Goal: Transaction & Acquisition: Purchase product/service

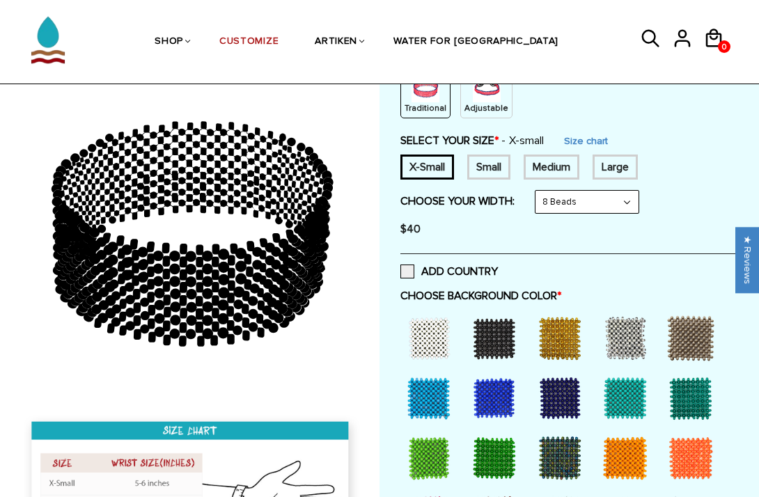
scroll to position [195, 0]
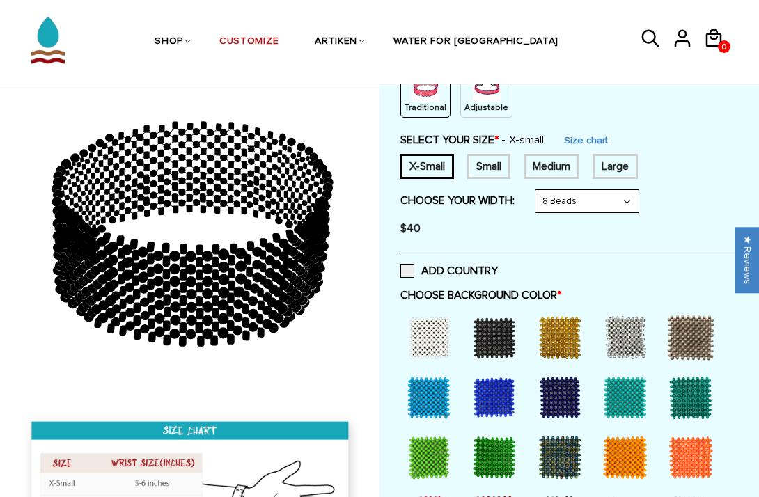
click at [689, 396] on div at bounding box center [691, 398] width 56 height 56
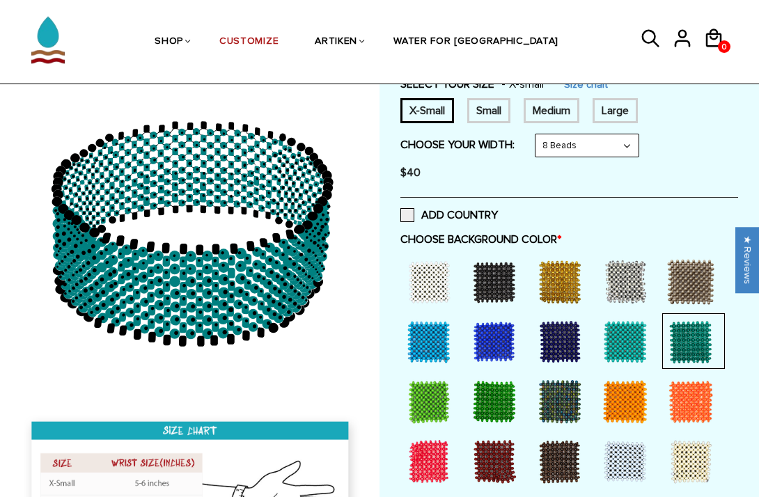
scroll to position [270, 0]
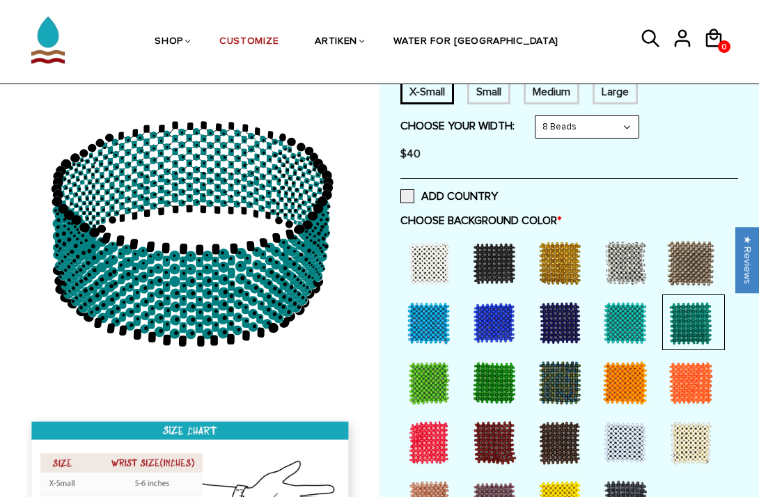
click at [413, 378] on div at bounding box center [429, 383] width 56 height 56
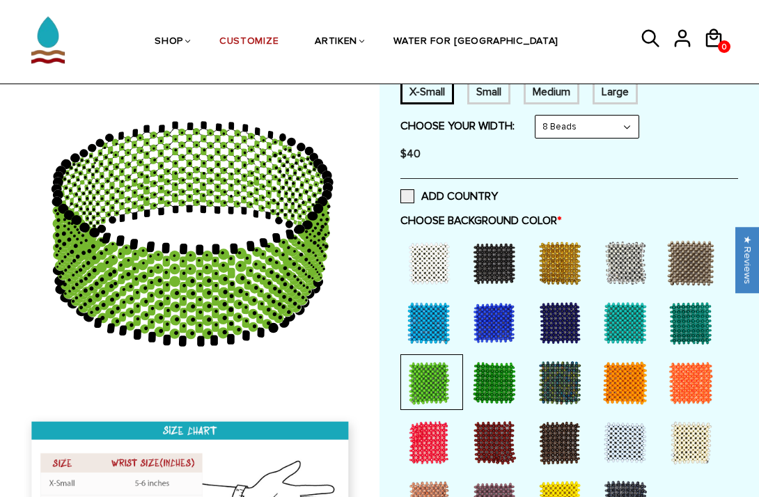
click at [495, 393] on div at bounding box center [495, 383] width 56 height 56
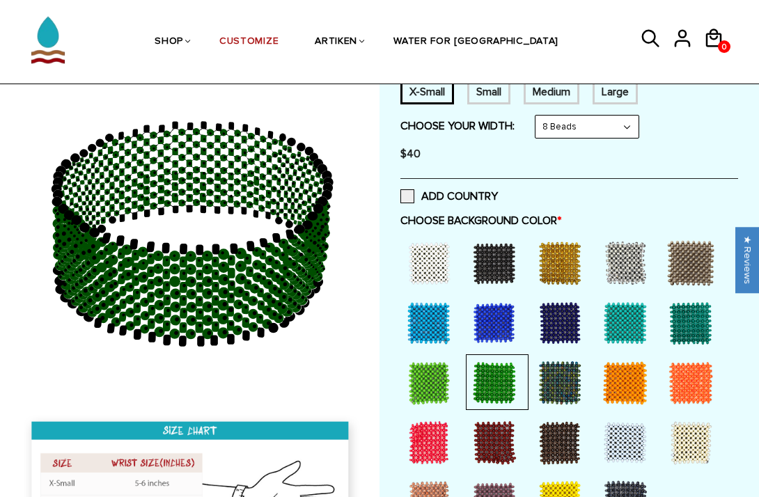
click at [419, 396] on div at bounding box center [429, 383] width 56 height 56
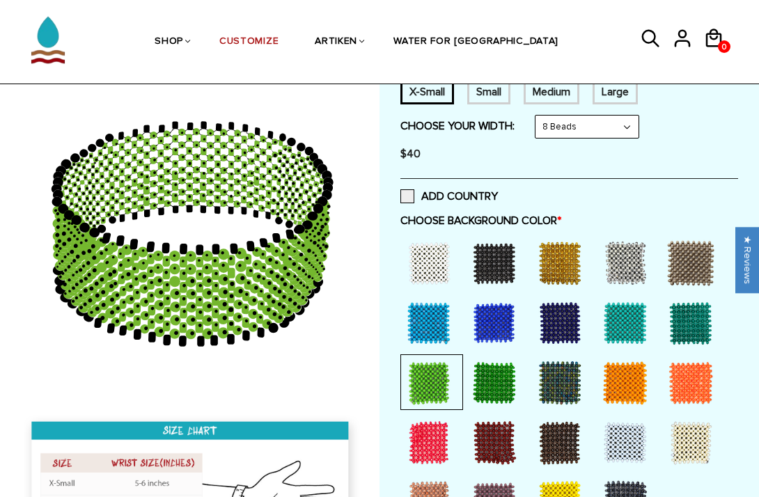
click at [478, 389] on div at bounding box center [495, 383] width 56 height 56
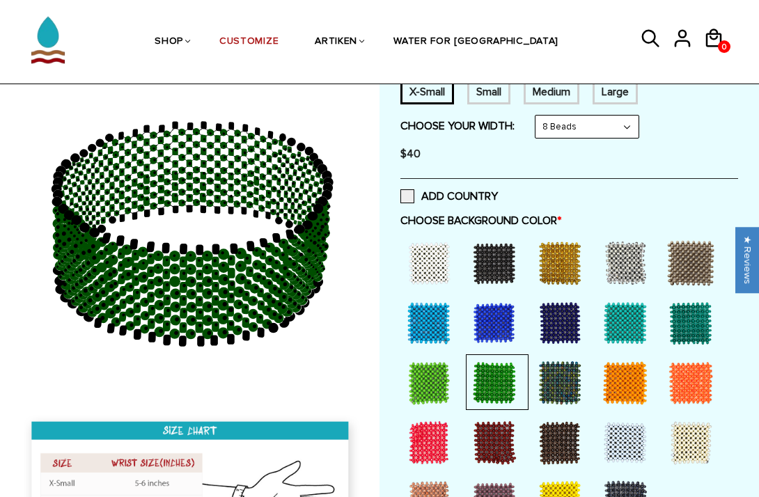
click at [600, 117] on select "8 Beads 6 Beads 10 Beads" at bounding box center [587, 127] width 103 height 22
click at [488, 98] on div "Small" at bounding box center [489, 91] width 43 height 25
click at [578, 132] on select "8 Beads 6 Beads 10 Beads" at bounding box center [587, 127] width 103 height 22
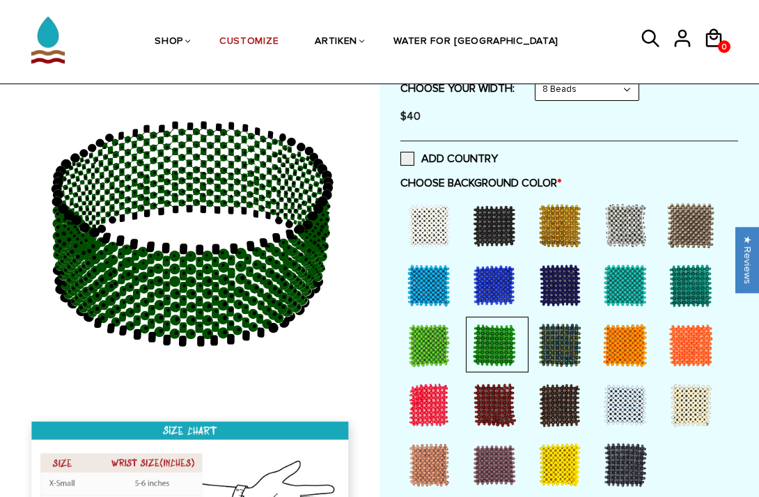
scroll to position [309, 0]
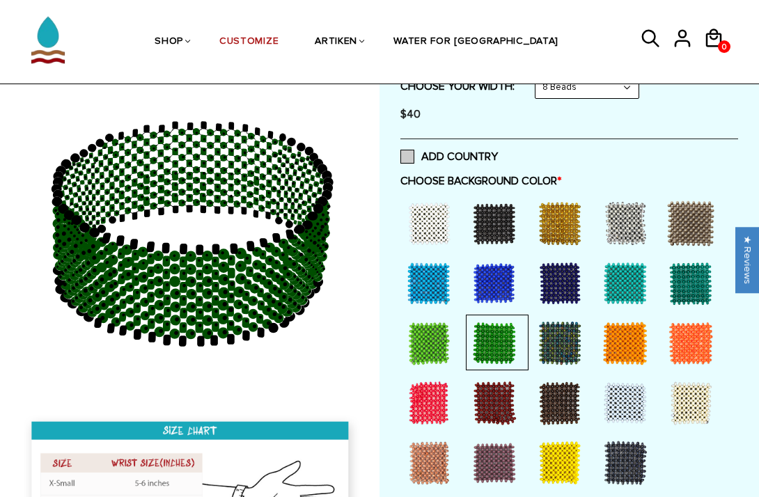
click at [456, 152] on label "ADD COUNTRY" at bounding box center [450, 157] width 98 height 14
click at [498, 153] on input "ADD COUNTRY" at bounding box center [498, 153] width 0 height 0
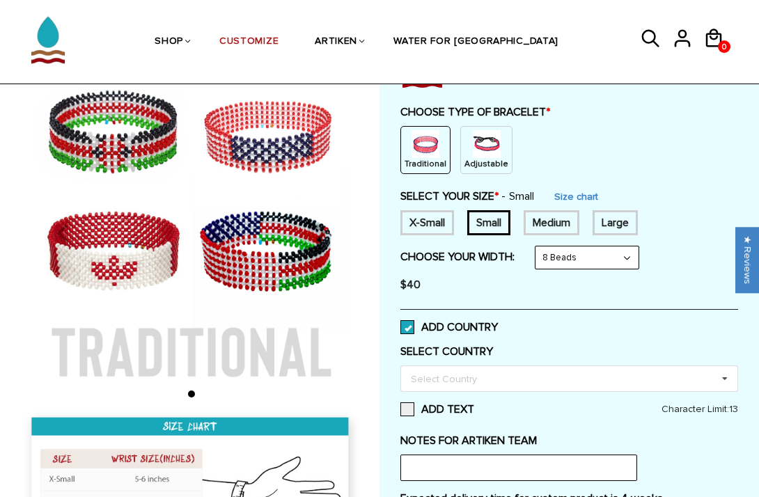
scroll to position [137, 0]
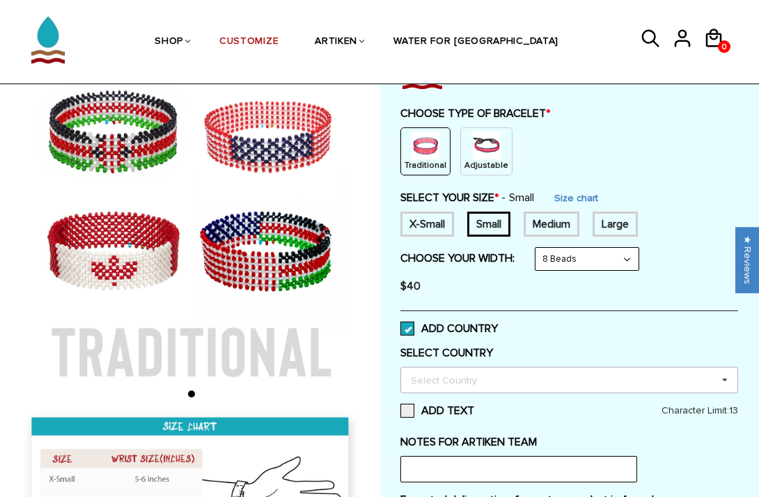
click at [455, 392] on div "Select Country Others Afghanistan Aland Islands Albania Algeria American Samoa …" at bounding box center [570, 380] width 338 height 26
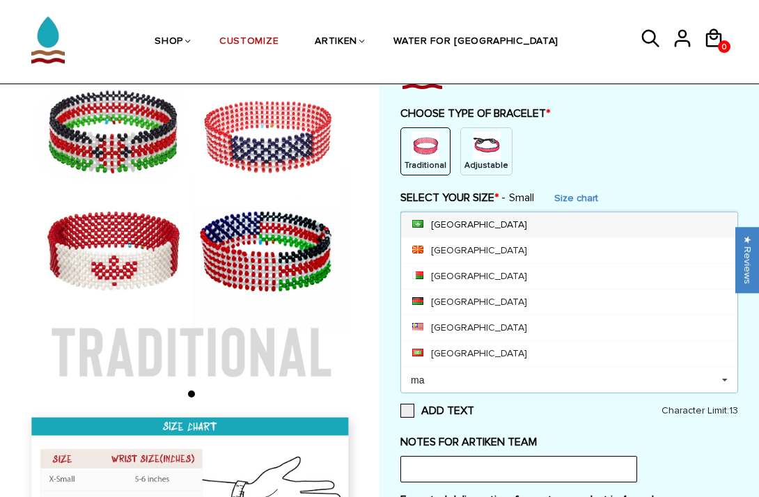
scroll to position [0, 0]
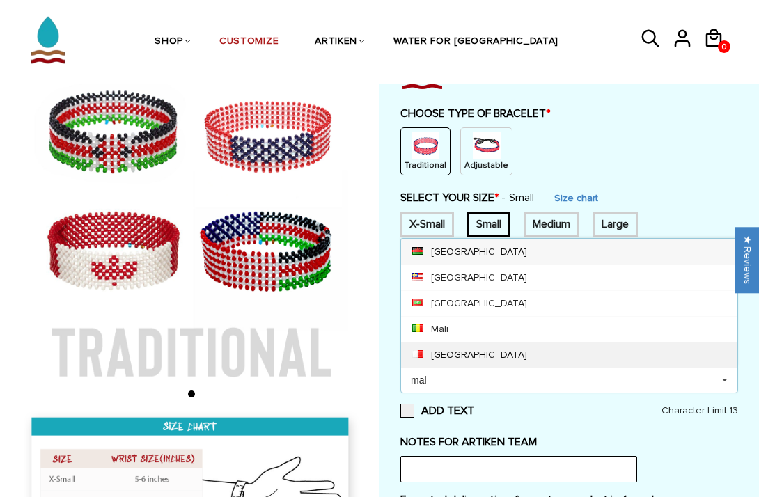
type input "mal"
click at [497, 362] on div "[GEOGRAPHIC_DATA]" at bounding box center [569, 355] width 337 height 26
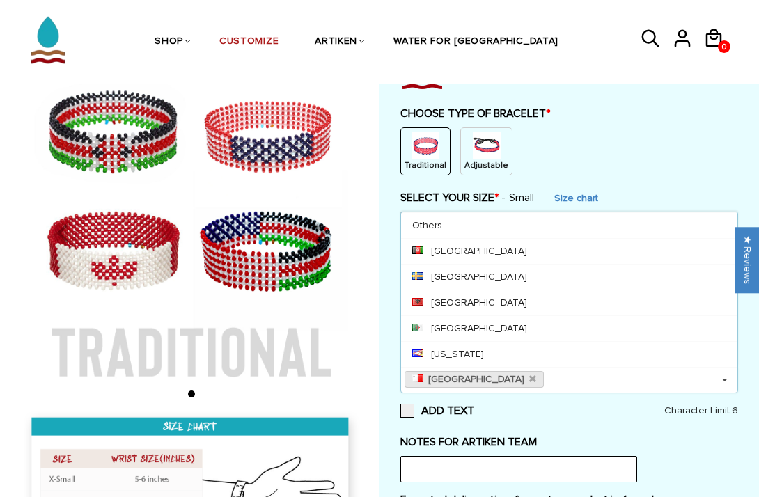
click at [562, 433] on div "Customize Your Own CHOOSE TYPE OF BRACELET * Traditional Adjustable Traditional…" at bounding box center [570, 321] width 338 height 571
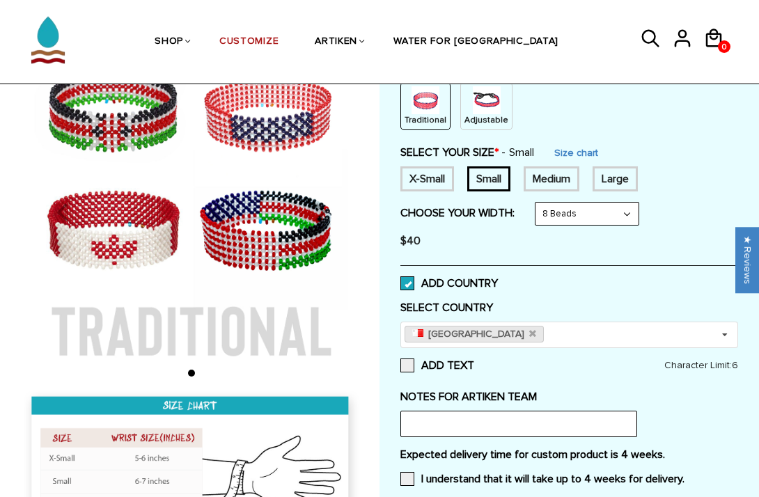
scroll to position [203, 0]
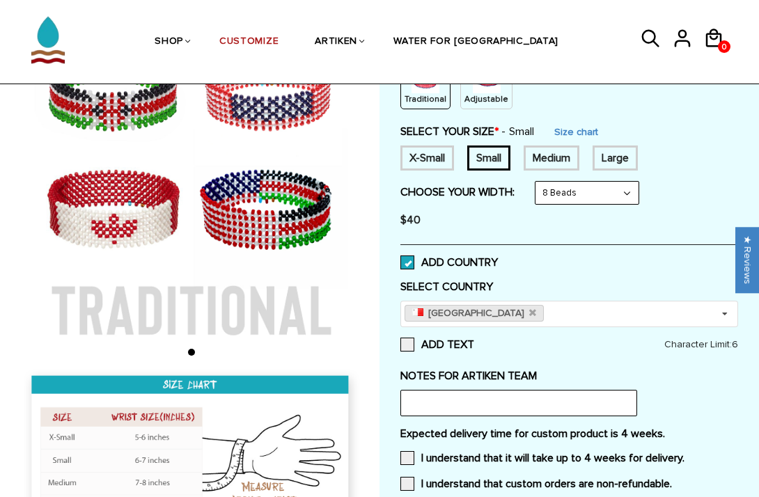
click at [594, 193] on select "8 Beads 6 Beads 10 Beads" at bounding box center [587, 193] width 103 height 22
select select "6-beads"
click at [539, 182] on select "8 Beads 6 Beads 10 Beads" at bounding box center [587, 193] width 103 height 22
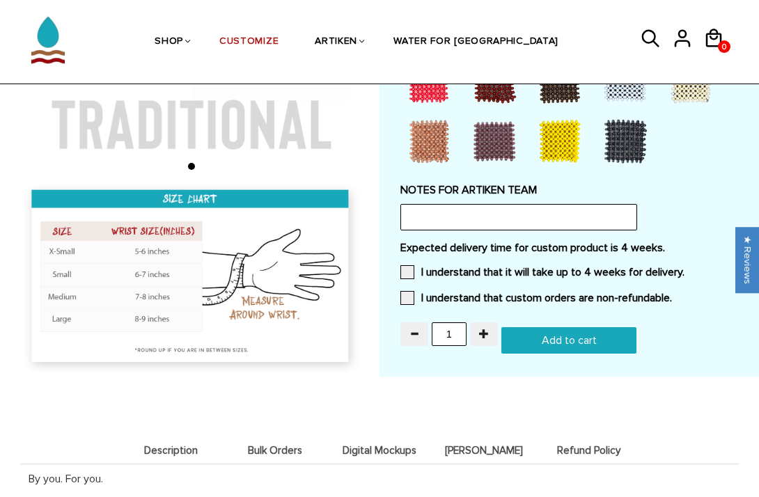
scroll to position [721, 0]
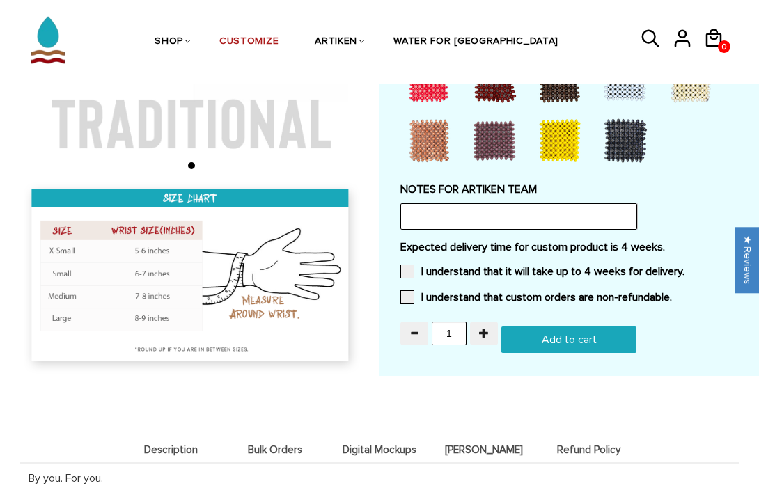
click at [468, 215] on input "text" at bounding box center [519, 216] width 237 height 26
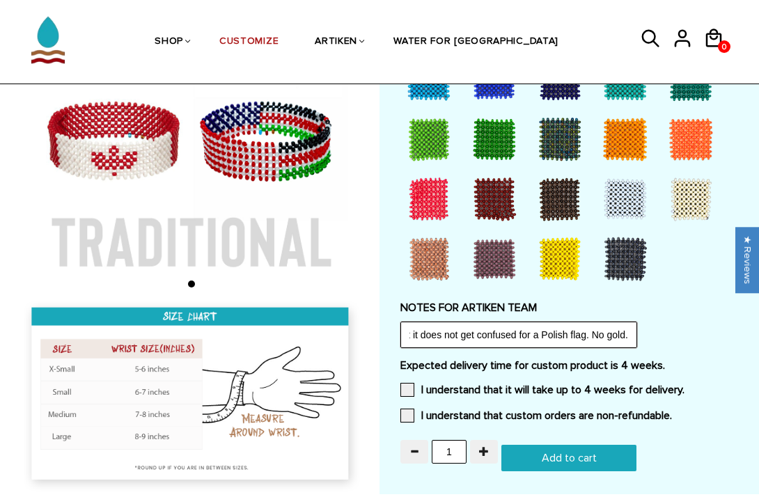
scroll to position [0, 273]
drag, startPoint x: 594, startPoint y: 332, endPoint x: 638, endPoint y: 340, distance: 44.6
click at [638, 340] on div "NOTES FOR ARTIKEN TEAM Please add the Maltese cross in the corner, like the fla…" at bounding box center [570, 324] width 338 height 47
click at [438, 383] on label "I understand that it will take up to 4 weeks for delivery." at bounding box center [543, 390] width 284 height 14
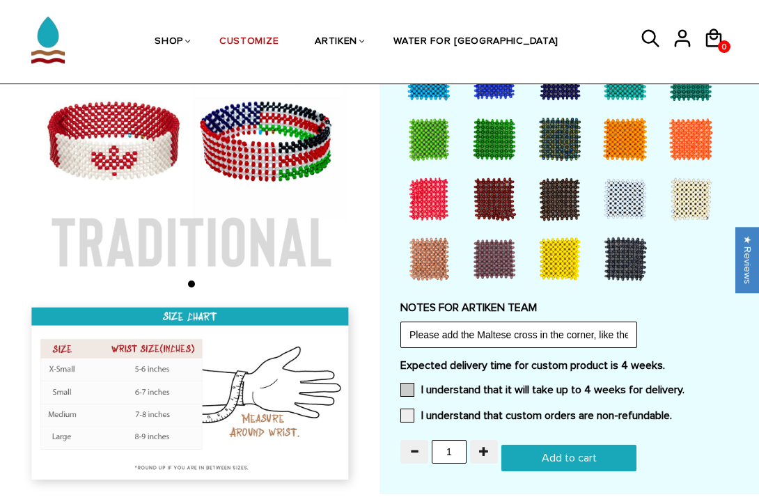
click at [685, 386] on input "I understand that it will take up to 4 weeks for delivery." at bounding box center [685, 386] width 0 height 0
click at [438, 406] on div "Expected delivery time for custom product is 4 weeks. I understand that it will…" at bounding box center [570, 395] width 338 height 72
click at [438, 413] on label "I understand that custom orders are non-refundable." at bounding box center [537, 416] width 272 height 14
click at [672, 412] on input "I understand that custom orders are non-refundable." at bounding box center [672, 412] width 0 height 0
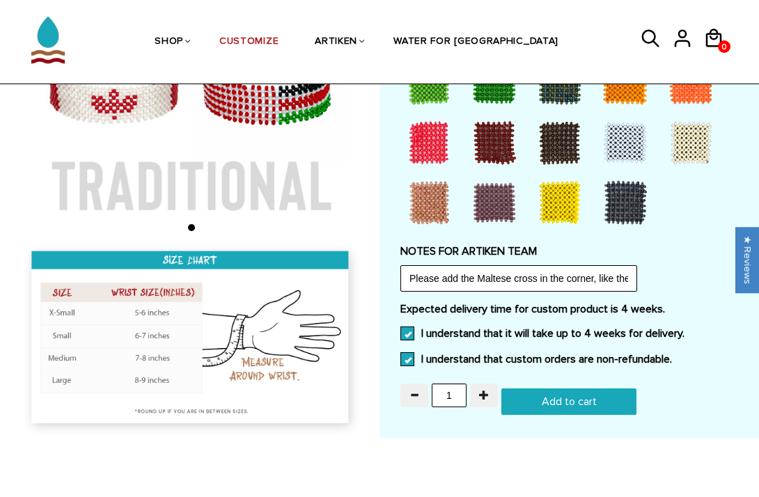
scroll to position [660, 0]
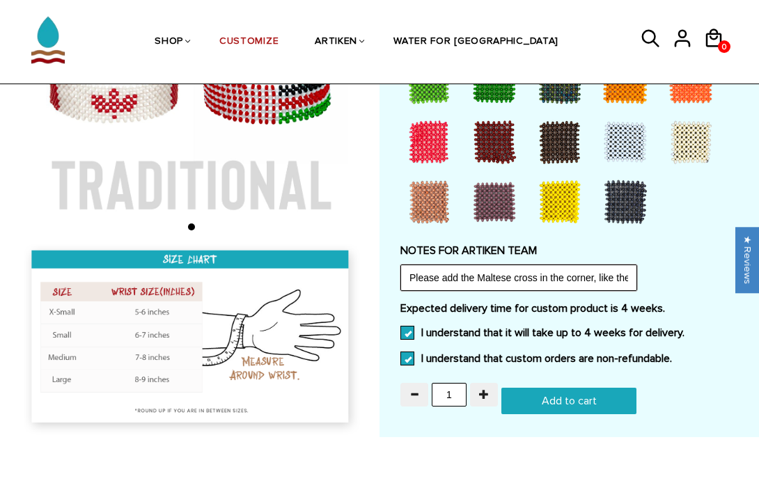
click at [570, 272] on input "Please add the Maltese cross in the corner, like the flag, so that it does not …" at bounding box center [519, 278] width 237 height 26
click at [411, 279] on input "Please add the Maltese cross in the corner, like the flag, so that it does not …" at bounding box center [519, 278] width 237 height 26
click at [624, 270] on input "Please add the Maltese cross in the corner, like the flag, so that it does not …" at bounding box center [519, 278] width 237 height 26
click at [616, 278] on input "Please add the Maltese cross in the corner, like the flag, so that it does not …" at bounding box center [519, 278] width 237 height 26
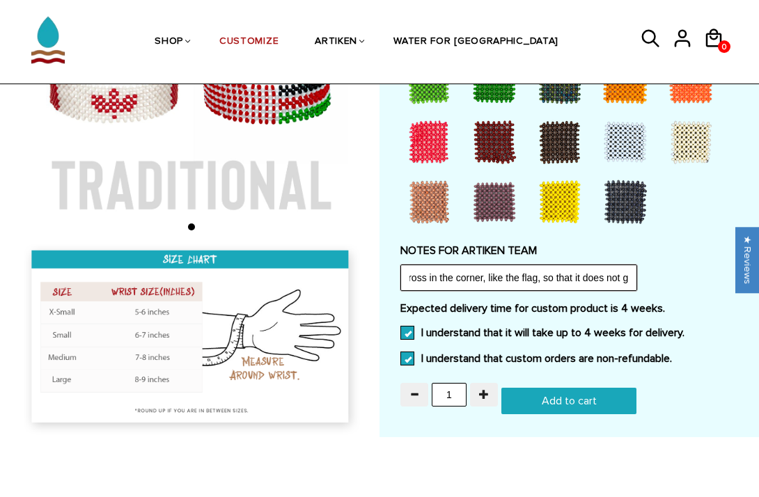
click at [624, 276] on input "Please add the Maltese cross in the corner, like the flag, so that it does not …" at bounding box center [519, 278] width 237 height 26
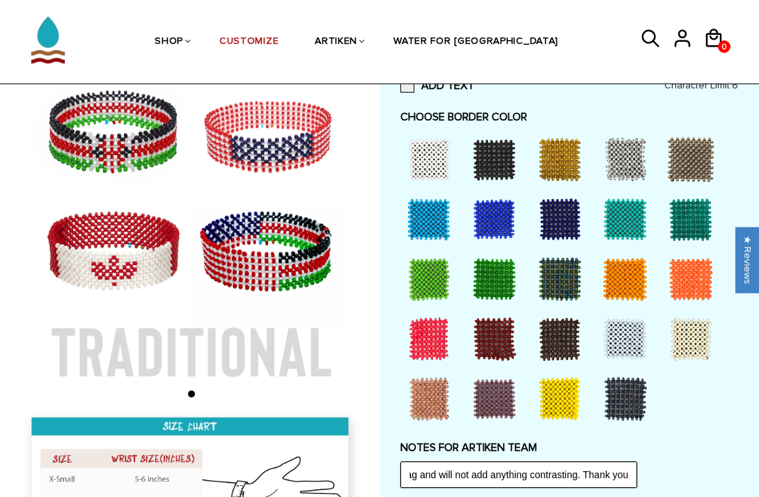
scroll to position [0, 794]
type input "Please add the Maltese cross in the corner, like the flag, so that it does not …"
click at [424, 351] on div at bounding box center [429, 339] width 56 height 56
click at [631, 166] on div at bounding box center [626, 160] width 56 height 56
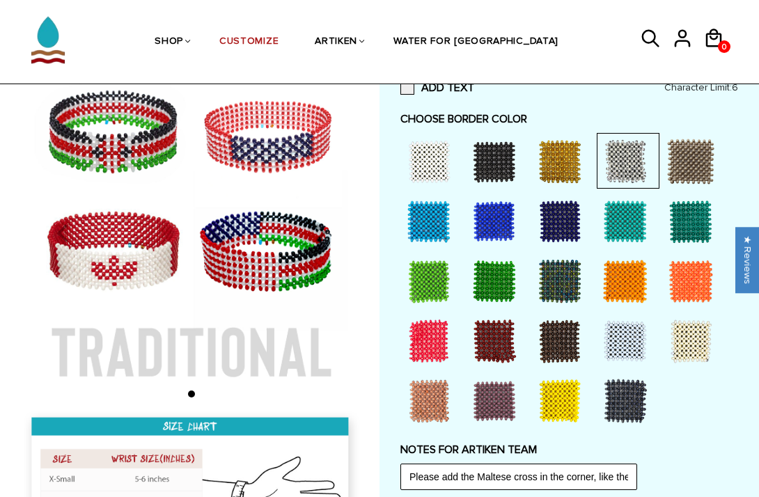
scroll to position [448, 0]
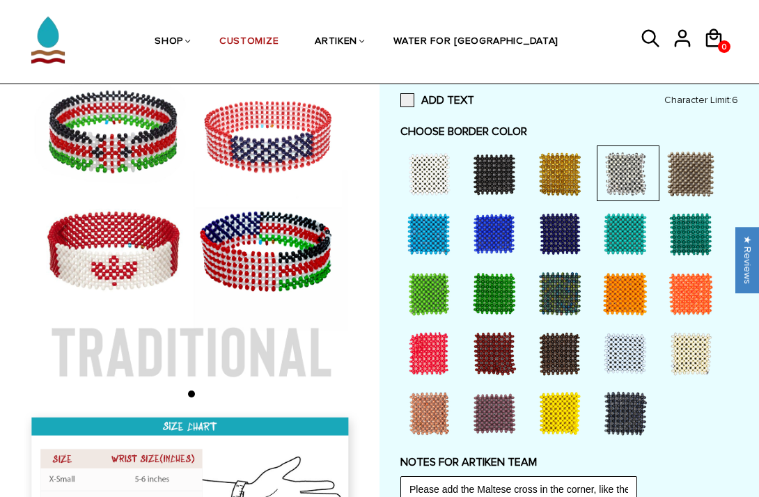
click at [423, 362] on div at bounding box center [429, 354] width 56 height 56
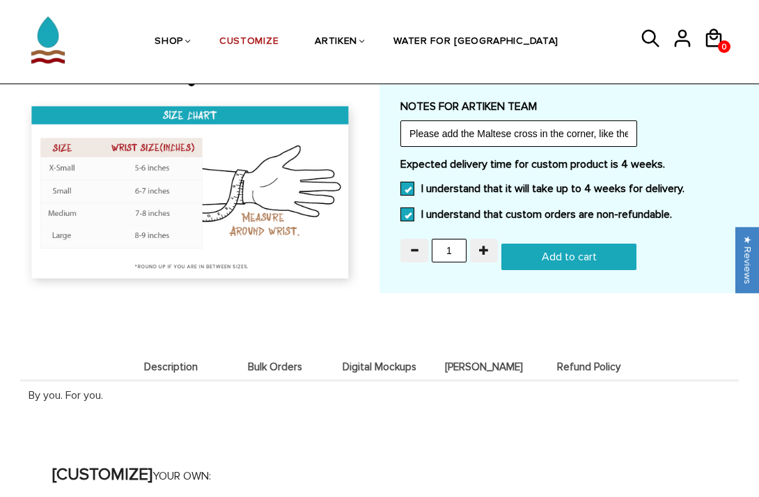
scroll to position [828, 0]
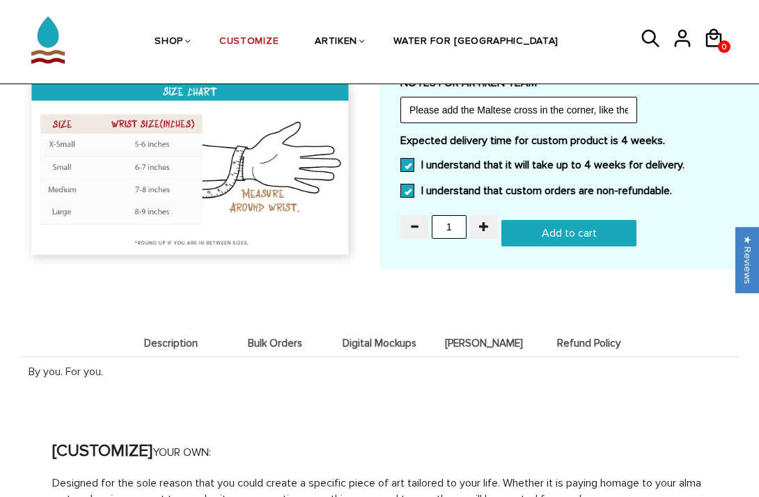
click at [544, 231] on input "Add to cart" at bounding box center [569, 233] width 135 height 26
type input "Add to cart"
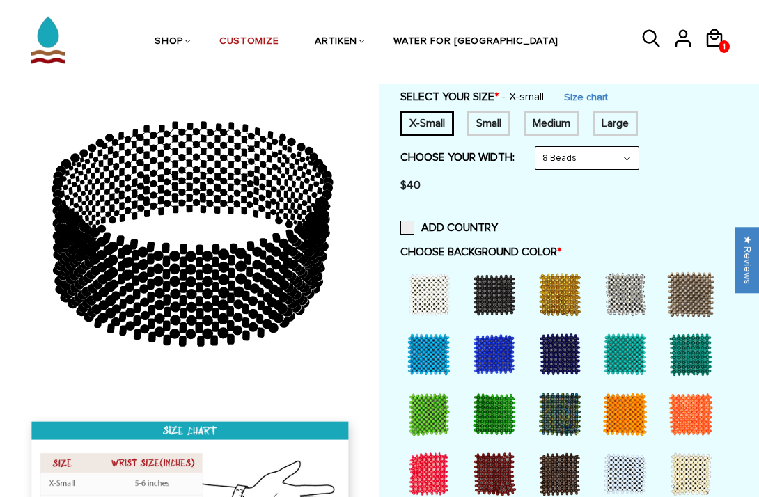
scroll to position [242, 0]
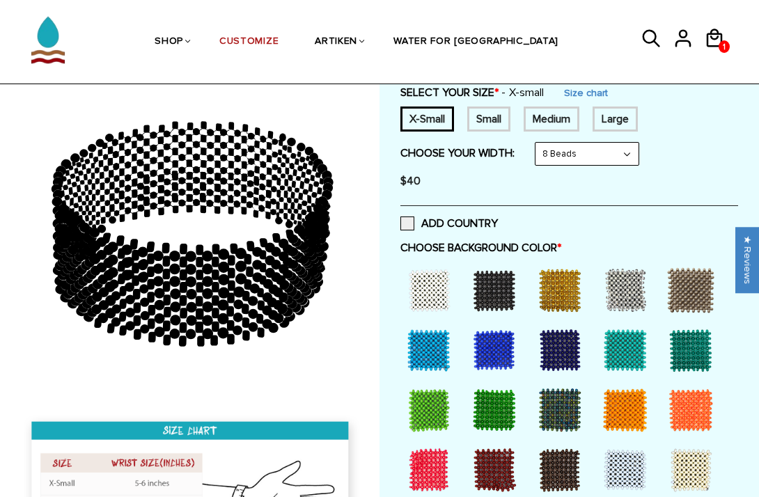
click at [488, 121] on div "Small" at bounding box center [489, 119] width 43 height 25
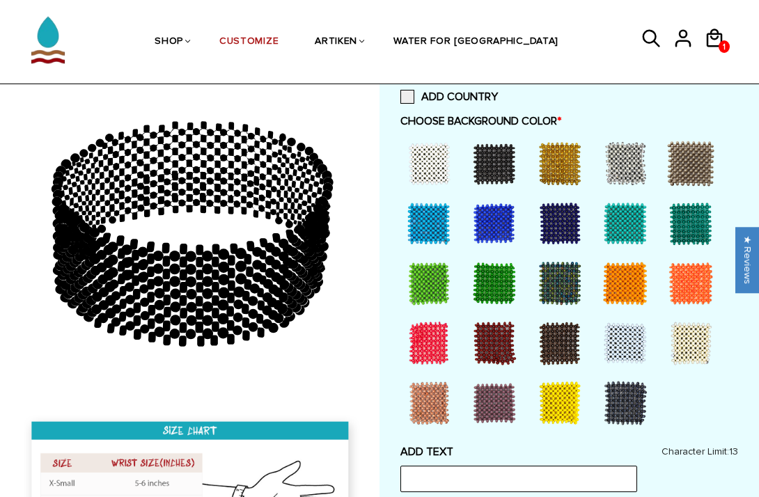
scroll to position [384, 0]
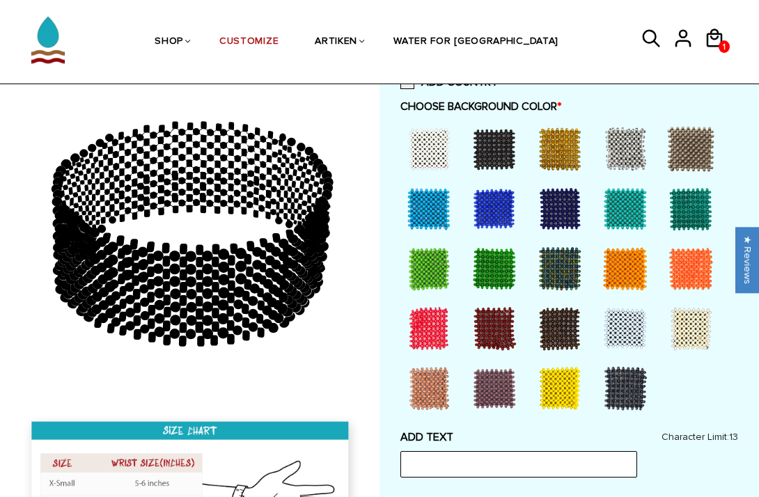
click at [439, 264] on div at bounding box center [429, 269] width 56 height 56
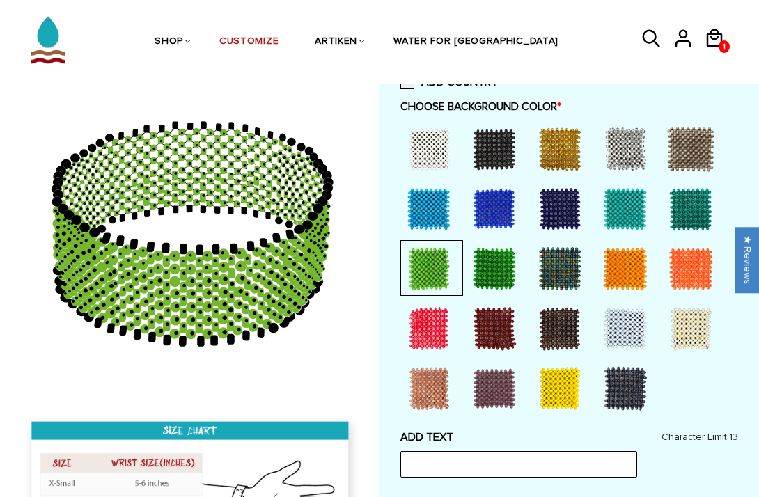
click at [486, 270] on div at bounding box center [495, 269] width 56 height 56
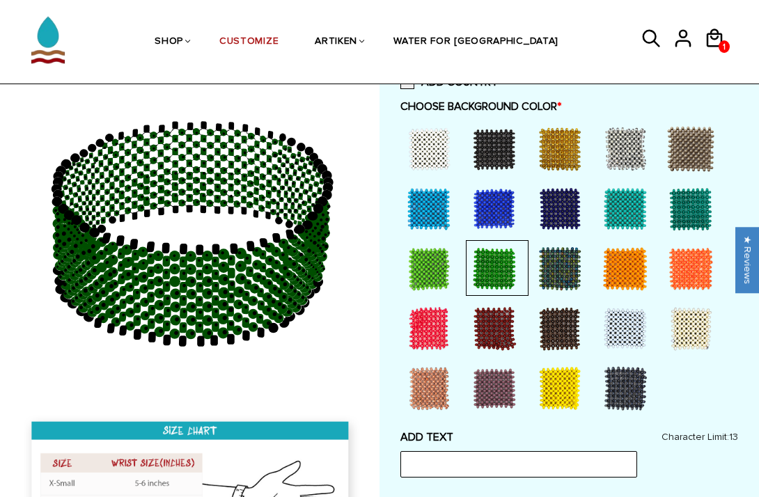
click at [559, 266] on div at bounding box center [560, 269] width 56 height 56
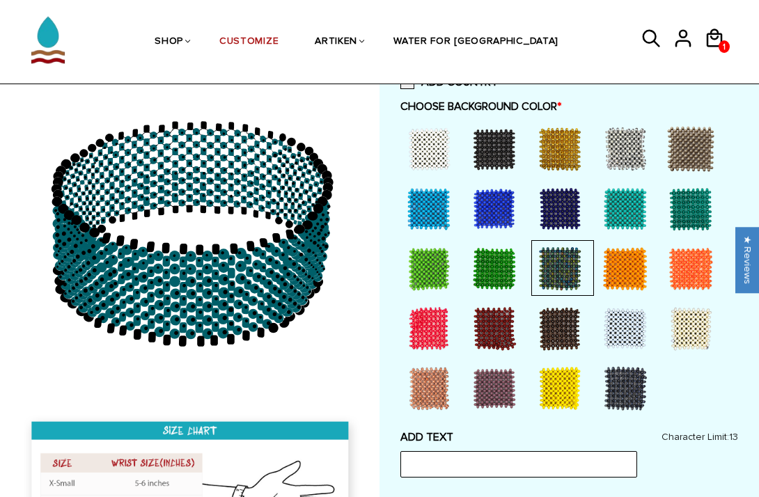
click at [499, 280] on div at bounding box center [495, 269] width 56 height 56
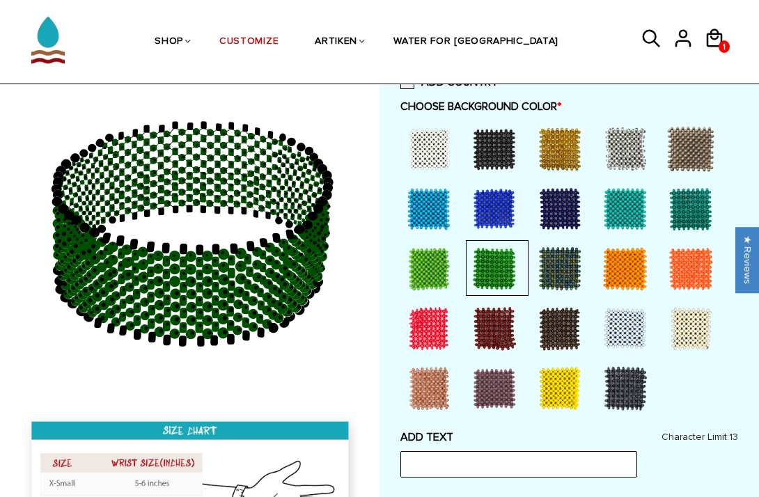
click at [418, 274] on div at bounding box center [429, 269] width 56 height 56
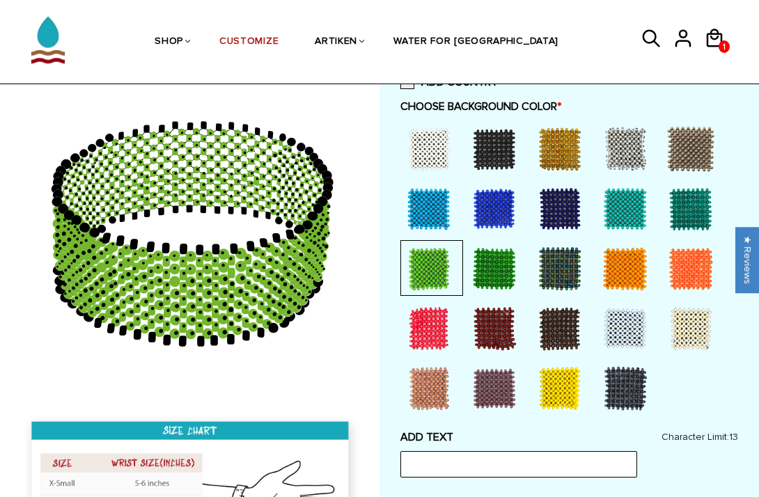
click at [512, 279] on div at bounding box center [495, 269] width 56 height 56
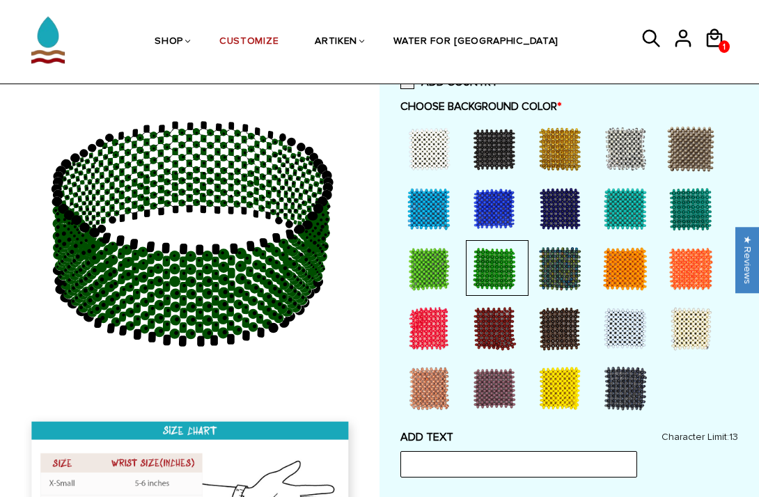
click at [435, 263] on div at bounding box center [429, 269] width 56 height 56
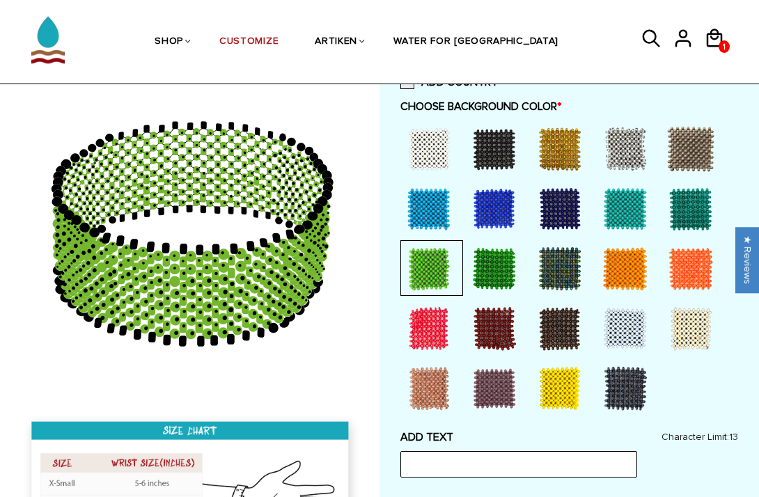
click at [680, 214] on div at bounding box center [691, 209] width 56 height 56
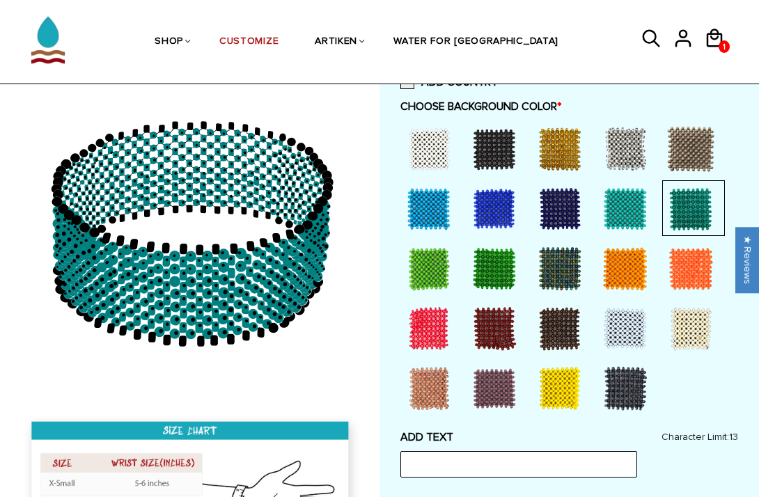
click at [630, 208] on div at bounding box center [626, 209] width 56 height 56
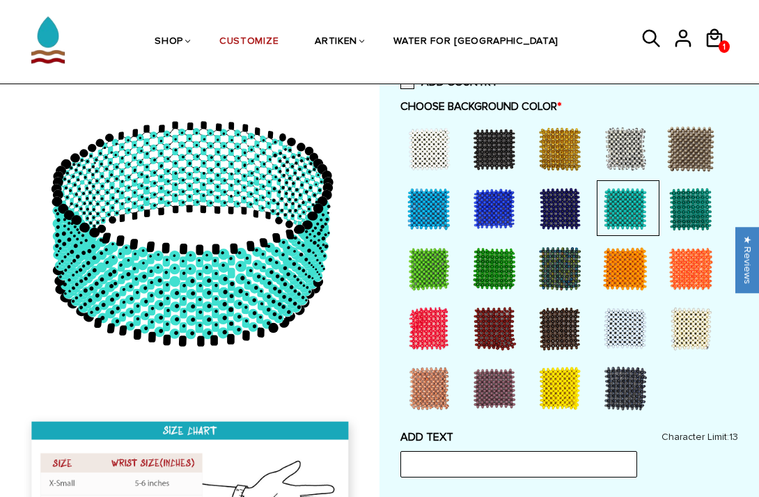
click at [718, 206] on div at bounding box center [694, 208] width 63 height 56
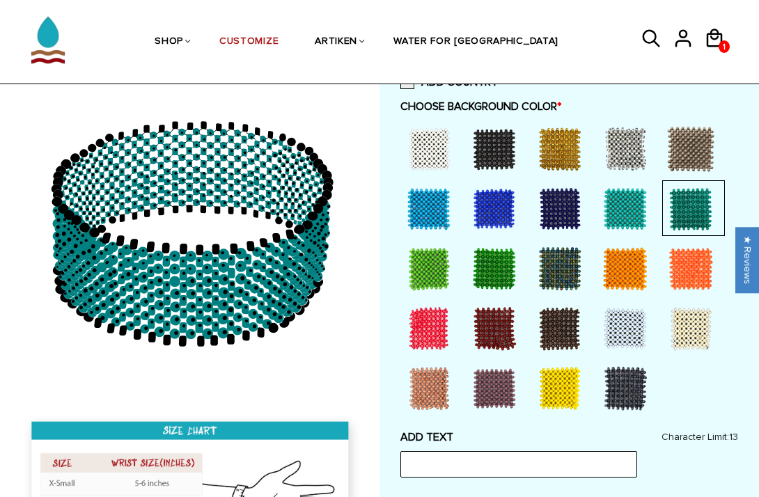
click at [410, 269] on div at bounding box center [429, 269] width 56 height 56
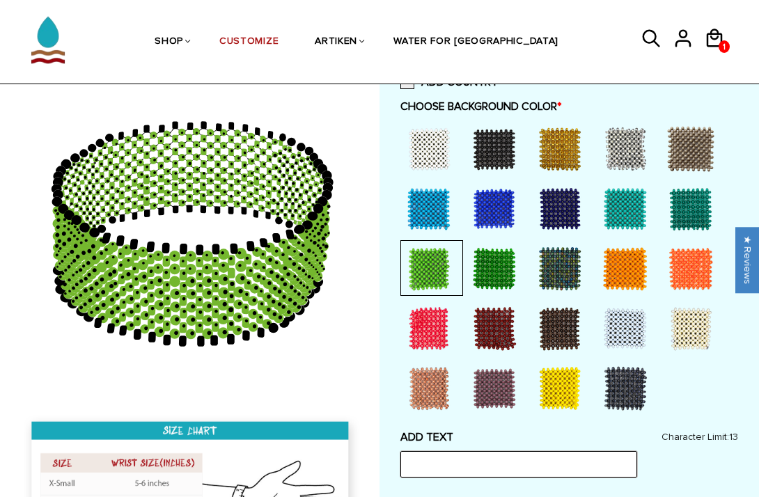
click at [458, 453] on input "text" at bounding box center [519, 464] width 237 height 26
type input "[PERSON_NAME] State"
click at [499, 270] on div at bounding box center [495, 269] width 56 height 56
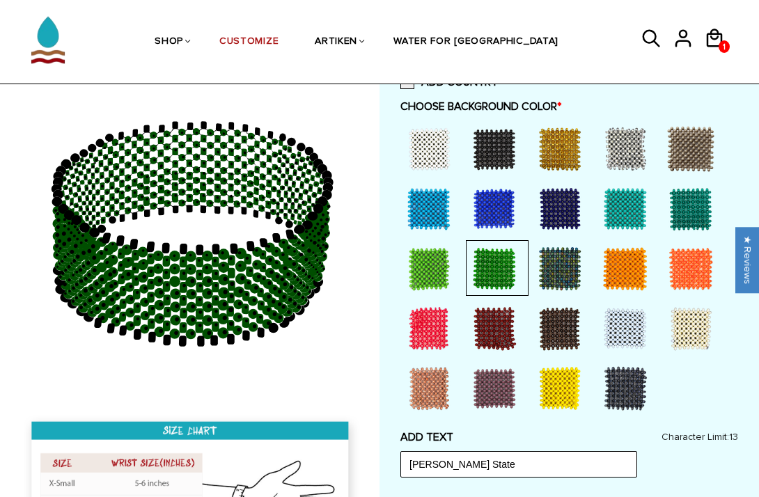
click at [442, 267] on div at bounding box center [429, 269] width 56 height 56
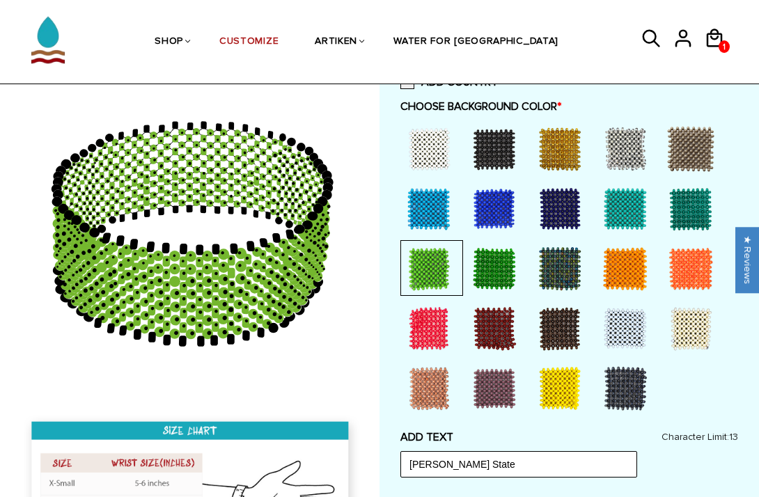
click at [479, 265] on div at bounding box center [495, 269] width 56 height 56
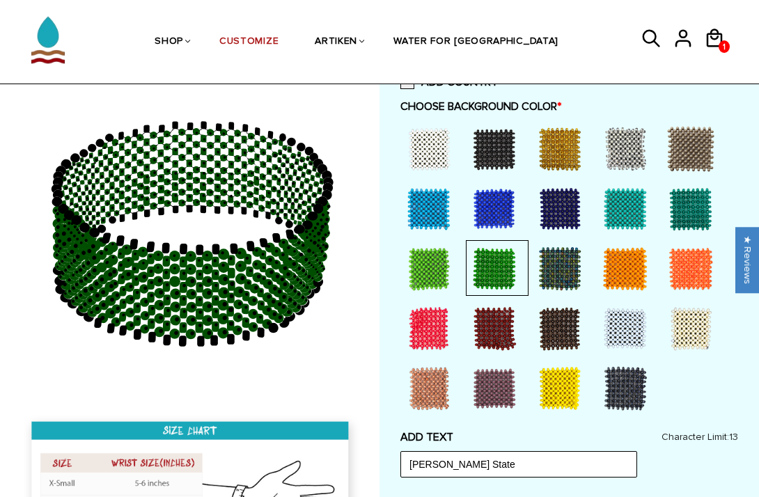
click at [440, 276] on div at bounding box center [429, 269] width 56 height 56
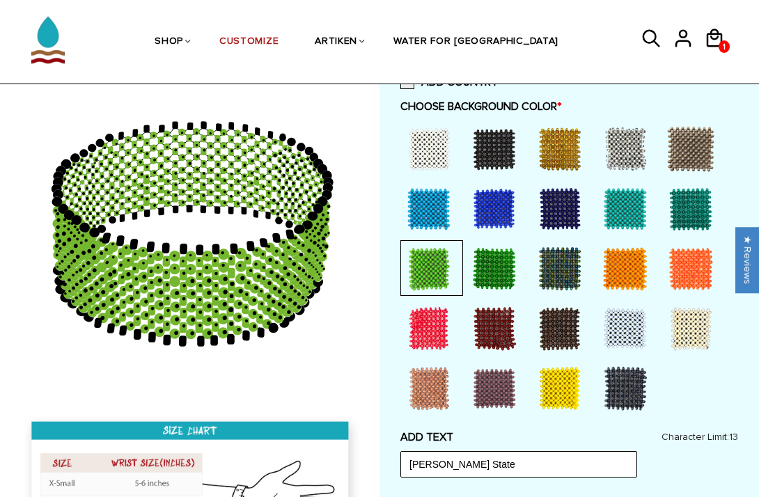
click at [497, 280] on div at bounding box center [495, 269] width 56 height 56
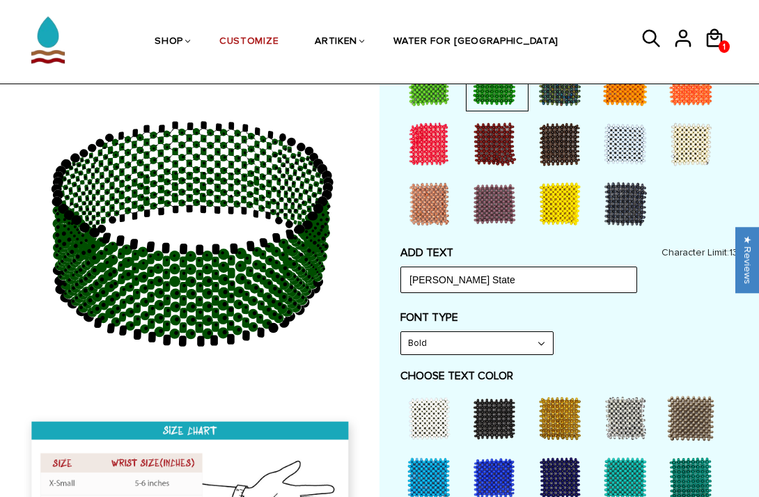
scroll to position [570, 0]
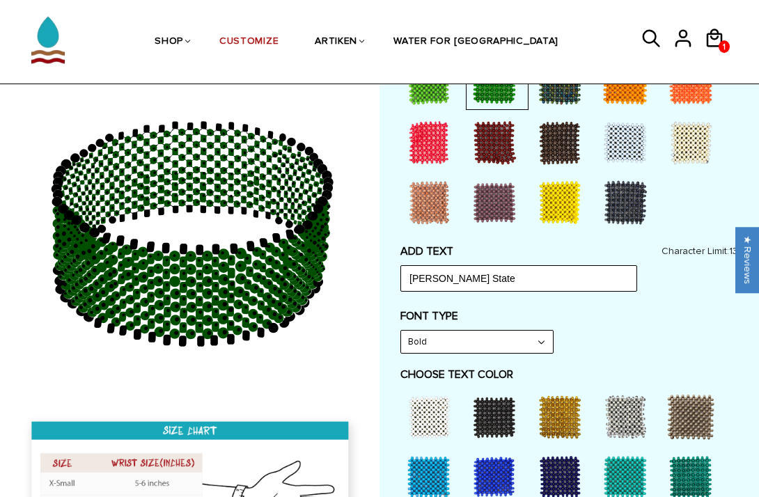
click at [453, 339] on select "Bold" at bounding box center [477, 342] width 152 height 22
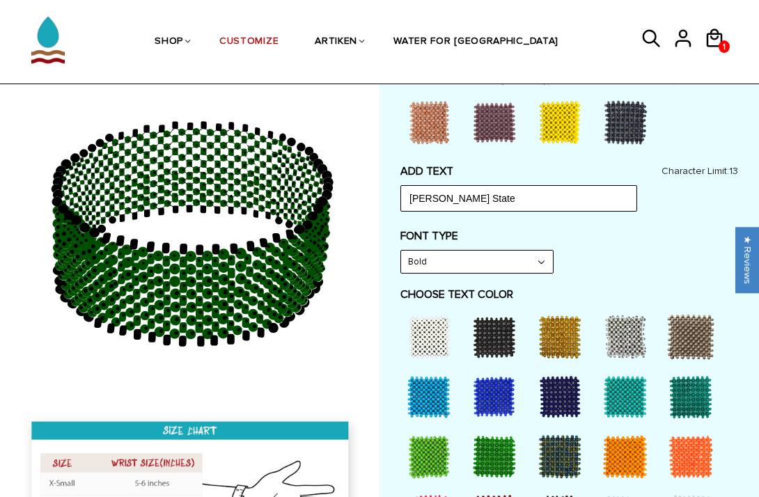
scroll to position [658, 0]
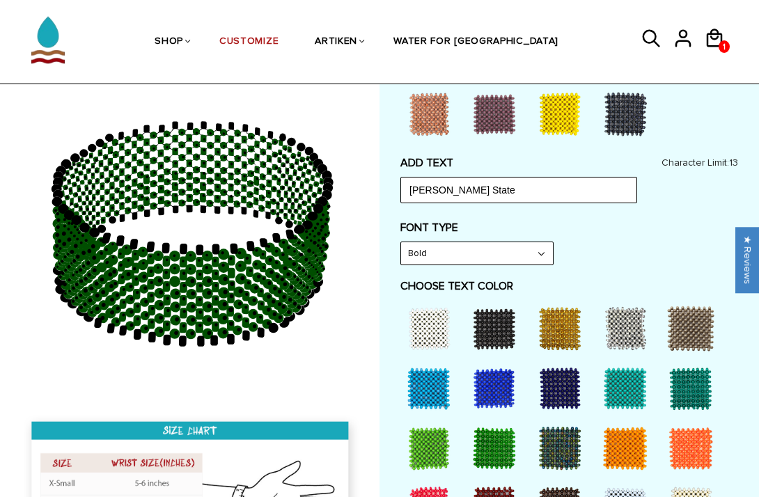
click at [628, 396] on div at bounding box center [626, 389] width 56 height 56
click at [683, 403] on div at bounding box center [691, 389] width 56 height 56
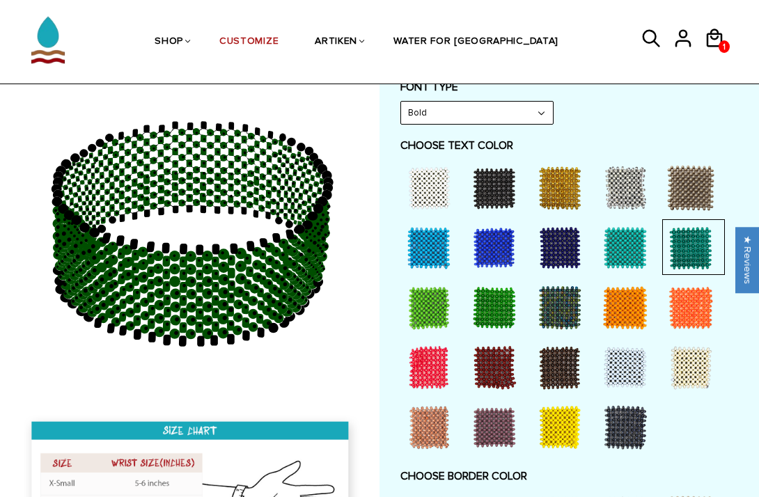
scroll to position [808, 0]
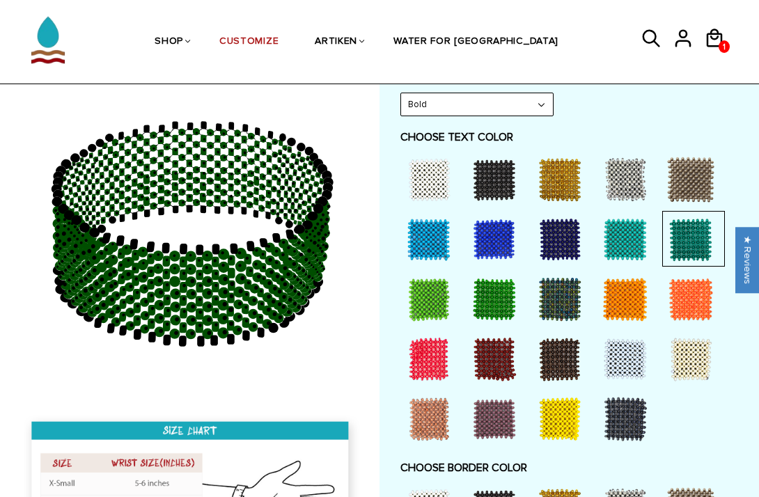
click at [560, 419] on div at bounding box center [560, 420] width 56 height 56
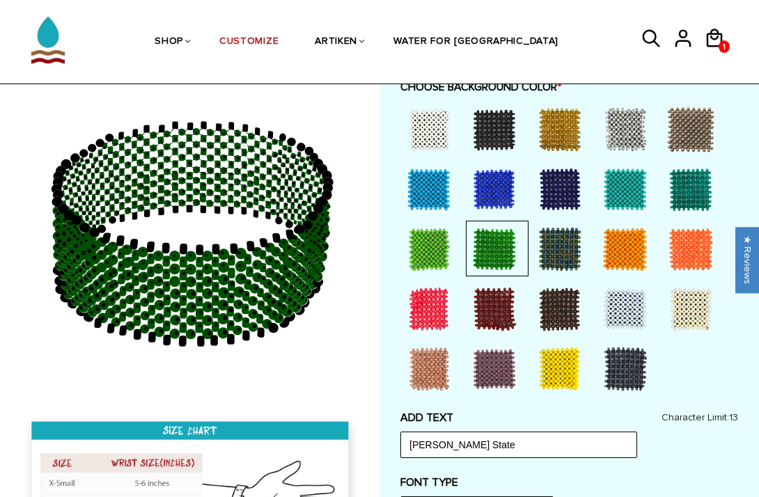
scroll to position [389, 0]
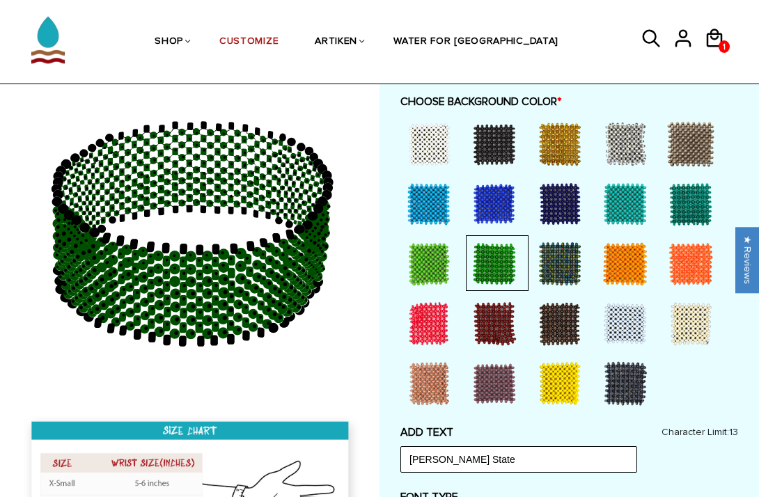
click at [428, 266] on div at bounding box center [429, 264] width 56 height 56
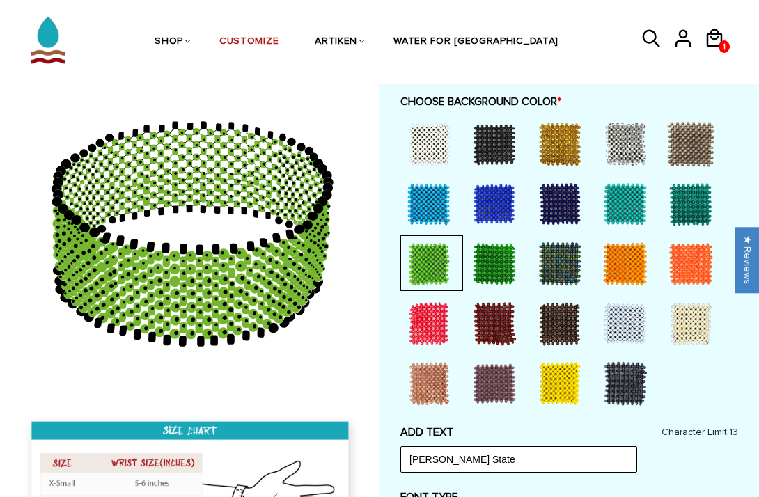
click at [495, 263] on div at bounding box center [495, 264] width 56 height 56
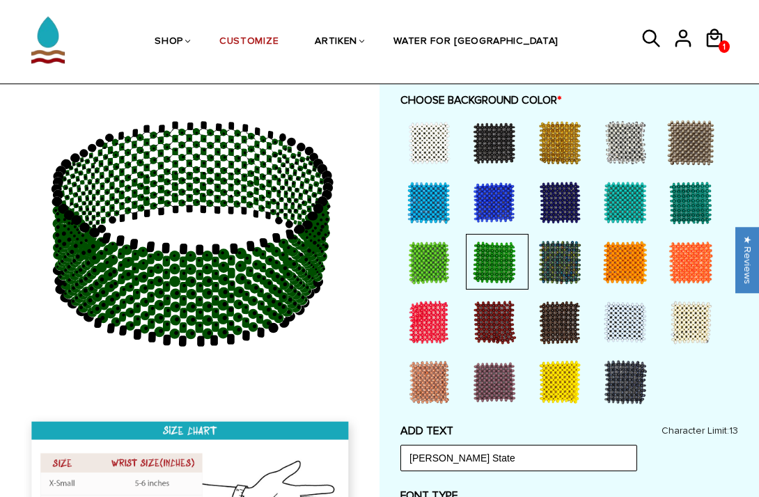
scroll to position [414, 0]
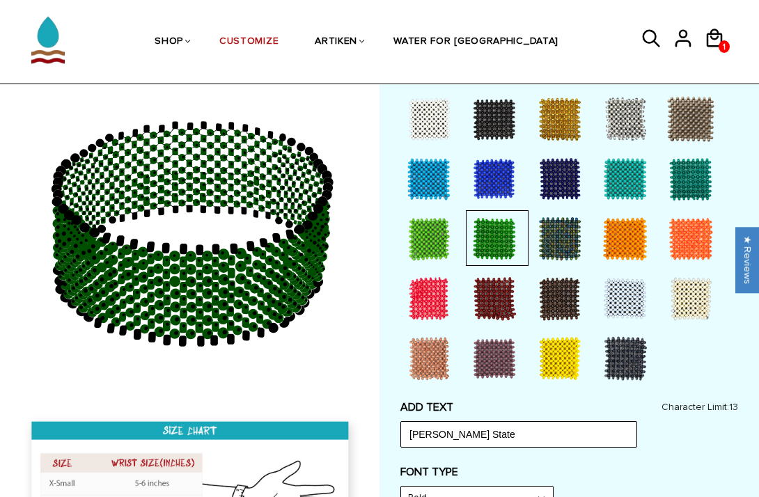
click at [545, 251] on div at bounding box center [560, 239] width 56 height 56
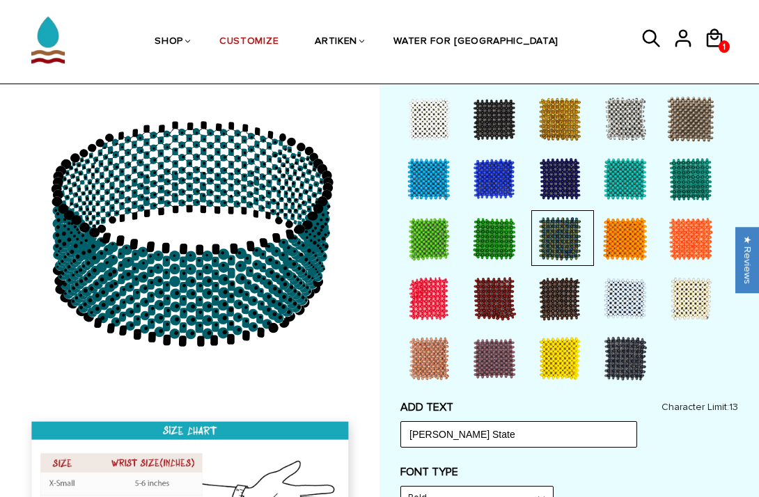
click at [507, 249] on div at bounding box center [495, 239] width 56 height 56
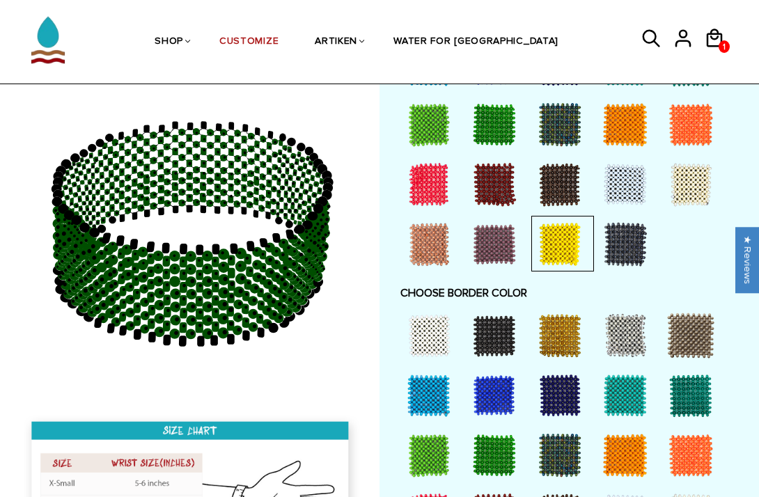
scroll to position [1001, 0]
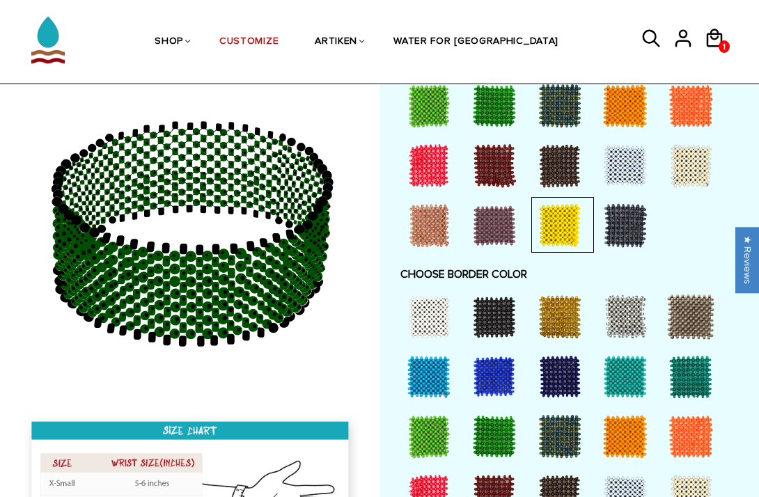
click at [495, 447] on div at bounding box center [495, 437] width 56 height 56
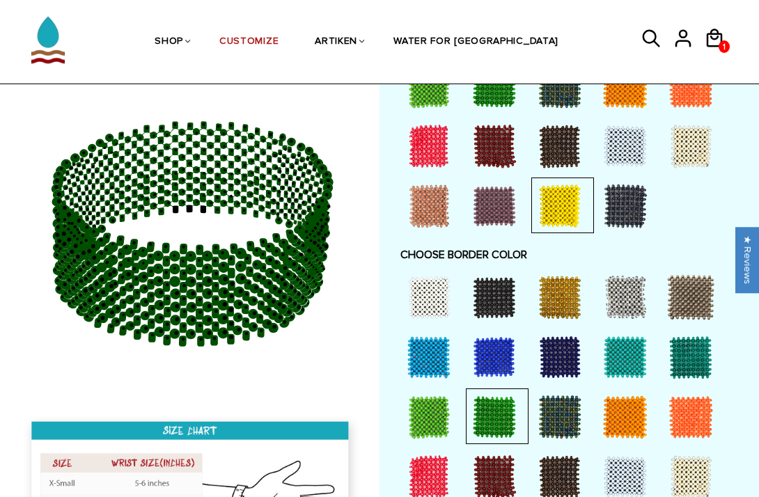
scroll to position [1025, 0]
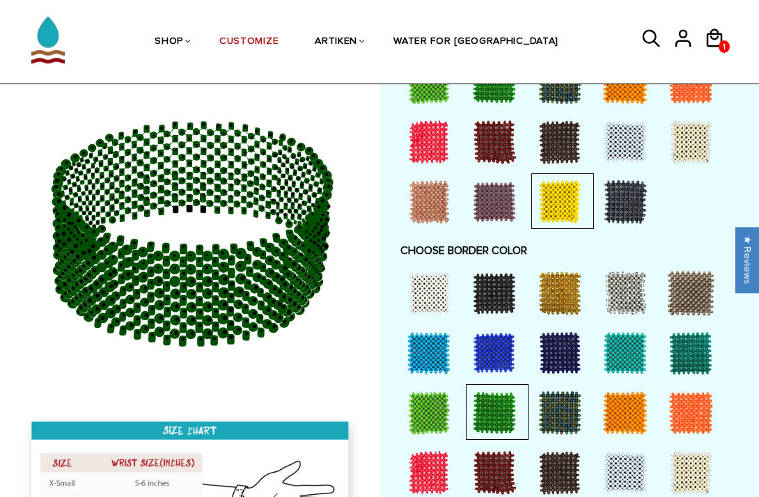
click at [406, 415] on div at bounding box center [429, 413] width 56 height 56
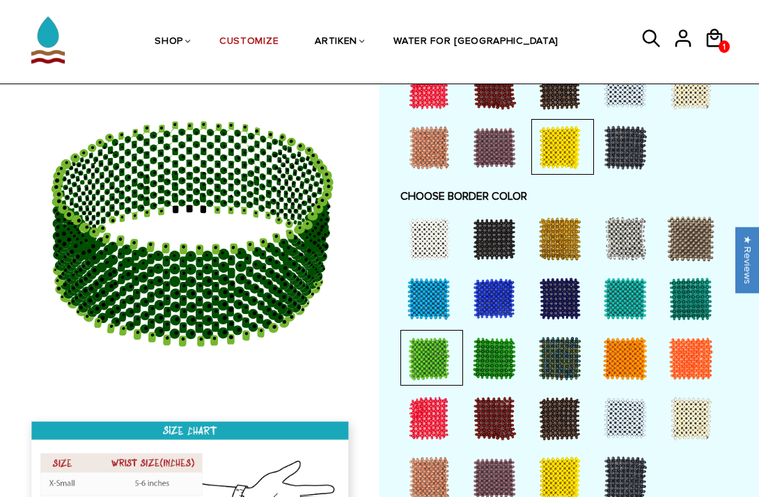
scroll to position [1135, 0]
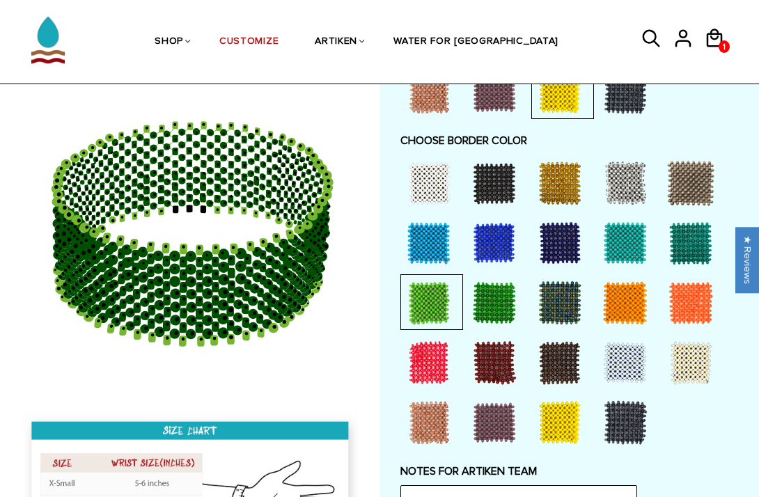
click at [695, 238] on div at bounding box center [691, 243] width 56 height 56
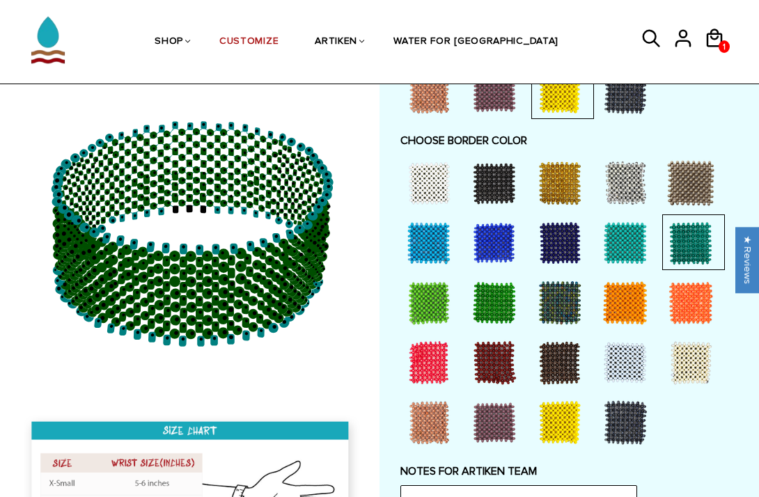
click at [426, 308] on div at bounding box center [429, 303] width 56 height 56
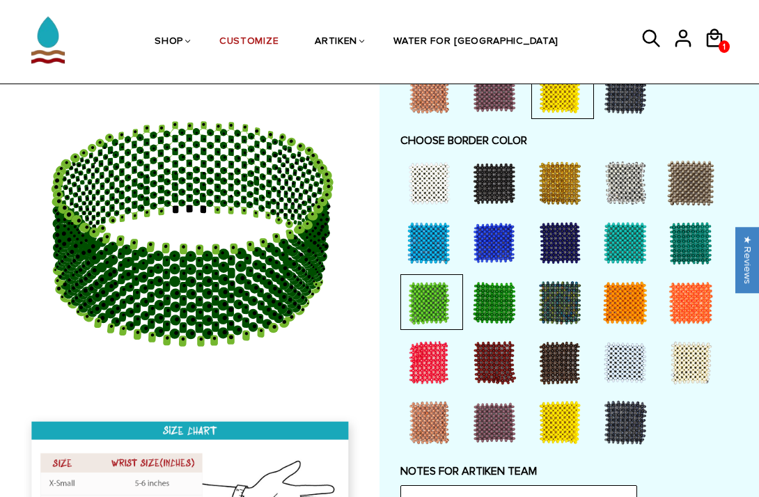
click at [559, 301] on div at bounding box center [560, 303] width 56 height 56
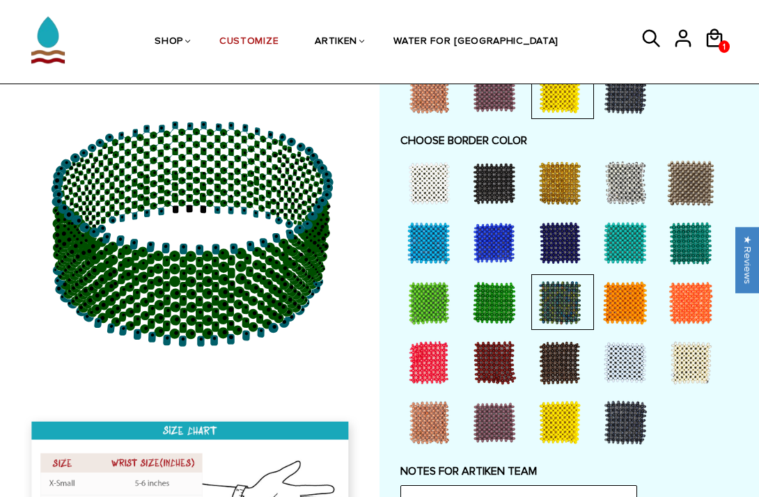
click at [550, 348] on div at bounding box center [560, 363] width 56 height 56
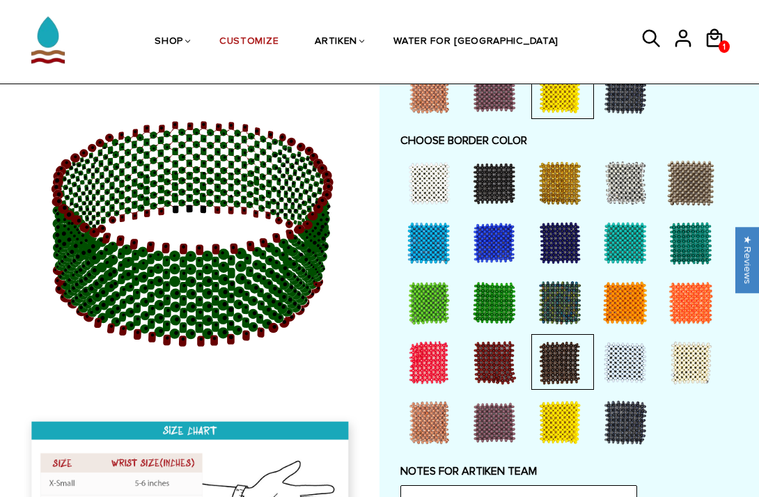
click at [557, 306] on div at bounding box center [560, 303] width 56 height 56
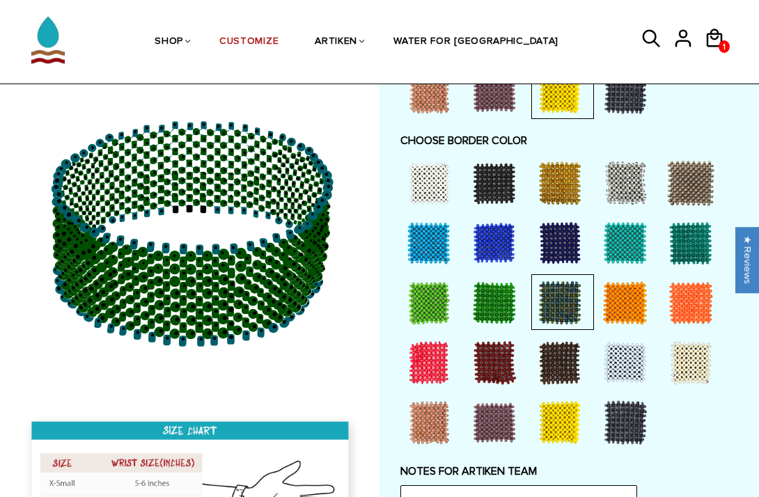
click at [498, 164] on div at bounding box center [495, 183] width 56 height 56
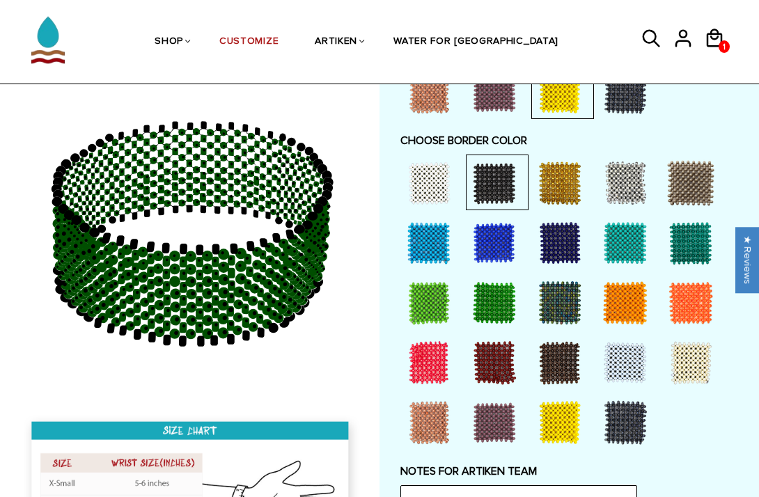
click at [431, 302] on div at bounding box center [429, 303] width 56 height 56
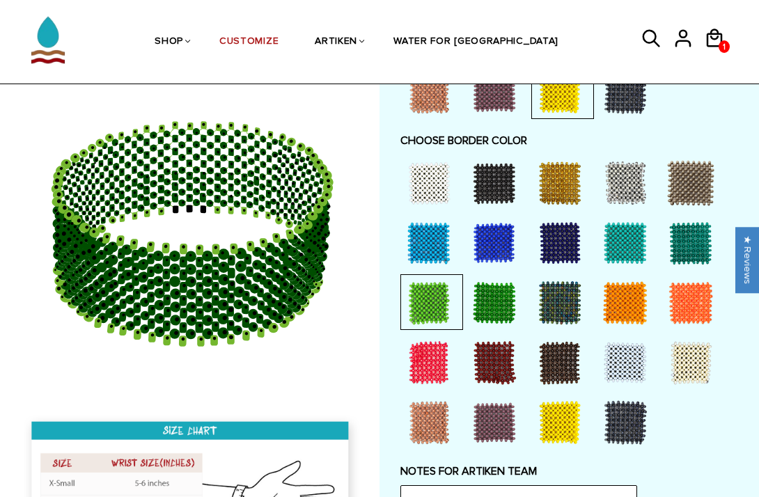
click at [491, 192] on div at bounding box center [495, 183] width 56 height 56
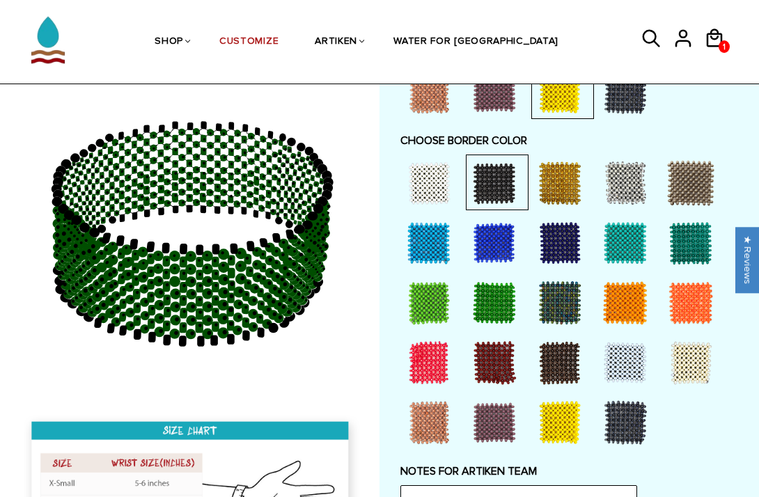
click at [431, 295] on div at bounding box center [429, 303] width 56 height 56
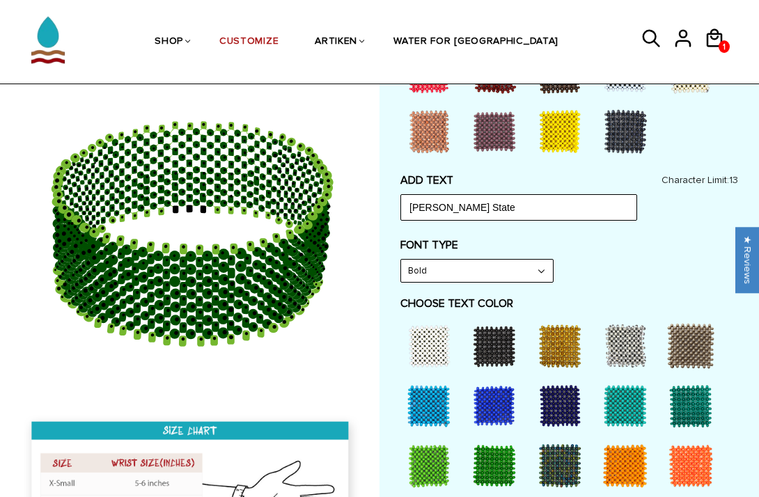
scroll to position [635, 0]
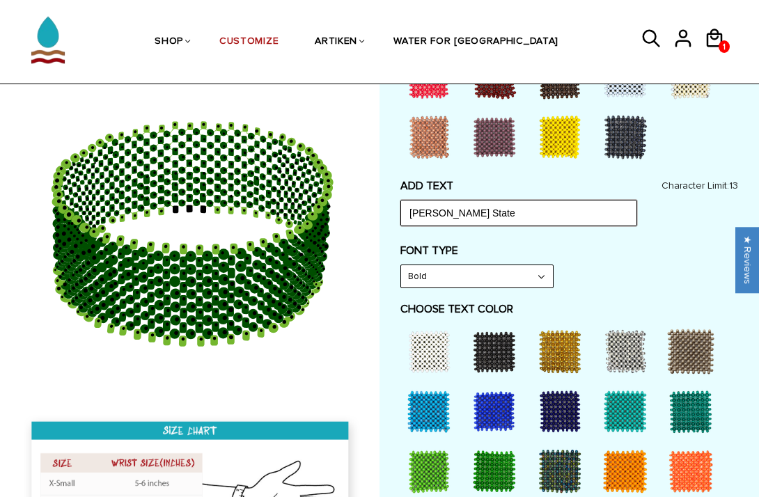
click at [520, 207] on input "Wayne State" at bounding box center [519, 213] width 237 height 26
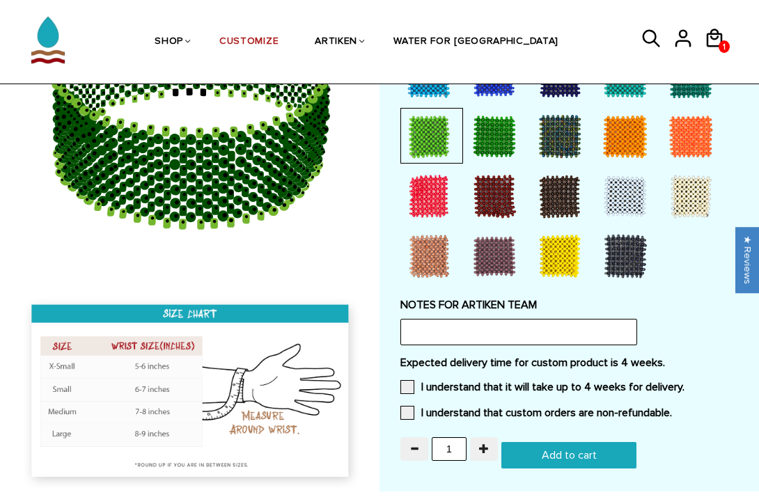
scroll to position [1306, 0]
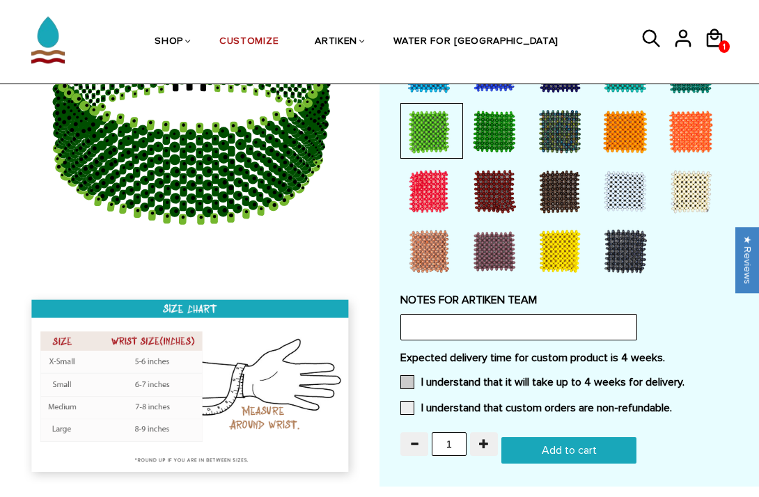
click at [406, 378] on span at bounding box center [408, 383] width 14 height 14
click at [685, 378] on input "I understand that it will take up to 4 weeks for delivery." at bounding box center [685, 378] width 0 height 0
click at [407, 407] on span at bounding box center [408, 408] width 14 height 14
click at [672, 404] on input "I understand that custom orders are non-refundable." at bounding box center [672, 404] width 0 height 0
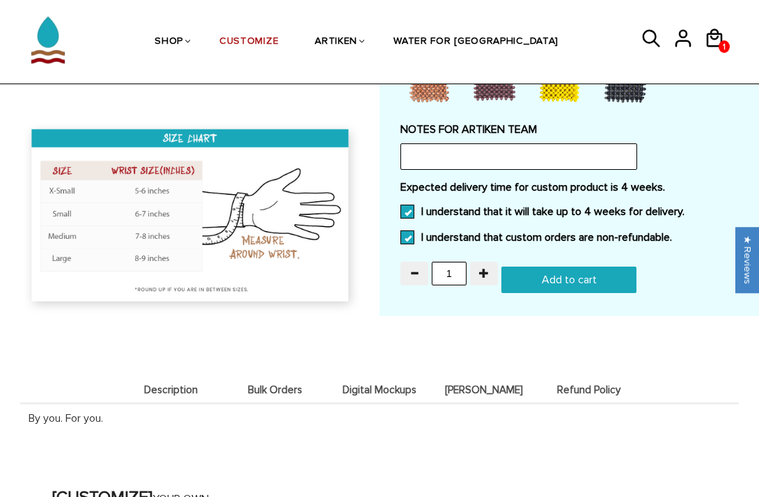
scroll to position [1415, 0]
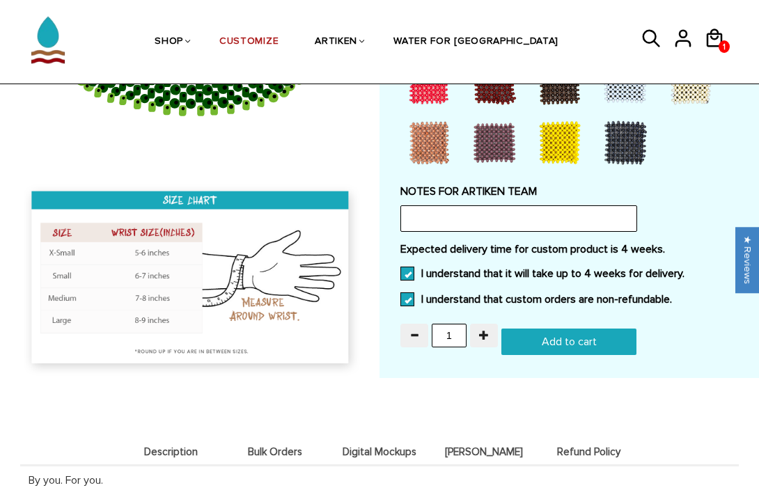
click at [573, 336] on input "Add to cart" at bounding box center [569, 342] width 135 height 26
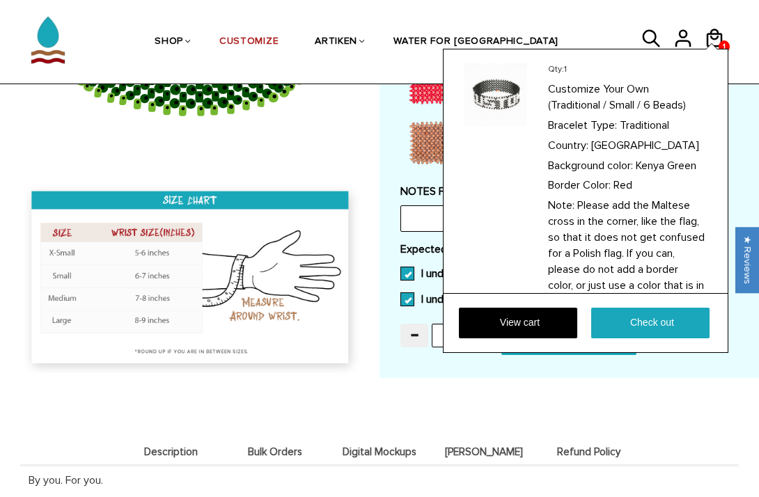
type input "Add to cart"
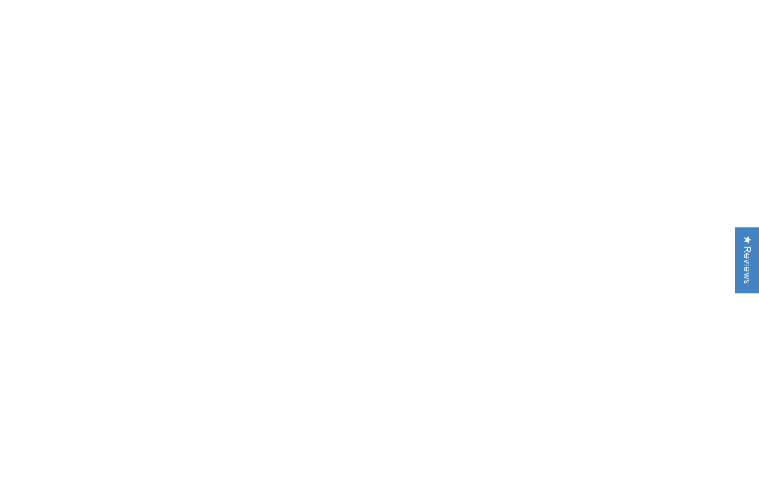
scroll to position [1415, 0]
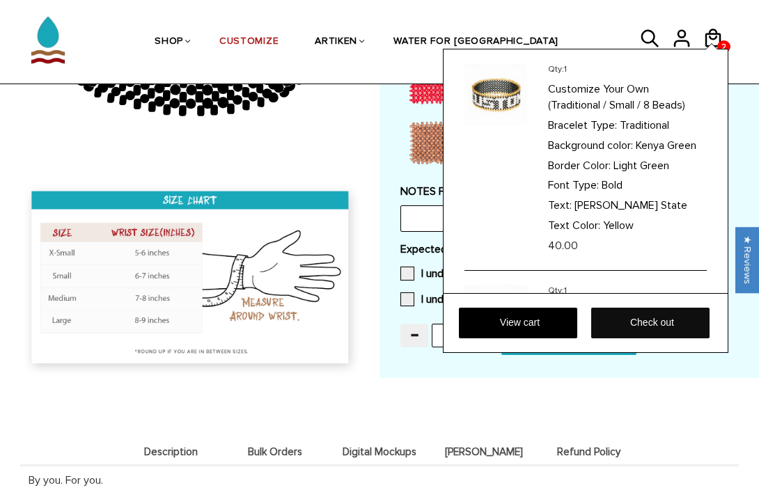
click at [619, 331] on link "Check out" at bounding box center [651, 323] width 118 height 31
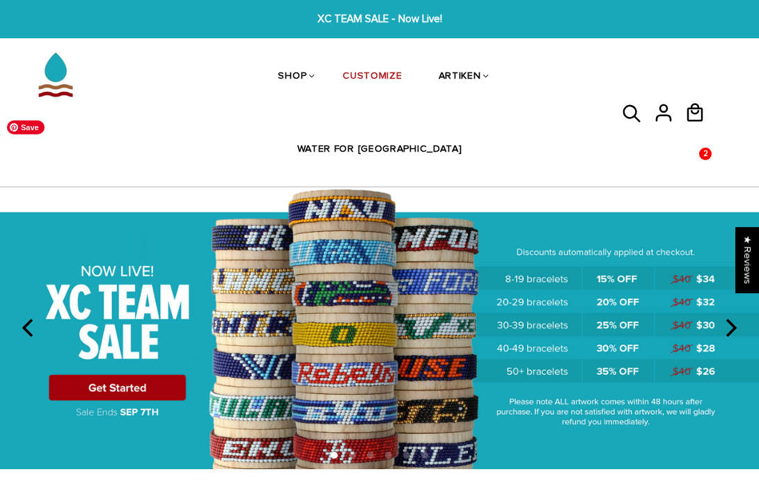
click at [160, 316] on img at bounding box center [379, 328] width 759 height 282
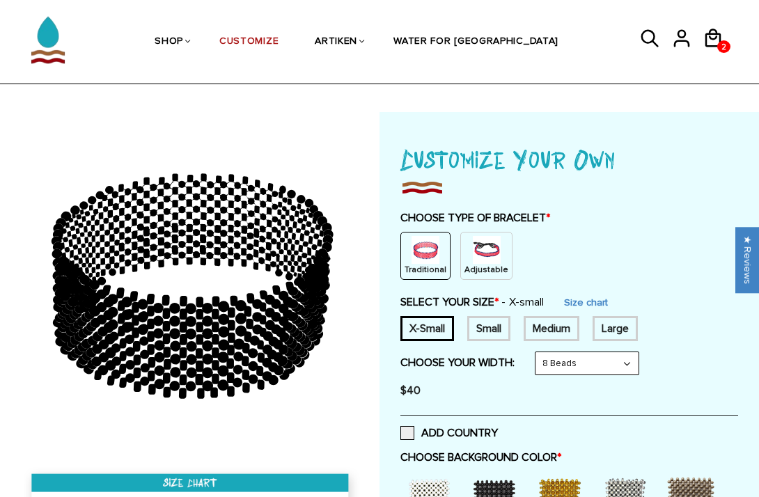
scroll to position [37, 0]
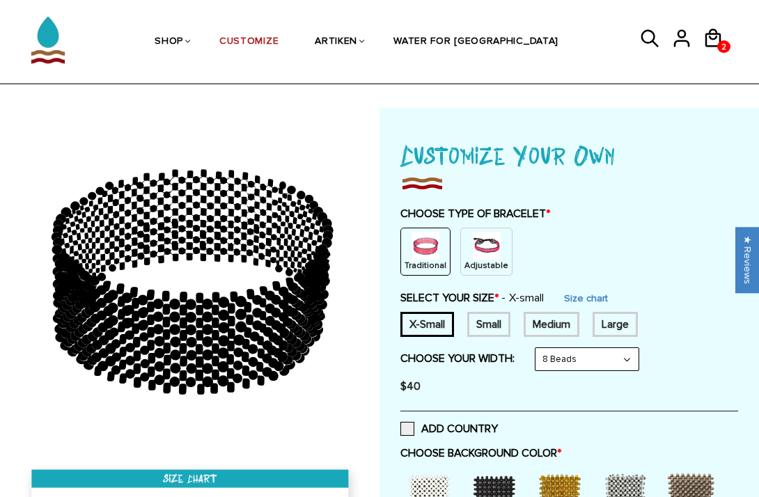
click at [499, 325] on div "Small" at bounding box center [489, 324] width 43 height 25
click at [579, 364] on select "8 Beads 6 Beads 10 Beads" at bounding box center [587, 359] width 103 height 22
select select "6-beads"
click at [539, 348] on select "8 Beads 6 Beads 10 Beads" at bounding box center [587, 359] width 103 height 22
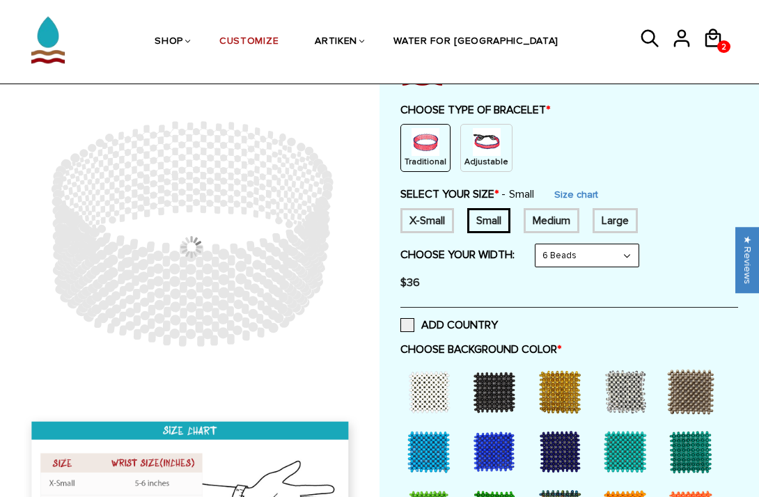
scroll to position [141, 0]
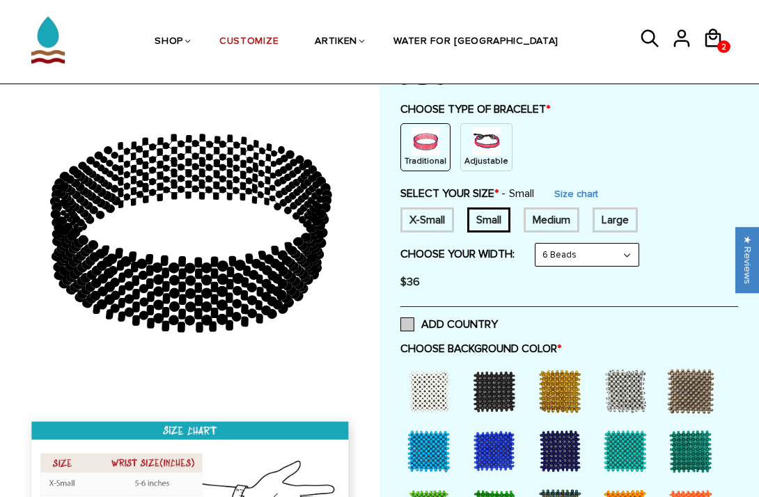
click at [401, 323] on span at bounding box center [408, 325] width 14 height 14
click at [498, 321] on input "ADD COUNTRY" at bounding box center [498, 321] width 0 height 0
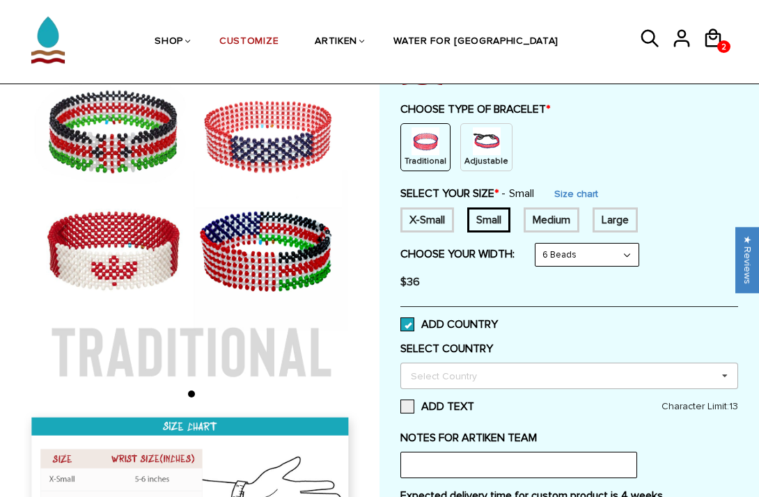
click at [442, 370] on div "Select Country" at bounding box center [453, 376] width 90 height 16
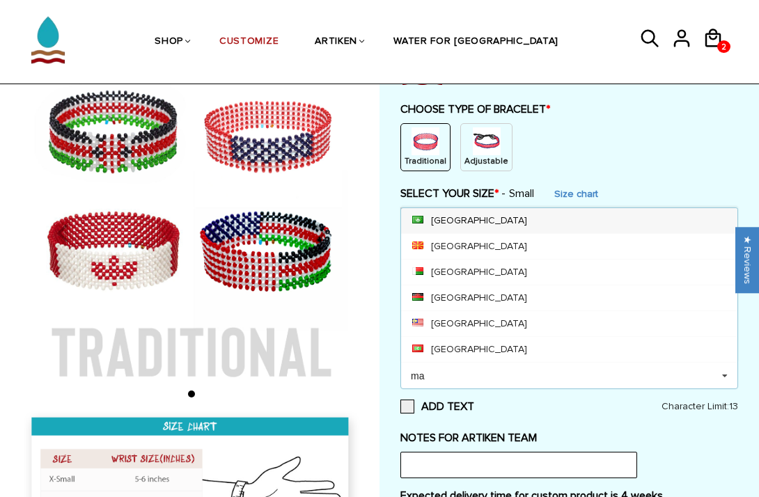
scroll to position [0, 0]
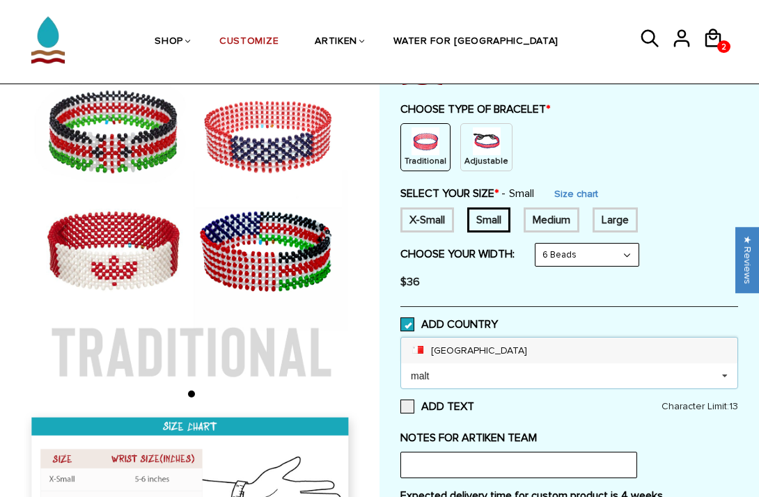
type input "malt"
click at [456, 343] on div "[GEOGRAPHIC_DATA]" at bounding box center [569, 351] width 337 height 26
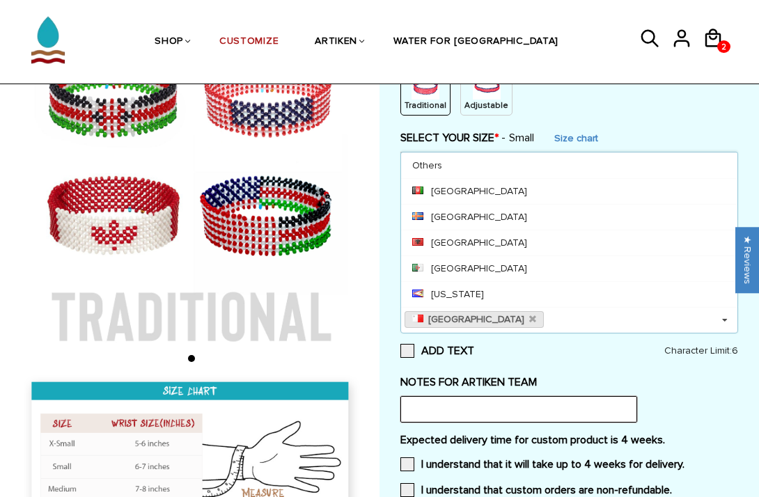
click at [518, 399] on input "text" at bounding box center [519, 409] width 237 height 26
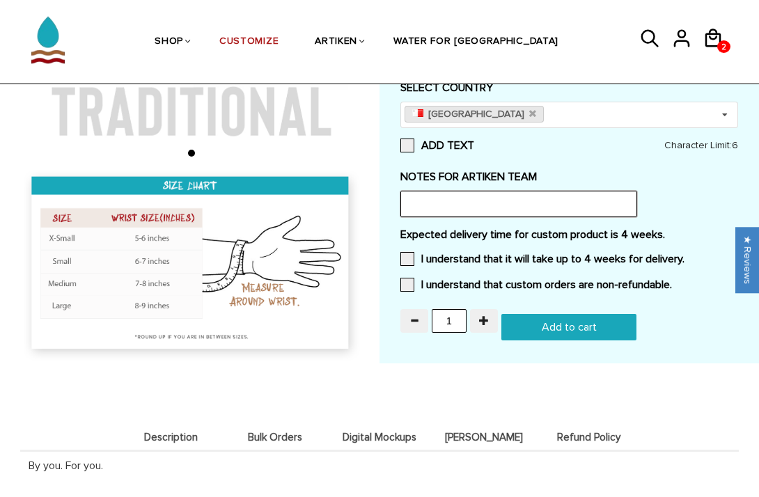
scroll to position [406, 0]
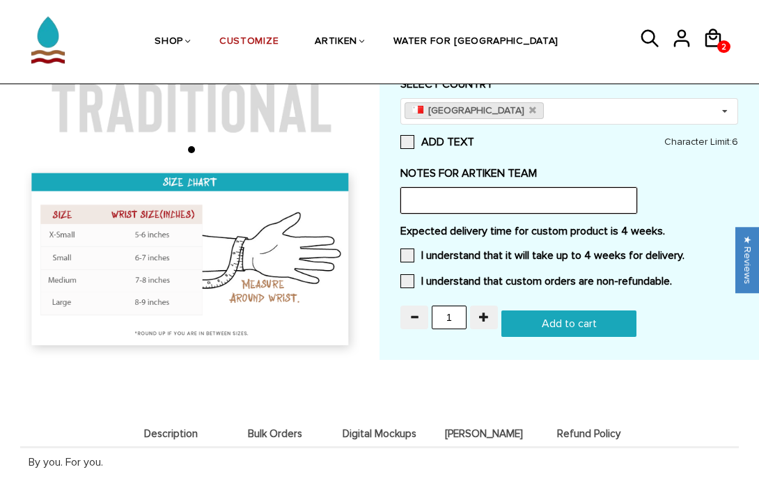
click at [463, 201] on input "text" at bounding box center [519, 200] width 237 height 26
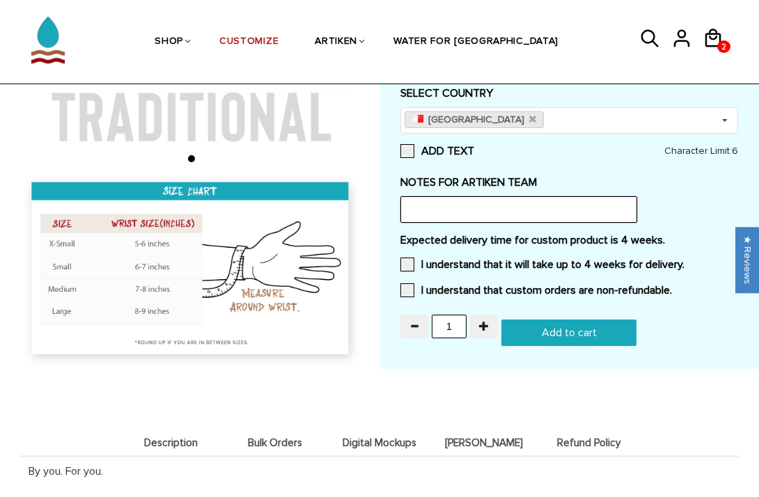
scroll to position [393, 0]
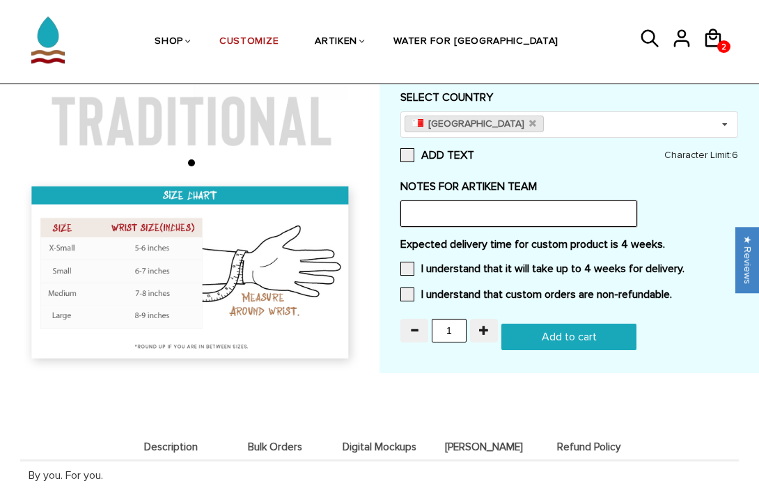
paste input "Please add the Maltese cross in the corner, like the flag, so that it does not …"
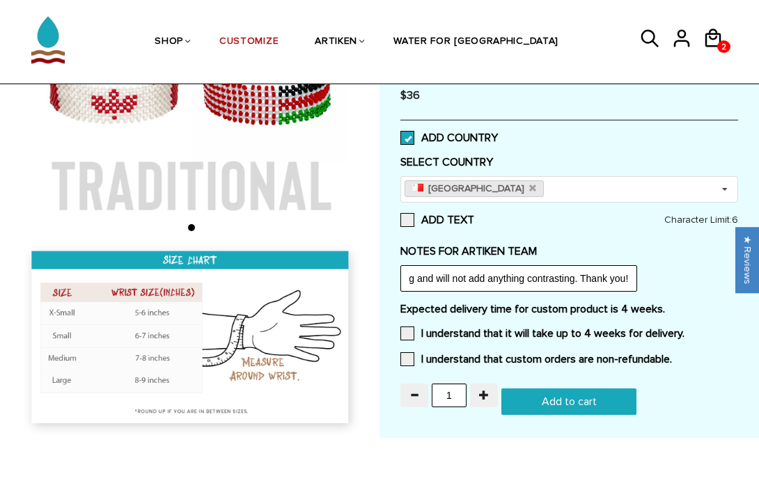
scroll to position [0, 0]
click at [532, 229] on div "Customize Your Own CHOOSE TYPE OF BRACELET * Traditional Adjustable Traditional…" at bounding box center [570, 130] width 338 height 571
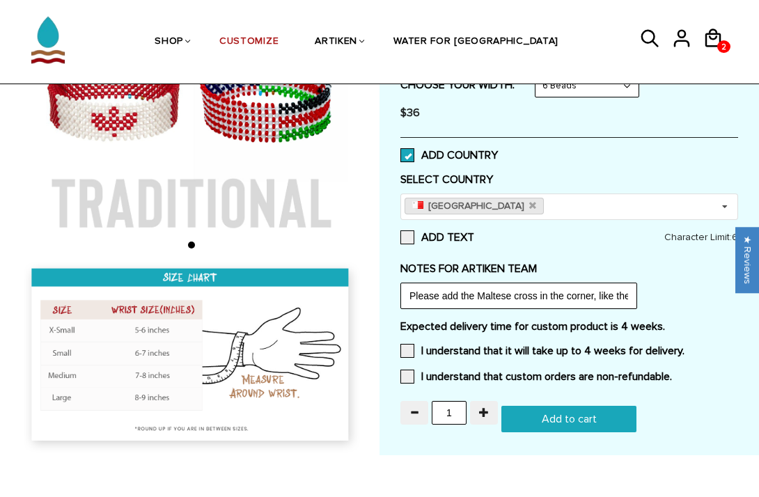
scroll to position [311, 0]
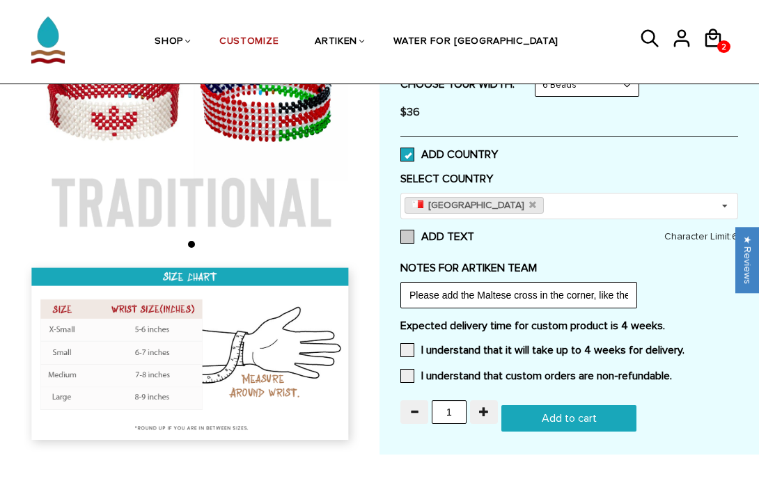
click at [411, 238] on span at bounding box center [408, 237] width 14 height 14
click at [474, 233] on input "ADD TEXT" at bounding box center [474, 233] width 0 height 0
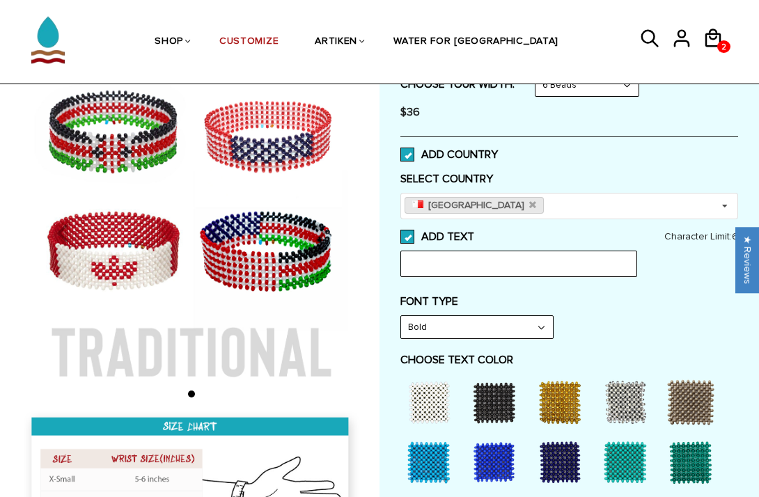
click at [408, 238] on span at bounding box center [408, 237] width 14 height 14
click at [474, 233] on input "ADD TEXT" at bounding box center [474, 233] width 0 height 0
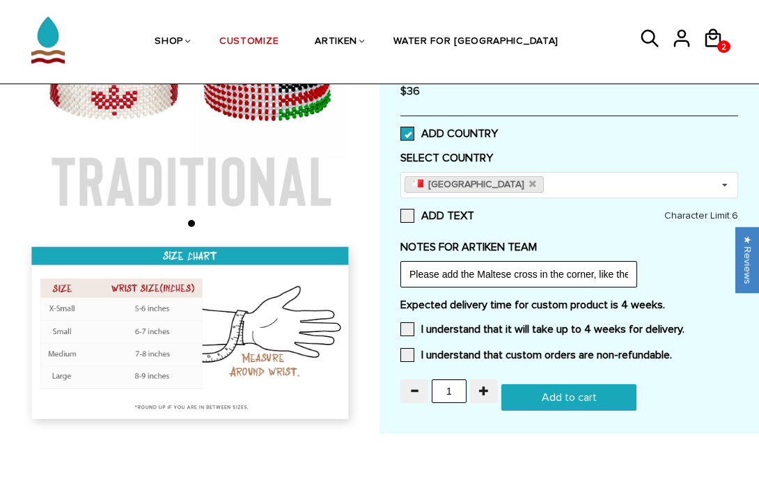
scroll to position [335, 0]
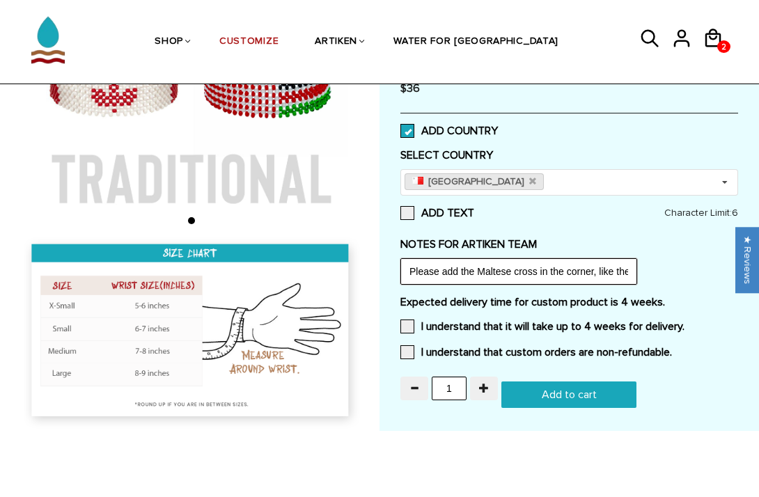
click at [611, 272] on input "Please add the Maltese cross in the corner, like the flag, so that it does not …" at bounding box center [519, 271] width 237 height 26
click at [477, 275] on input "Please add the Maltese cross in the corner, like the flag, so that it does not …" at bounding box center [519, 271] width 237 height 26
type input "Please add the small Maltese cross in the corner, like the flag, so that it doe…"
click at [477, 319] on div "Expected delivery time for custom product is 4 weeks. I understand that it will…" at bounding box center [570, 331] width 338 height 72
click at [475, 327] on label "I understand that it will take up to 4 weeks for delivery." at bounding box center [543, 327] width 284 height 14
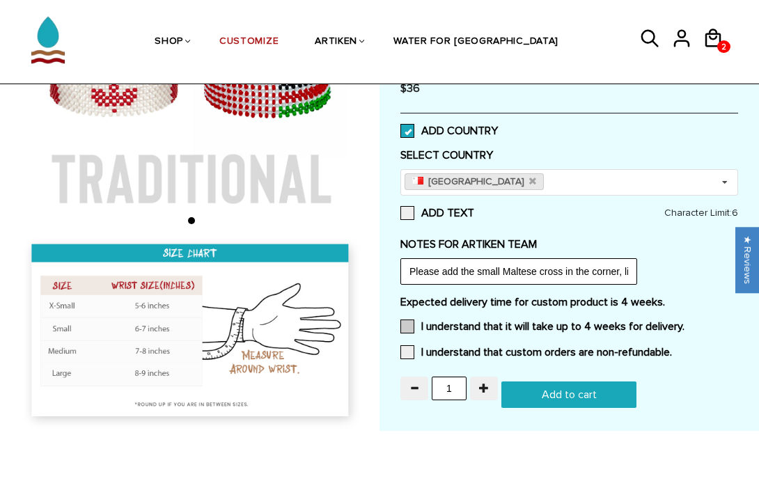
click at [685, 323] on input "I understand that it will take up to 4 weeks for delivery." at bounding box center [685, 323] width 0 height 0
click at [475, 346] on label "I understand that custom orders are non-refundable." at bounding box center [537, 353] width 272 height 14
click at [672, 348] on input "I understand that custom orders are non-refundable." at bounding box center [672, 348] width 0 height 0
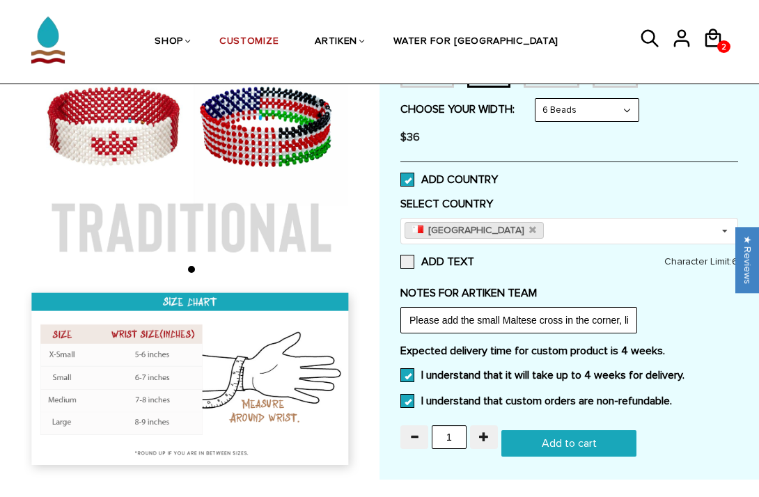
scroll to position [316, 0]
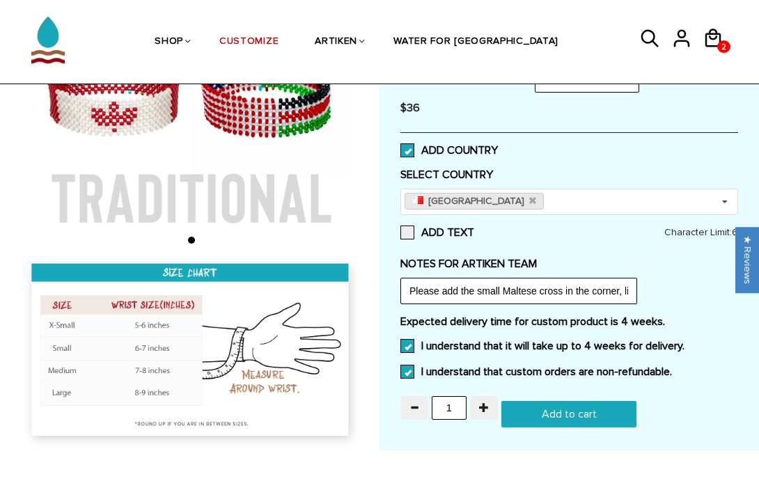
click at [572, 416] on input "Add to cart" at bounding box center [569, 414] width 135 height 26
type input "Add to cart"
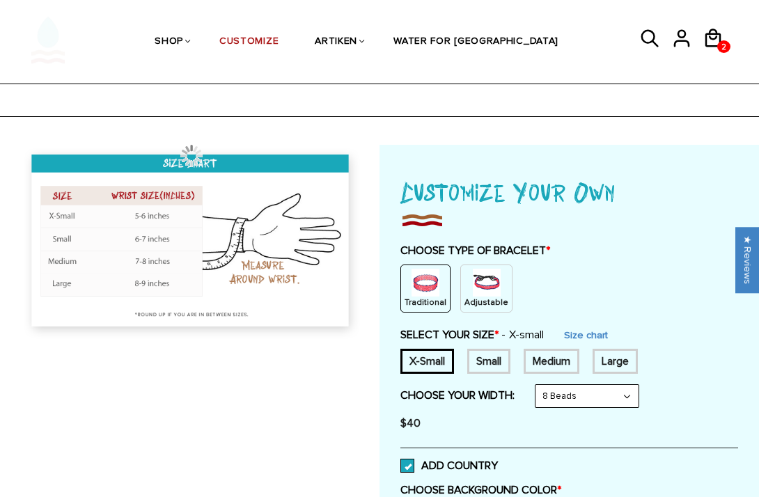
scroll to position [230, 0]
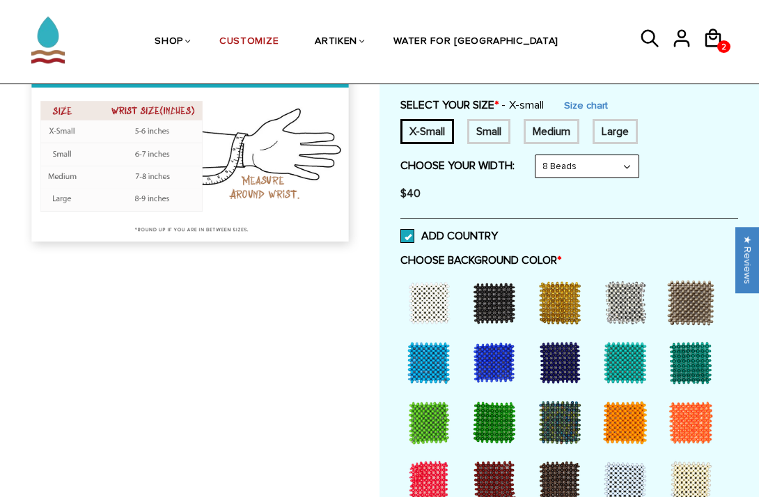
select select "8-beads"
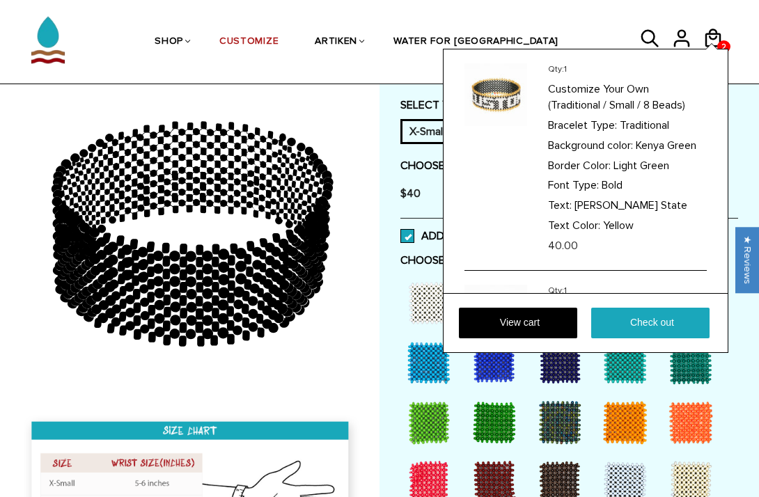
click at [712, 49] on div "Qty: 1 Customize Your Own (Traditional / Small / 8 Beads) Bracelet Type: Tradit…" at bounding box center [586, 201] width 286 height 304
click at [534, 319] on link "View cart" at bounding box center [518, 323] width 118 height 31
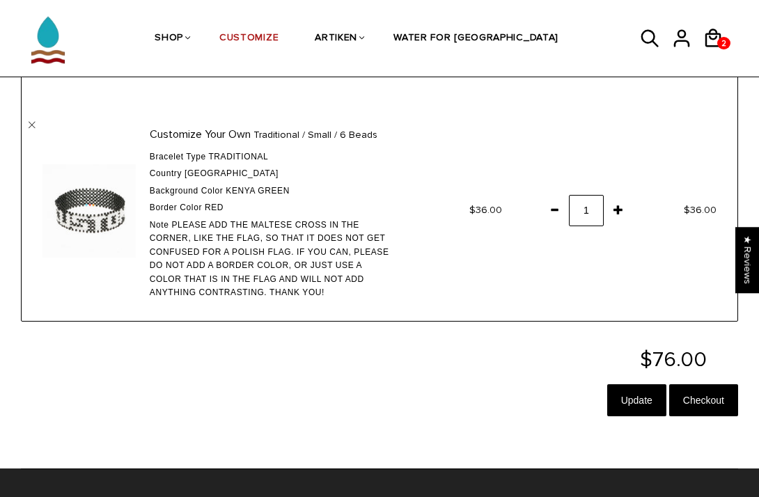
scroll to position [266, 0]
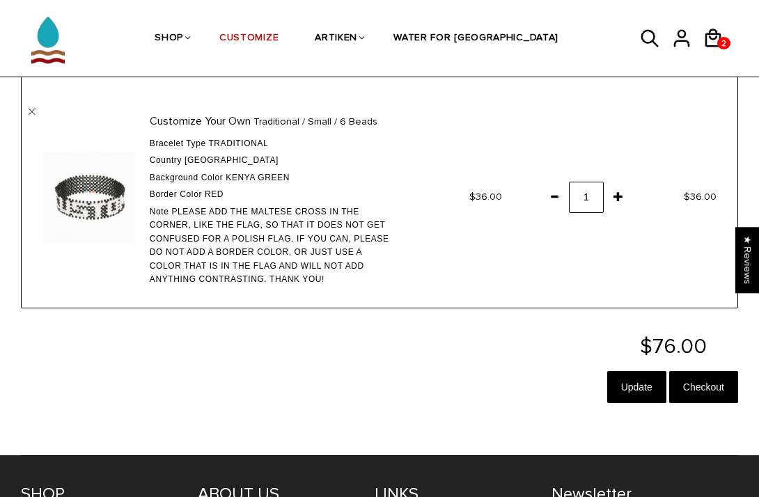
click at [181, 217] on span "Please add the Maltese cross in the corner, like the flag, so that it does not …" at bounding box center [270, 246] width 240 height 78
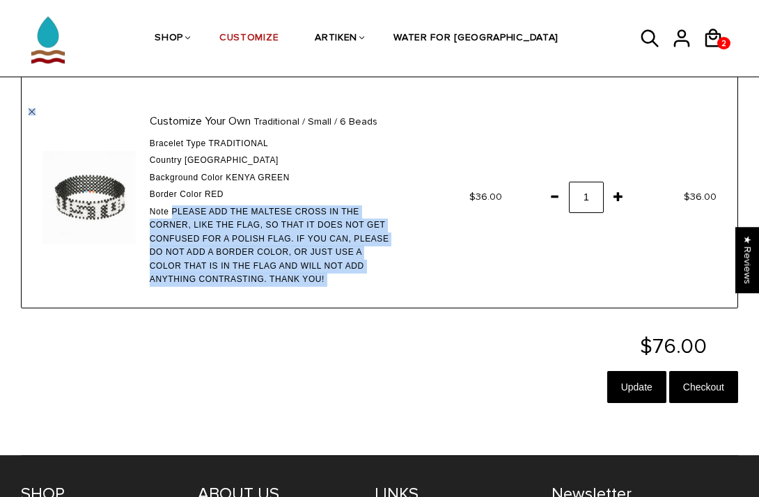
drag, startPoint x: 181, startPoint y: 217, endPoint x: 353, endPoint y: 301, distance: 191.6
click at [353, 301] on td "Customize Your Own Traditional / Small / 6 Beads Bracelet Type Traditional Coun…" at bounding box center [219, 198] width 394 height 220
copy td "Please add the Maltese cross in the corner, like the flag, so that it does not …"
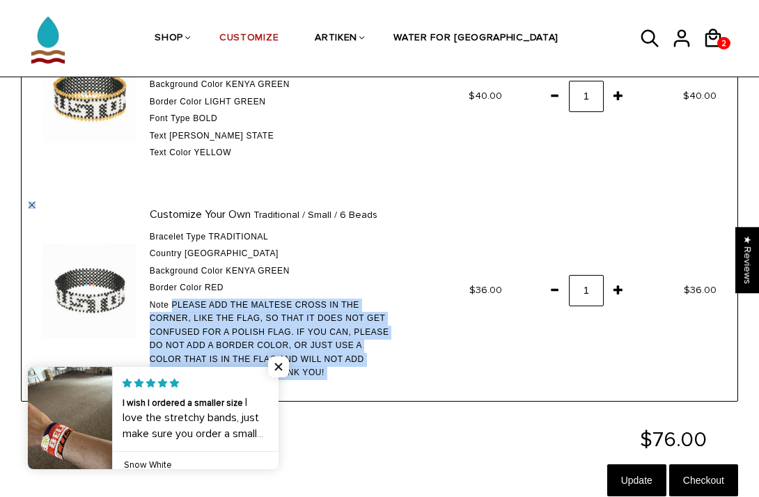
scroll to position [171, 0]
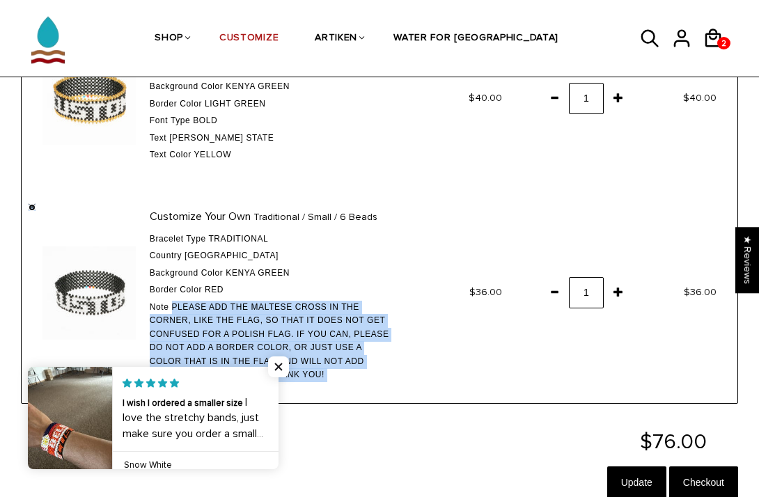
click at [32, 206] on link "" at bounding box center [32, 207] width 7 height 7
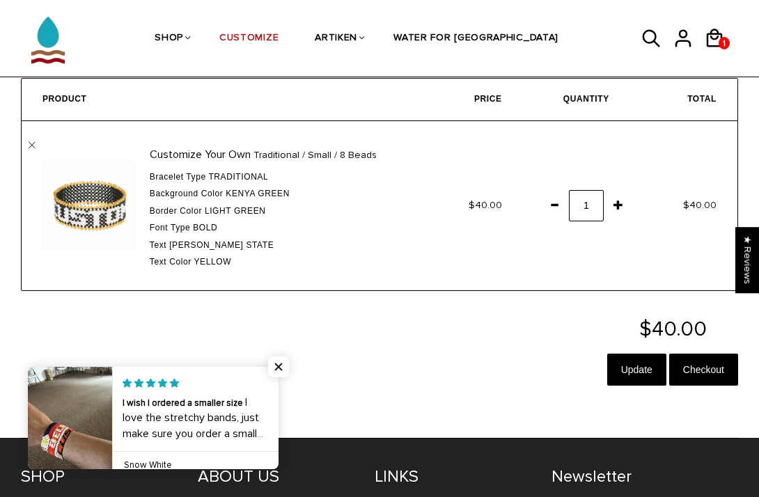
scroll to position [65, 0]
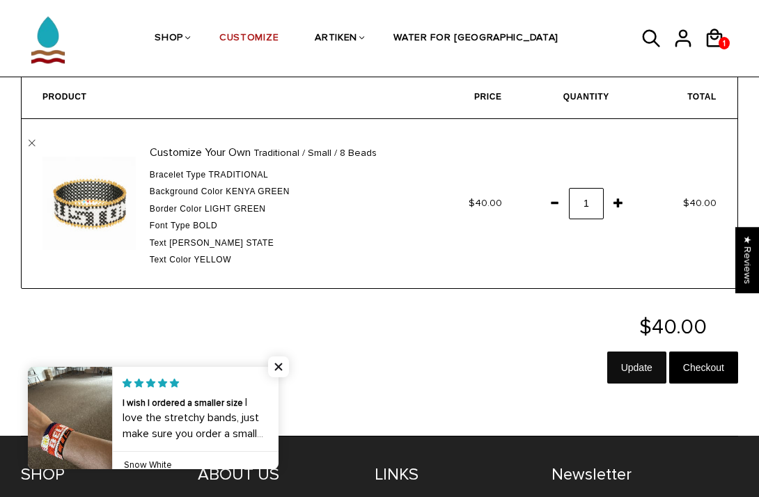
click at [615, 371] on input "Update" at bounding box center [637, 368] width 59 height 32
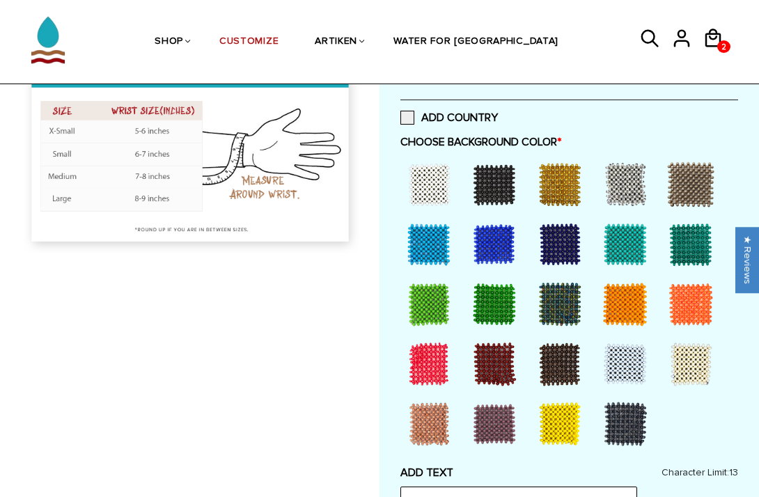
scroll to position [349, 0]
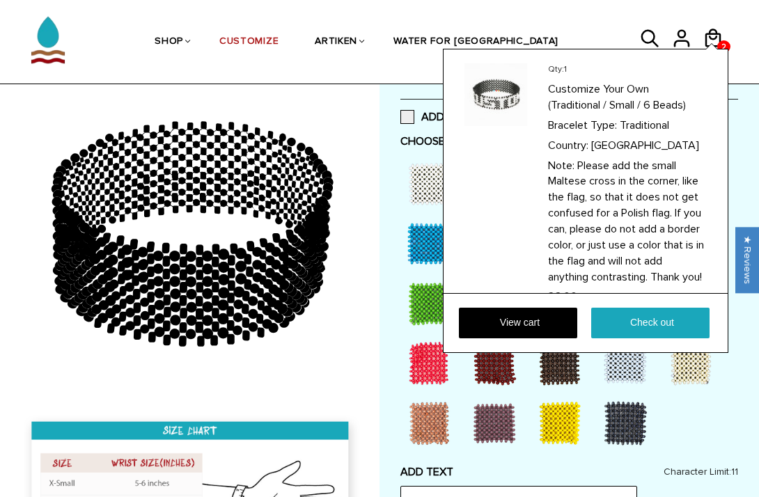
click at [707, 44] on div at bounding box center [712, 47] width 11 height 6
click at [491, 317] on link "View cart" at bounding box center [518, 323] width 118 height 31
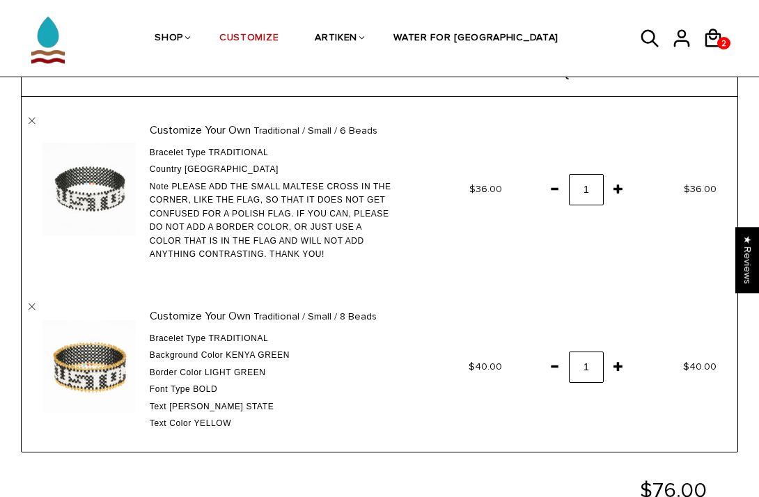
scroll to position [89, 0]
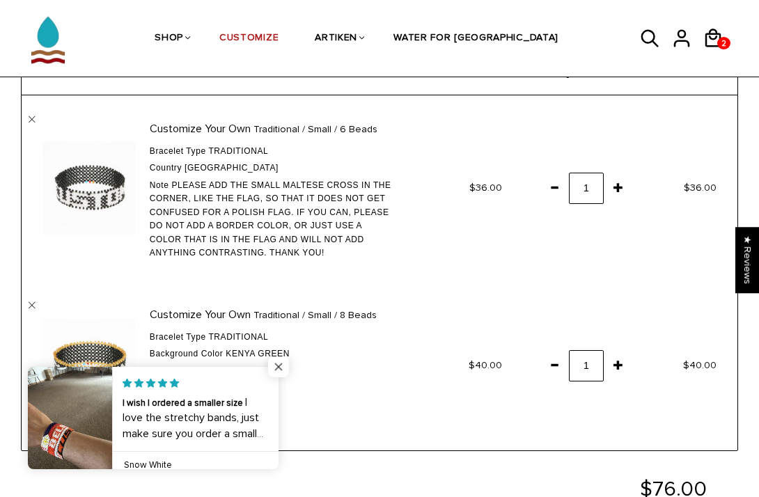
click at [273, 370] on span "Close popup widget" at bounding box center [278, 367] width 21 height 21
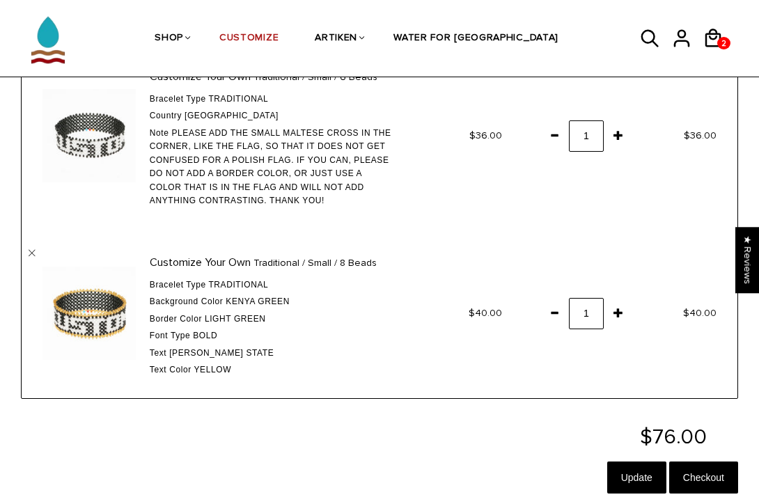
scroll to position [150, 0]
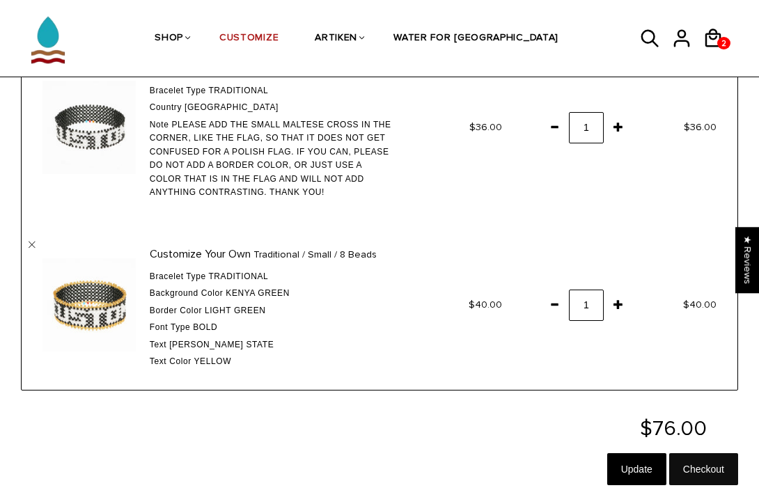
click at [736, 471] on input "Checkout" at bounding box center [704, 470] width 69 height 32
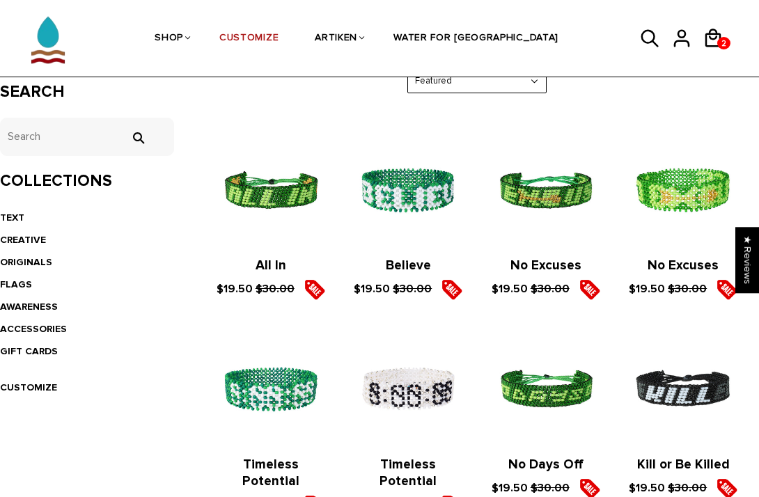
scroll to position [251, 0]
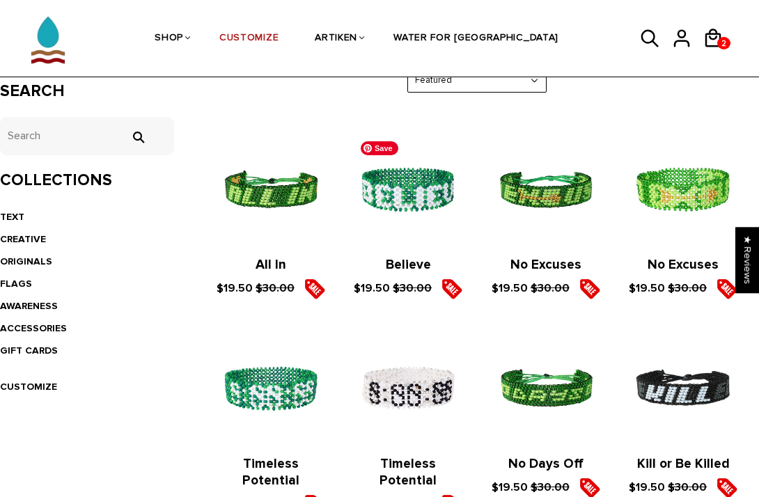
click at [375, 145] on span "Save" at bounding box center [380, 148] width 38 height 14
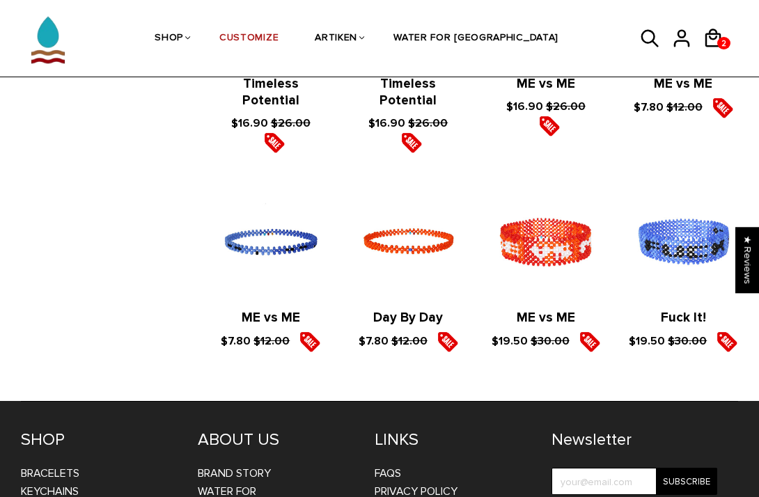
scroll to position [1757, 0]
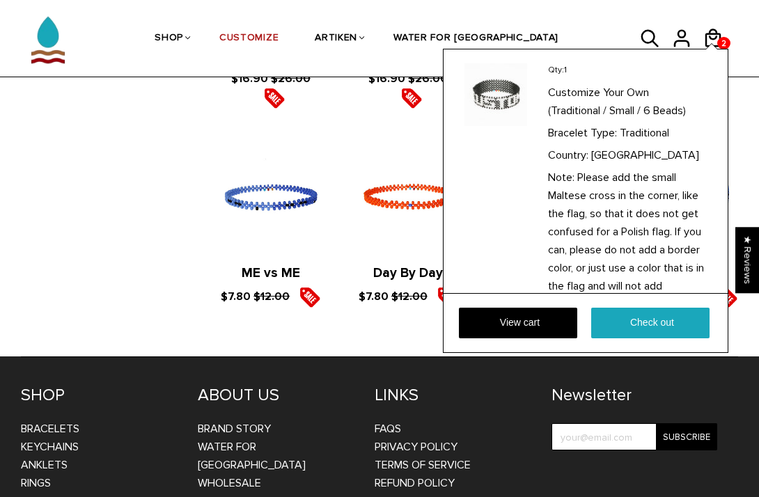
click at [707, 49] on div "Qty: 1 Customize Your Own (Traditional / Small / 6 Beads) Bracelet Type: Tradit…" at bounding box center [586, 201] width 286 height 304
click at [712, 49] on div "Qty: 1 Customize Your Own (Traditional / Small / 6 Beads) Bracelet Type: Tradit…" at bounding box center [586, 201] width 286 height 304
click at [536, 324] on link "View cart" at bounding box center [518, 323] width 118 height 31
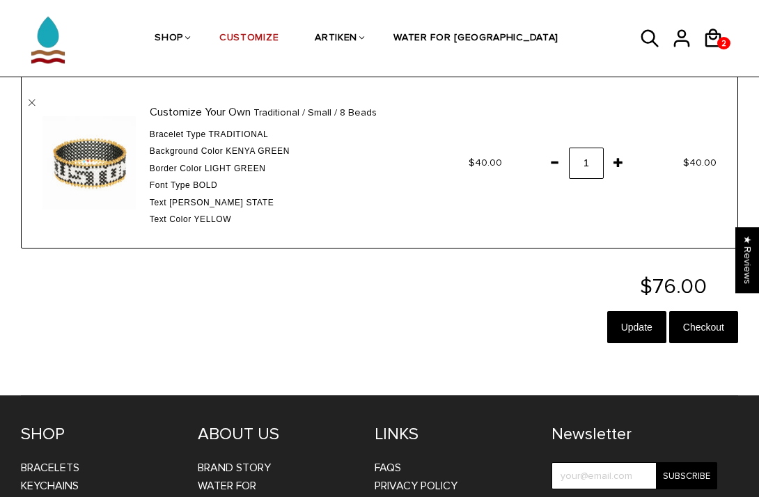
scroll to position [412, 0]
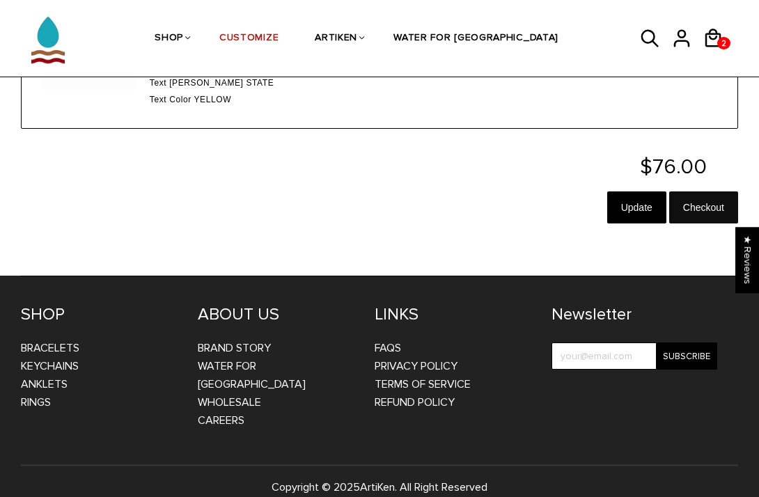
click at [676, 208] on input "Checkout" at bounding box center [704, 208] width 69 height 32
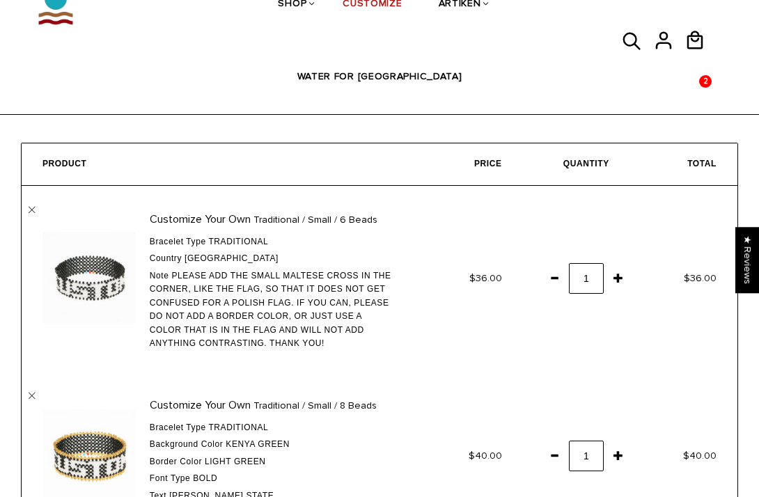
scroll to position [86, 0]
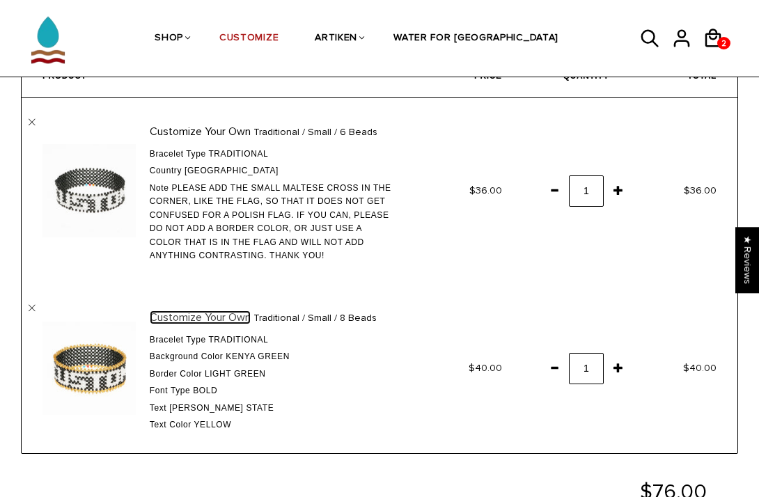
click at [242, 312] on link "Customize Your Own" at bounding box center [200, 318] width 101 height 14
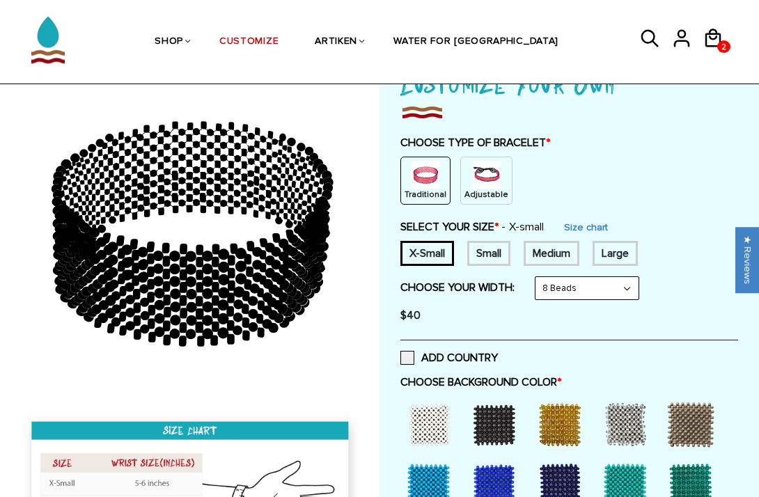
scroll to position [112, 0]
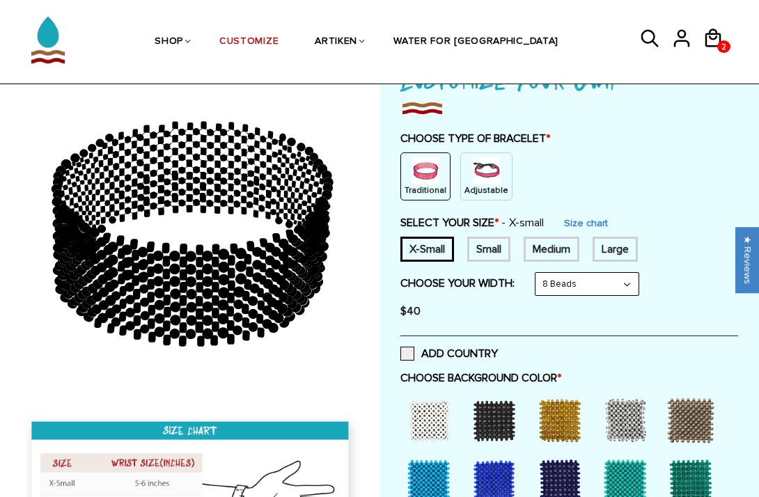
click at [498, 252] on div "Small" at bounding box center [489, 249] width 43 height 25
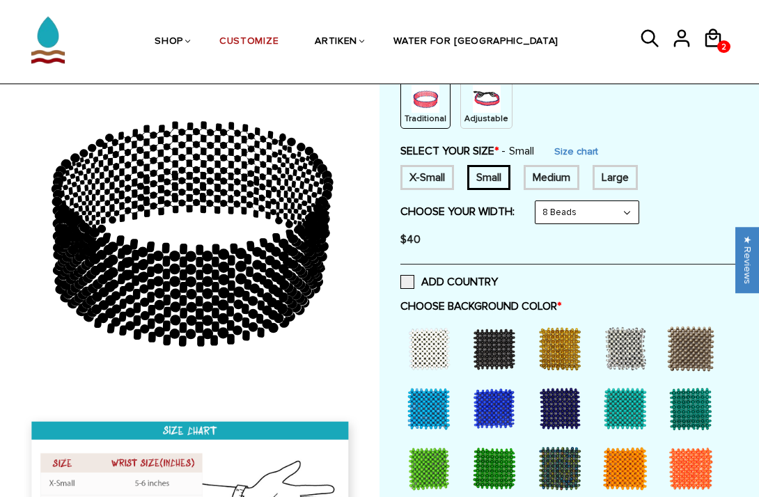
scroll to position [188, 0]
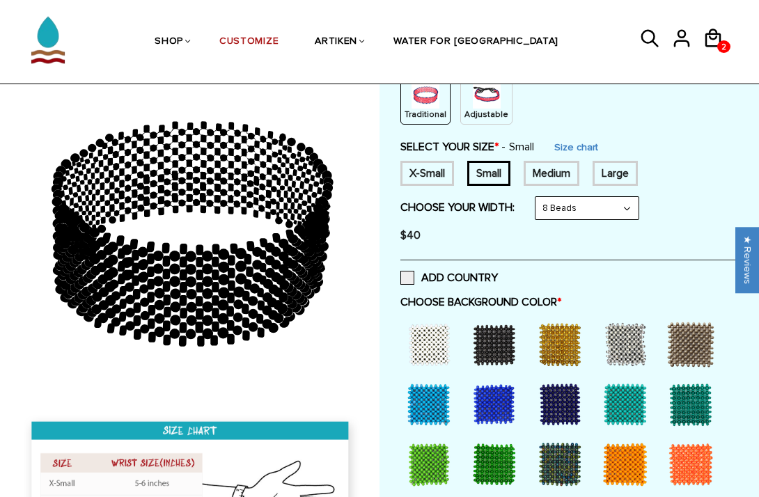
click at [578, 450] on div at bounding box center [560, 465] width 56 height 56
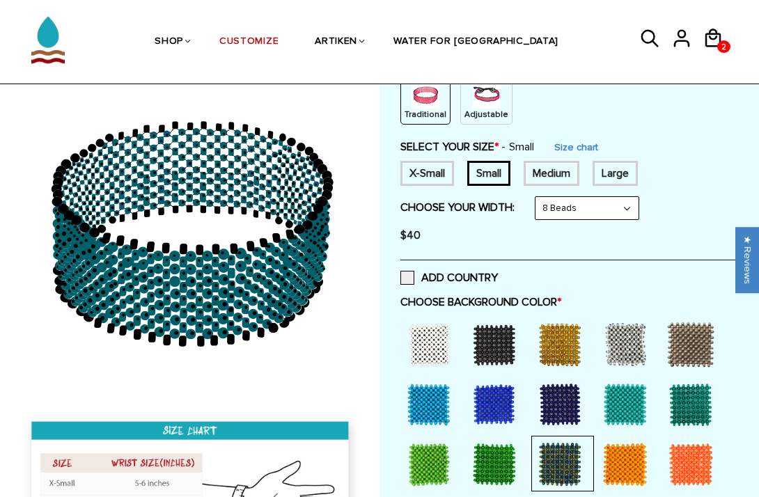
click at [496, 457] on div at bounding box center [495, 465] width 56 height 56
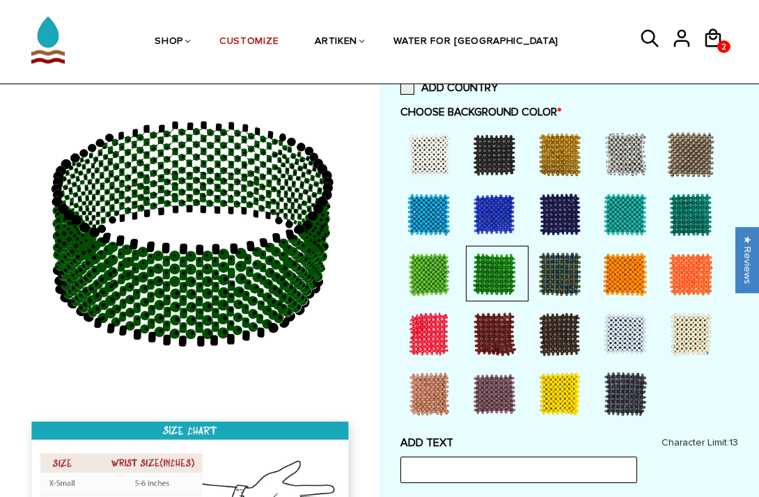
scroll to position [405, 0]
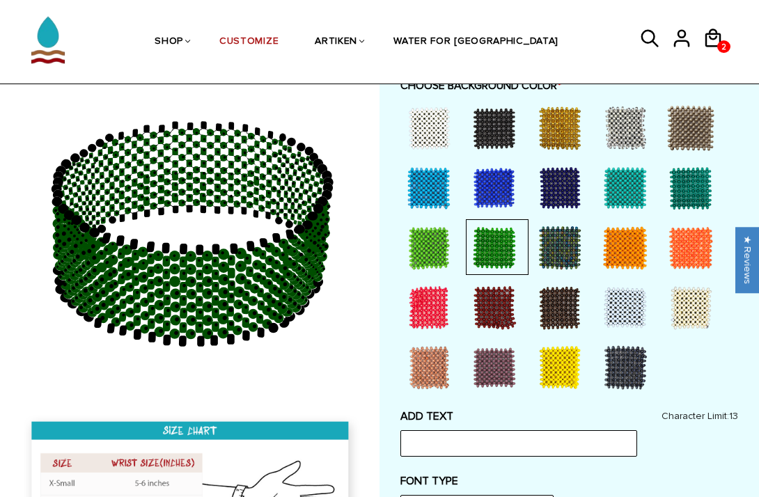
click at [456, 249] on div at bounding box center [429, 248] width 56 height 56
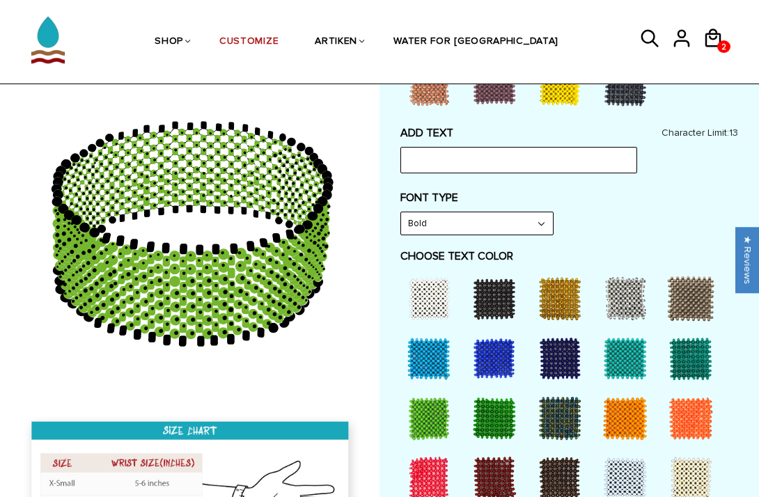
scroll to position [690, 0]
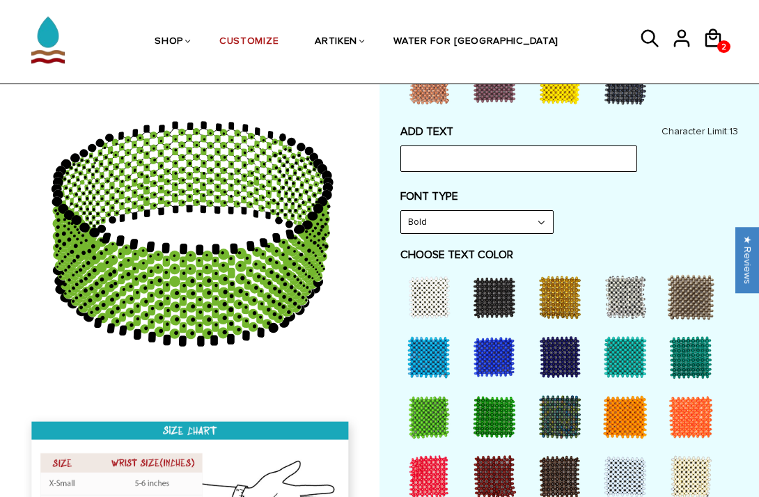
click at [501, 401] on div at bounding box center [495, 417] width 56 height 56
click at [493, 423] on div at bounding box center [495, 417] width 56 height 56
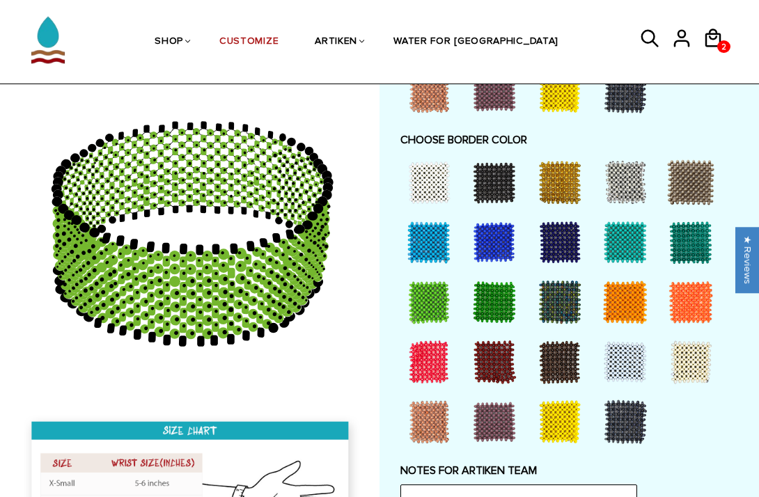
scroll to position [1267, 0]
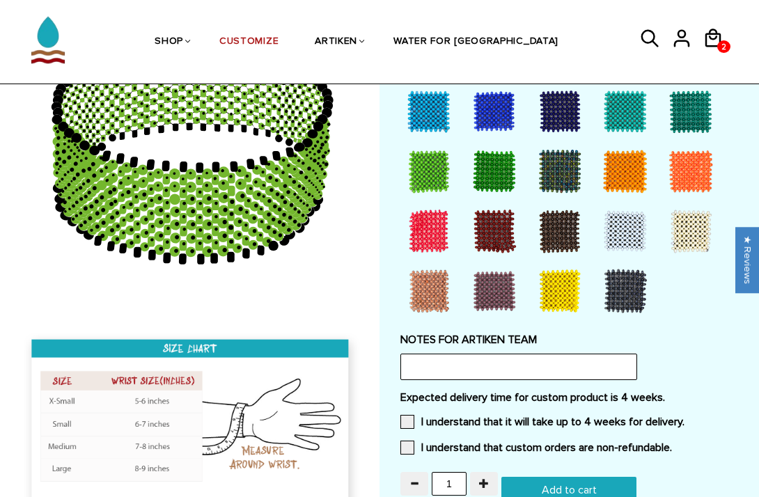
click at [504, 158] on div at bounding box center [495, 172] width 56 height 56
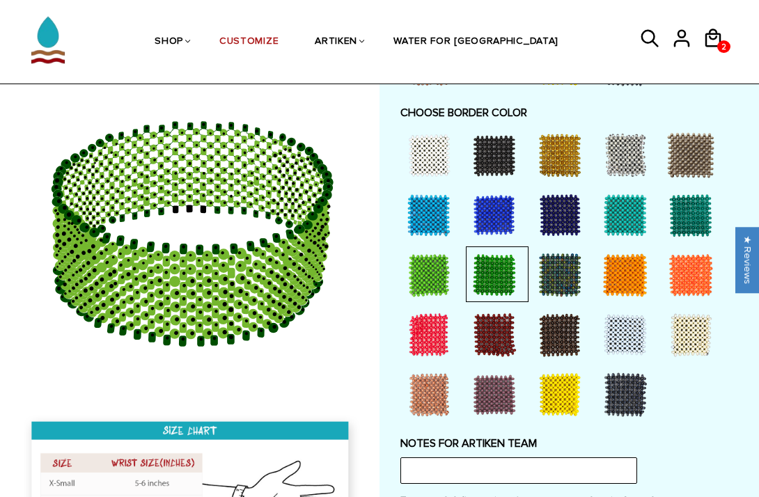
scroll to position [1141, 0]
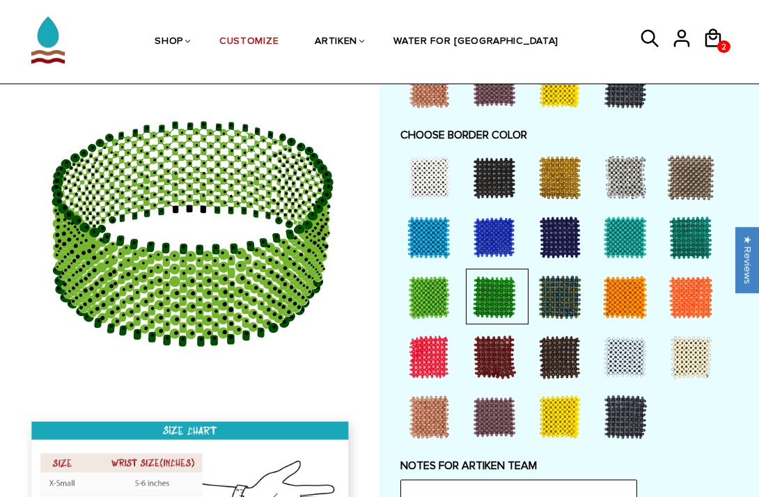
click at [431, 300] on div at bounding box center [429, 298] width 56 height 56
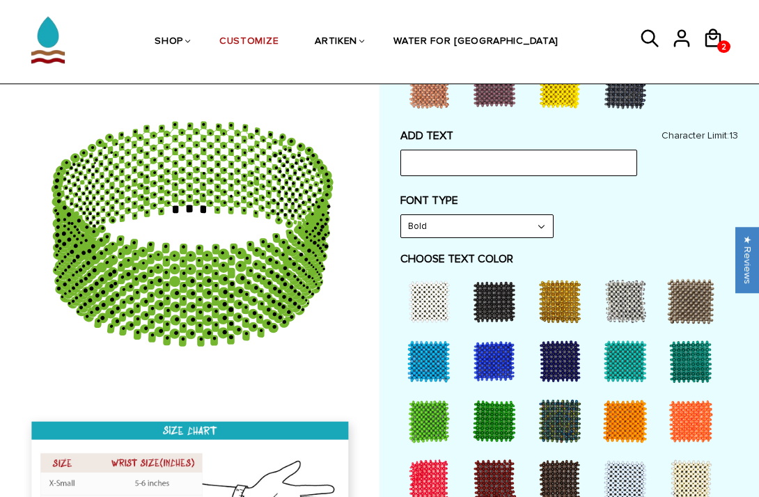
scroll to position [700, 0]
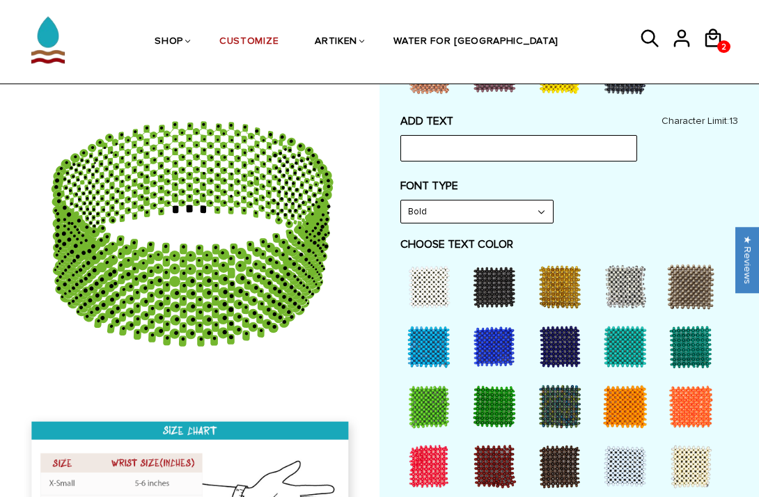
click at [488, 383] on div at bounding box center [495, 407] width 56 height 56
click at [495, 400] on div at bounding box center [495, 407] width 56 height 56
click at [436, 409] on div at bounding box center [429, 407] width 56 height 56
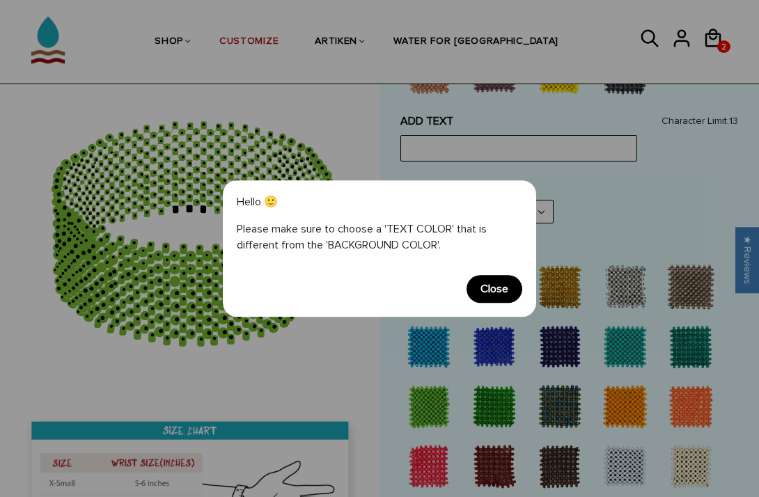
click at [512, 289] on span "Close" at bounding box center [495, 289] width 56 height 28
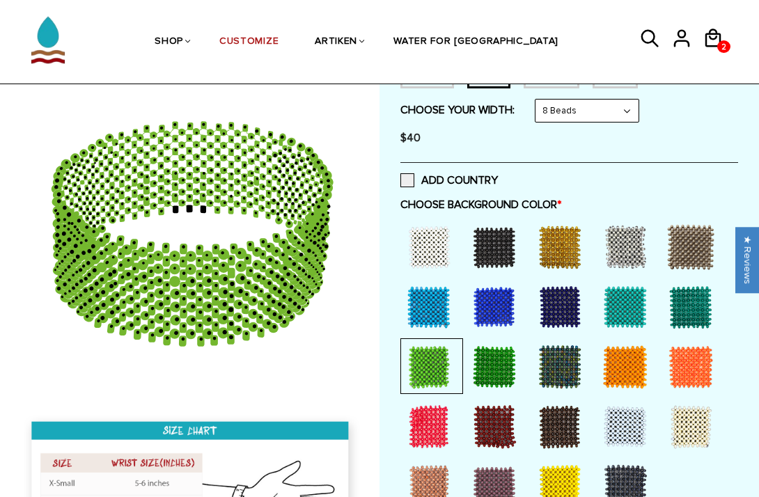
scroll to position [306, 0]
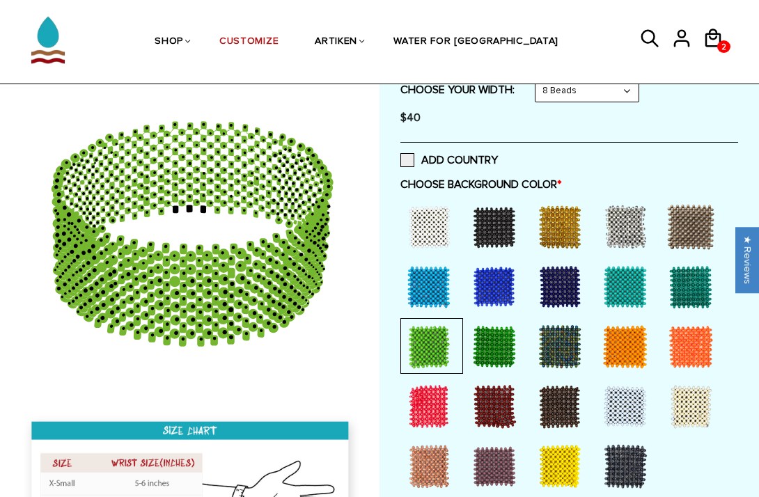
click at [500, 348] on div at bounding box center [495, 347] width 56 height 56
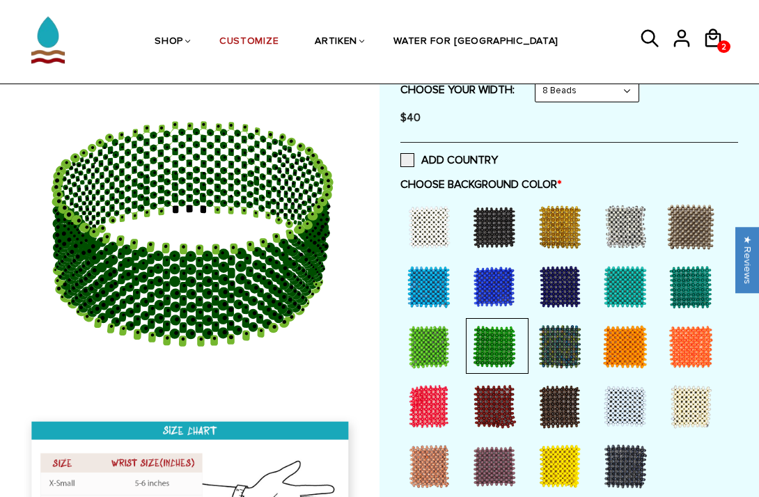
click at [429, 355] on div at bounding box center [429, 347] width 56 height 56
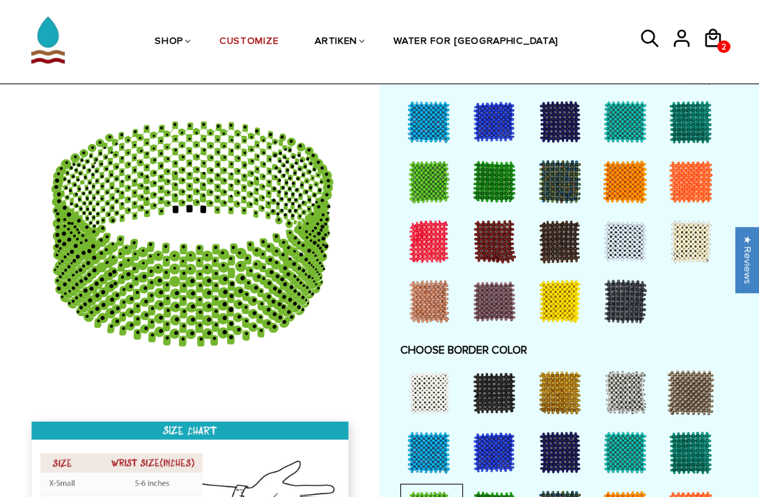
scroll to position [895, 0]
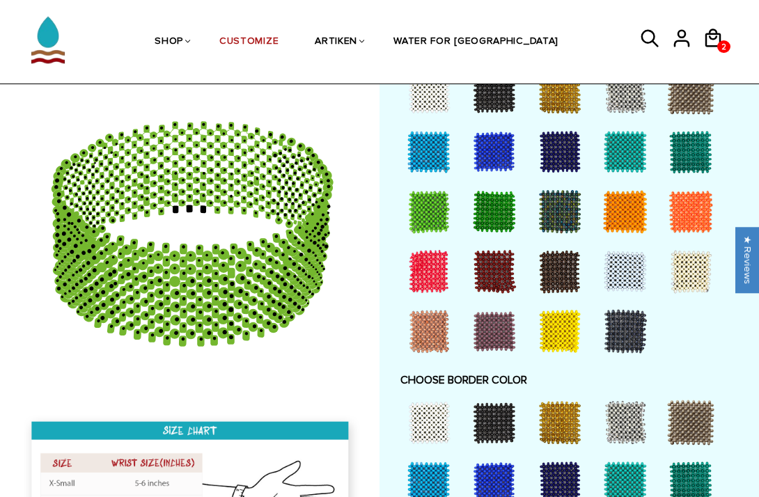
click at [488, 213] on div at bounding box center [495, 212] width 56 height 56
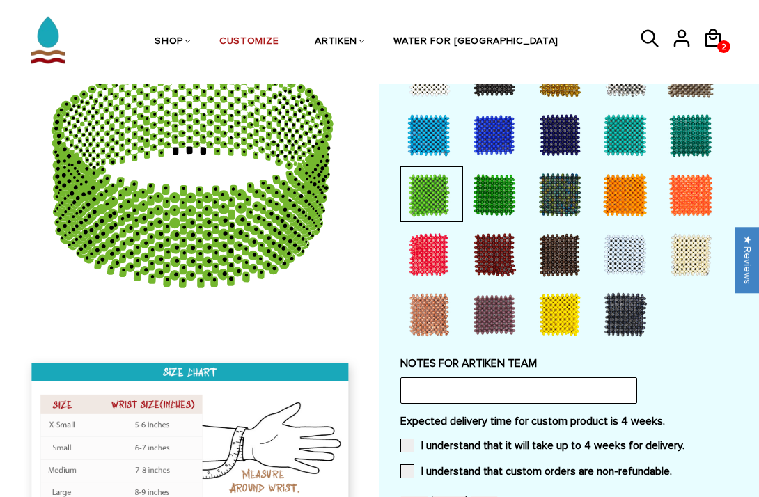
scroll to position [1240, 0]
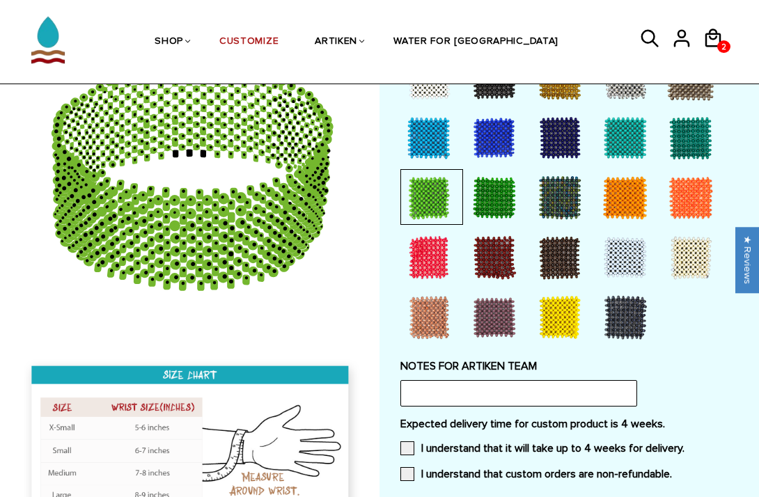
click at [494, 208] on div at bounding box center [495, 198] width 56 height 56
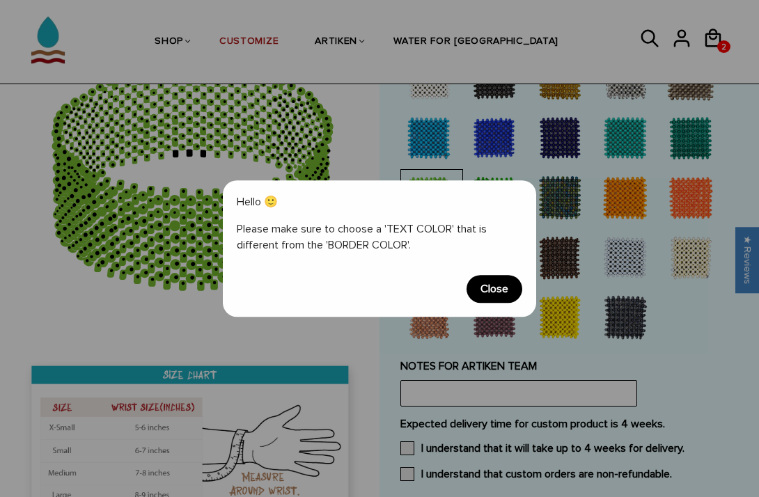
click at [504, 301] on span "Close" at bounding box center [495, 289] width 56 height 28
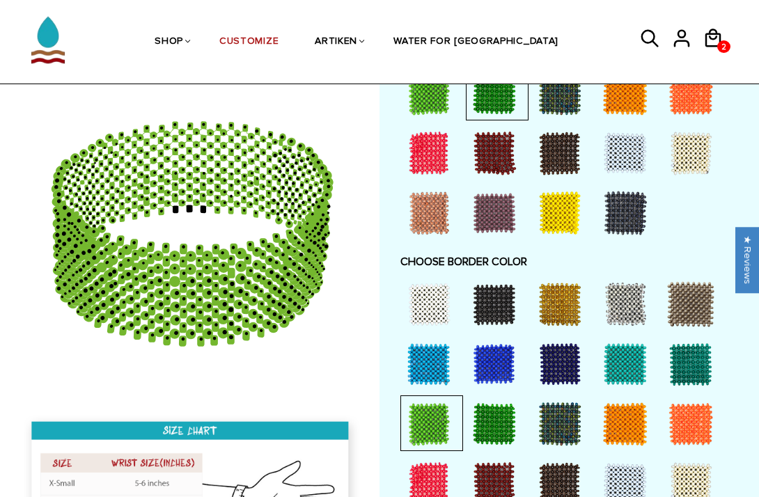
scroll to position [1028, 0]
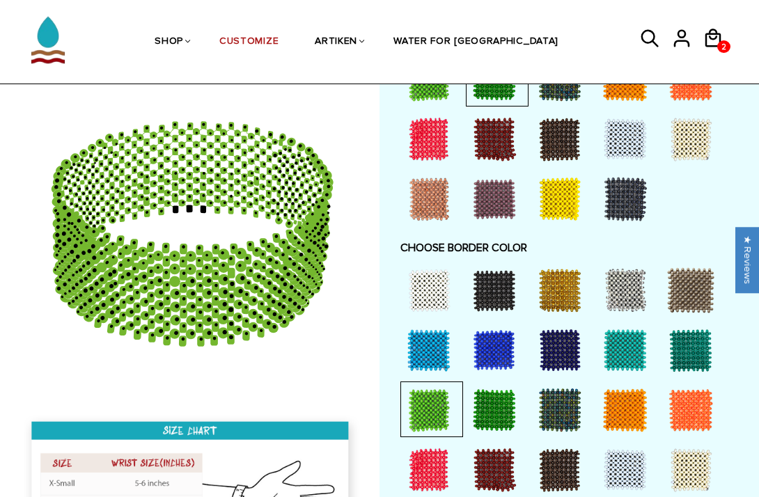
click at [516, 393] on div at bounding box center [495, 411] width 56 height 56
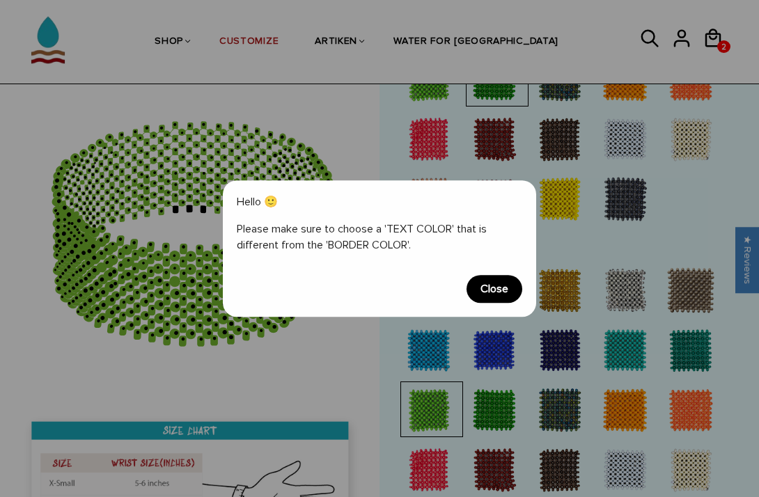
click at [493, 280] on span "Close" at bounding box center [495, 289] width 56 height 28
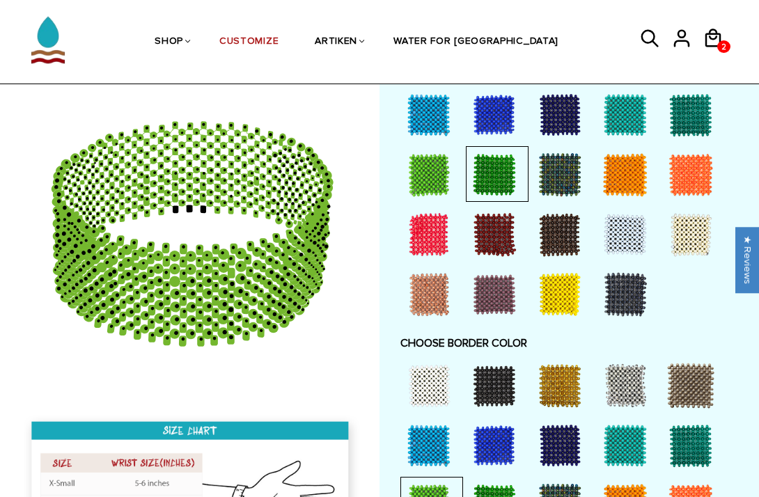
scroll to position [913, 0]
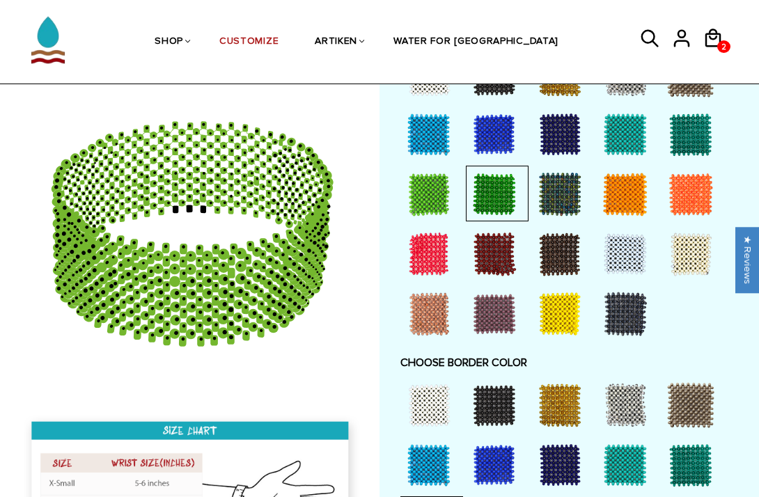
click at [477, 134] on div at bounding box center [495, 135] width 56 height 56
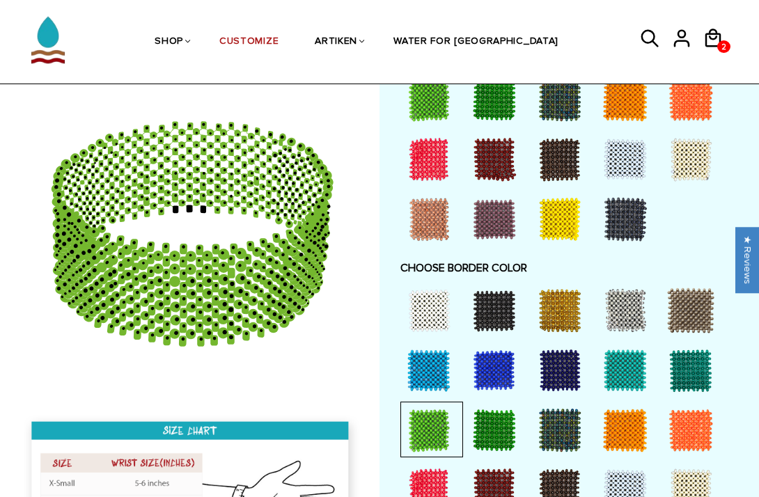
scroll to position [1008, 0]
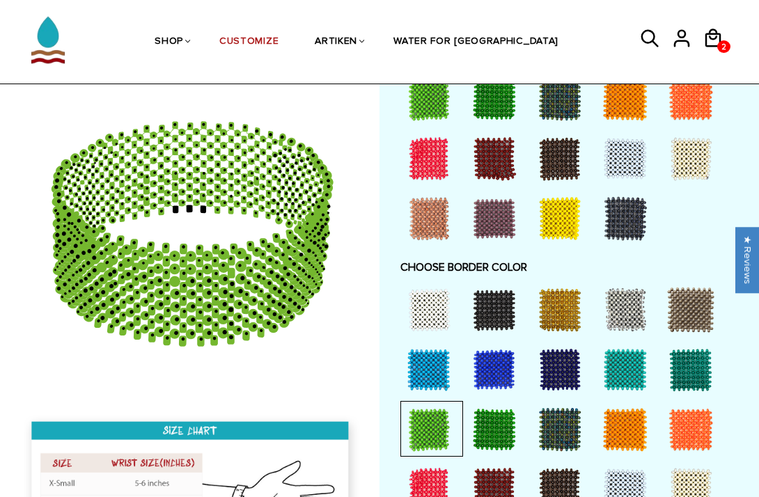
click at [499, 428] on div at bounding box center [495, 430] width 56 height 56
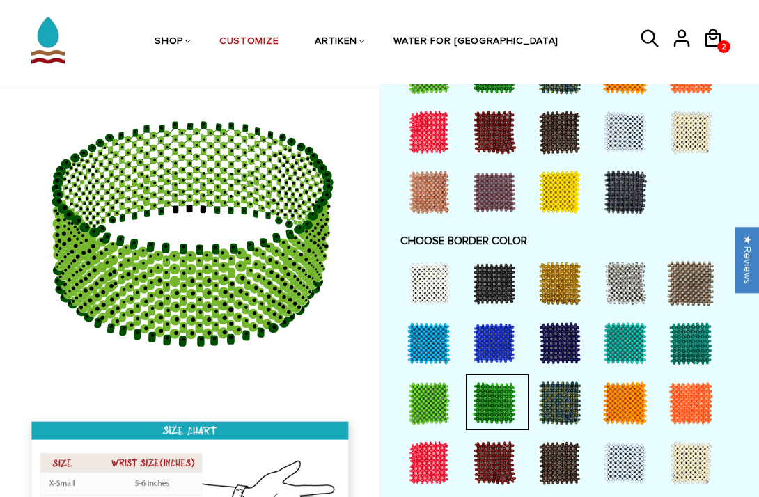
scroll to position [1040, 0]
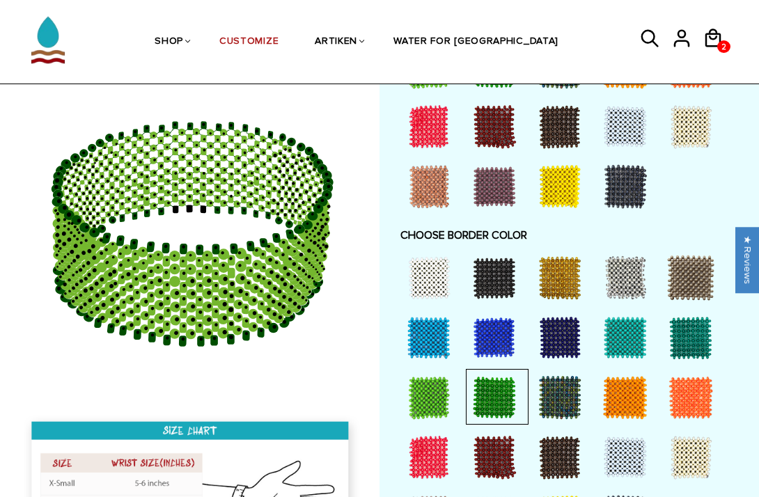
click at [451, 398] on div at bounding box center [429, 398] width 56 height 56
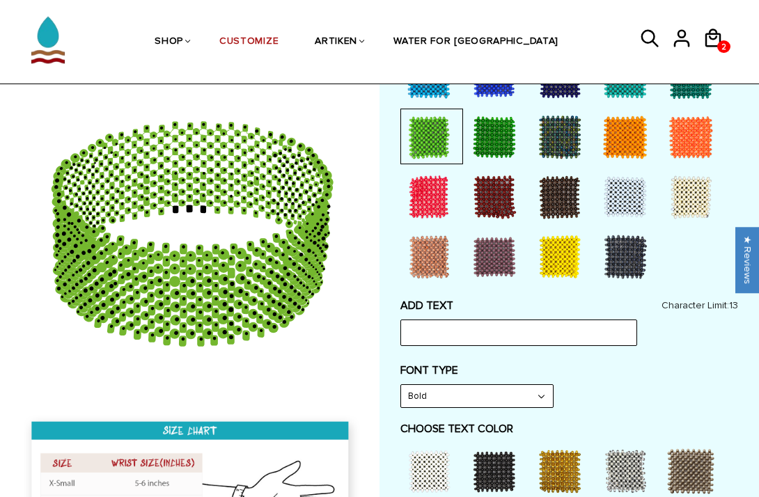
scroll to position [490, 0]
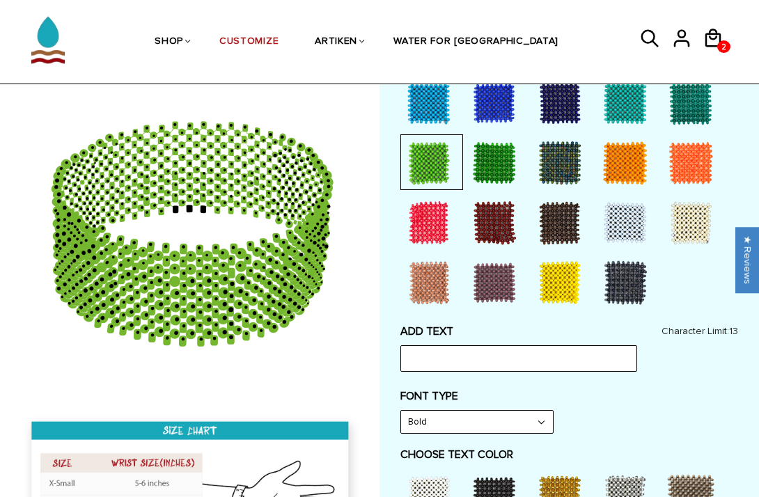
click at [504, 176] on div at bounding box center [495, 163] width 56 height 56
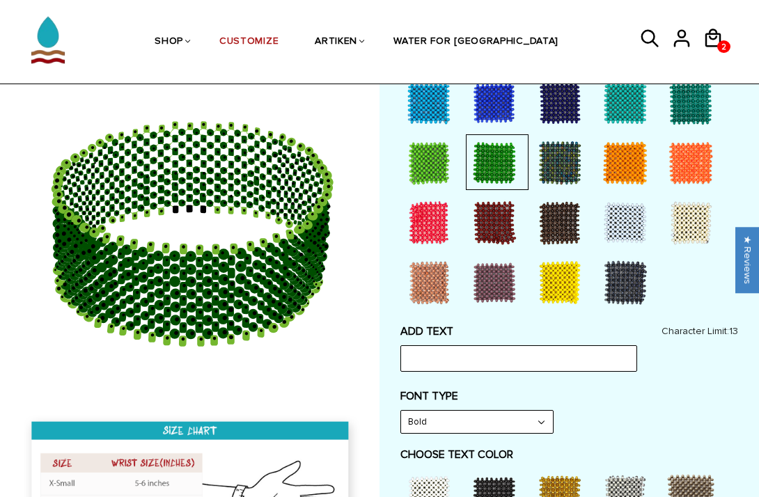
click at [447, 169] on div at bounding box center [429, 163] width 56 height 56
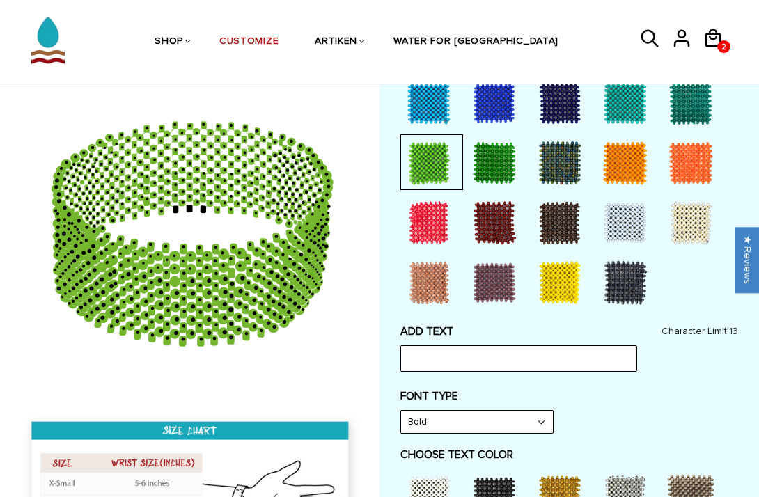
click at [492, 163] on div at bounding box center [495, 163] width 56 height 56
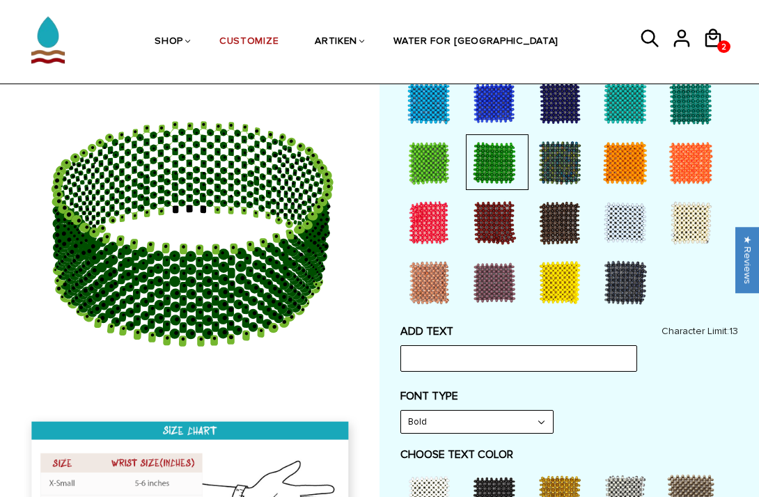
click at [421, 173] on div at bounding box center [429, 163] width 56 height 56
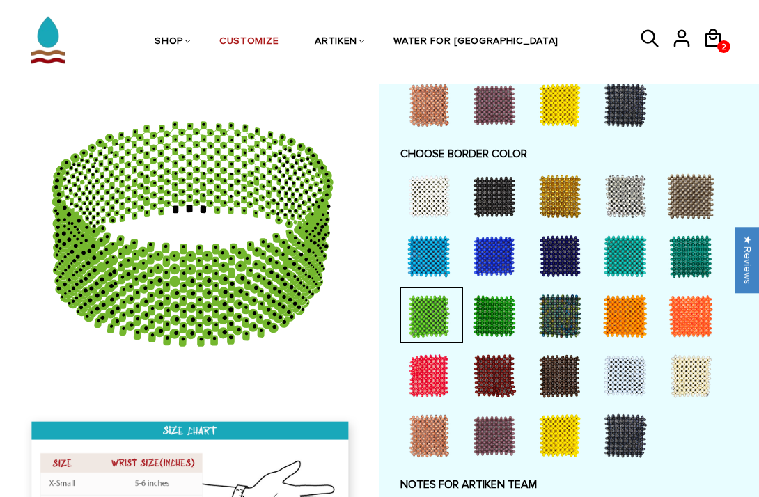
scroll to position [1109, 0]
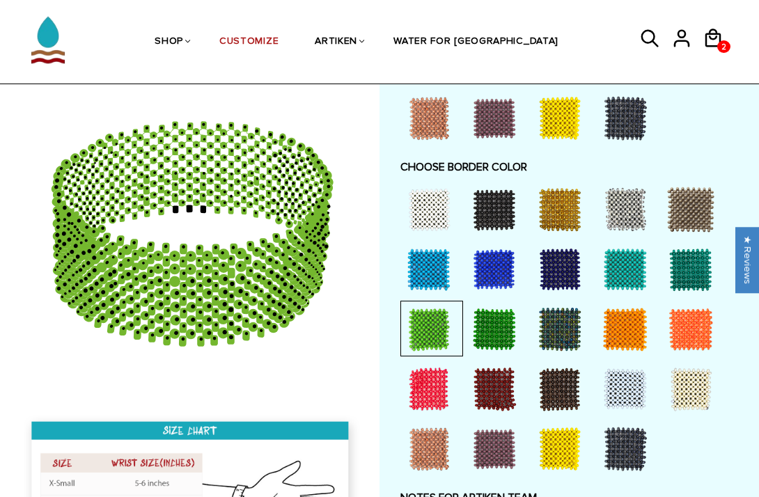
click at [496, 319] on div at bounding box center [495, 330] width 56 height 56
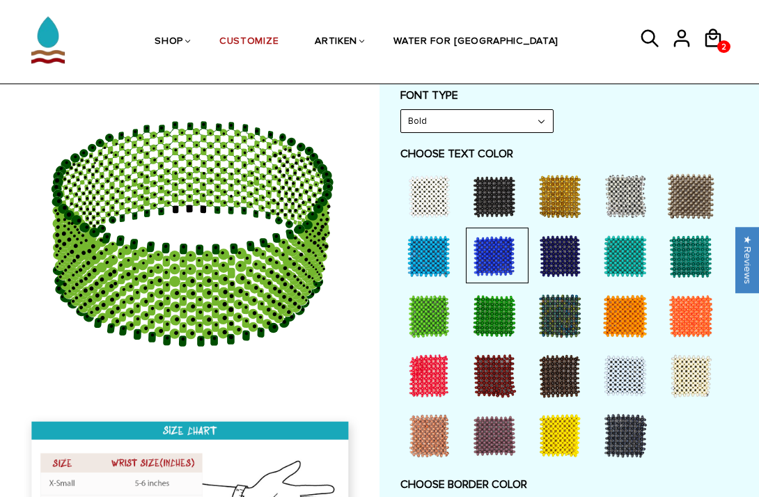
scroll to position [806, 0]
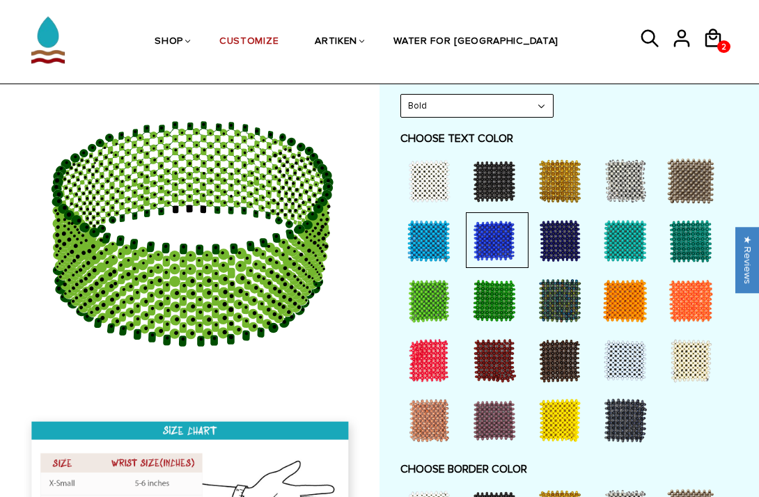
click at [572, 447] on div at bounding box center [570, 303] width 338 height 300
click at [565, 188] on div at bounding box center [560, 181] width 56 height 56
click at [621, 409] on div at bounding box center [626, 421] width 56 height 56
click at [630, 393] on div at bounding box center [626, 421] width 56 height 56
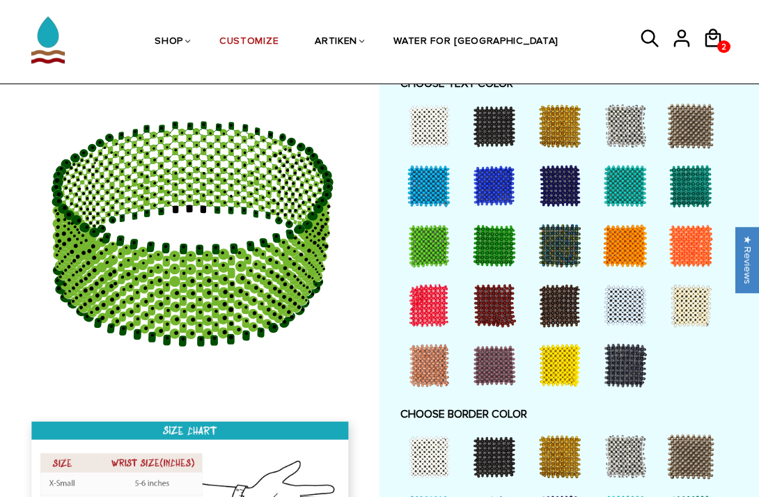
scroll to position [870, 0]
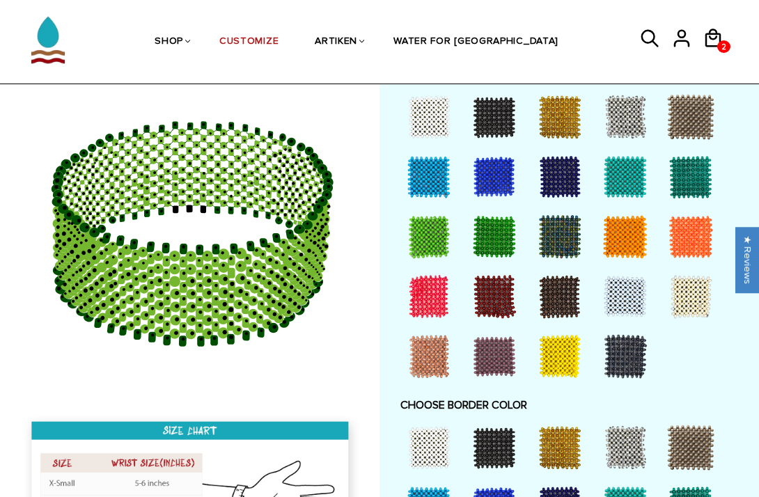
click at [550, 349] on div at bounding box center [560, 357] width 56 height 56
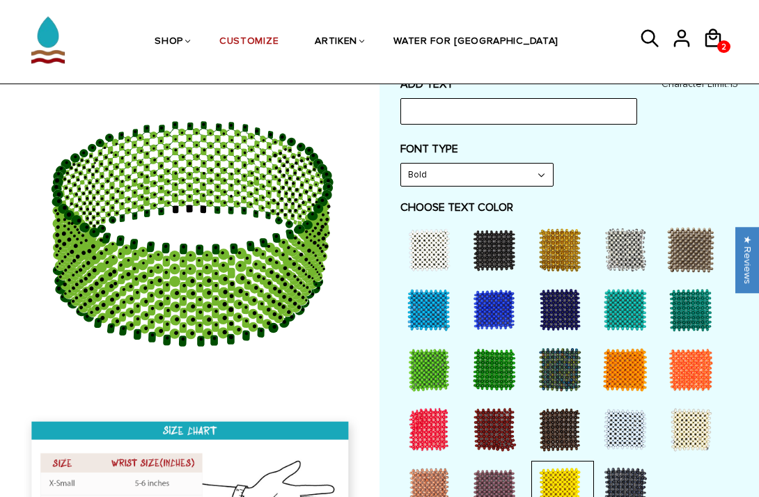
scroll to position [734, 0]
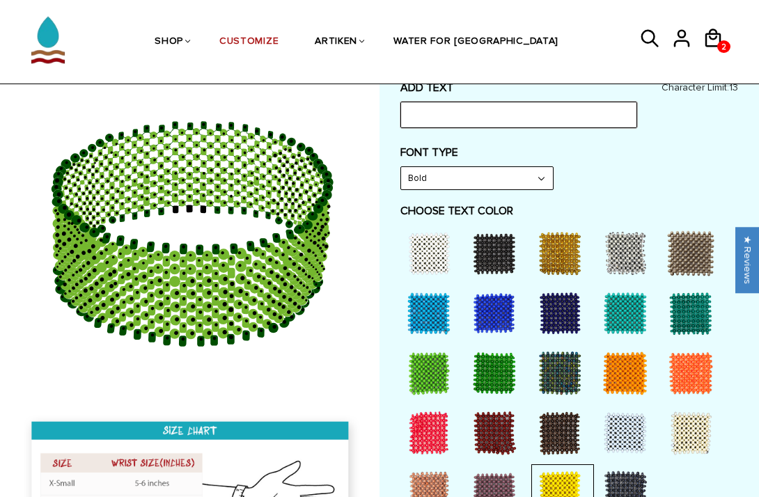
click at [444, 110] on input "text" at bounding box center [519, 115] width 237 height 26
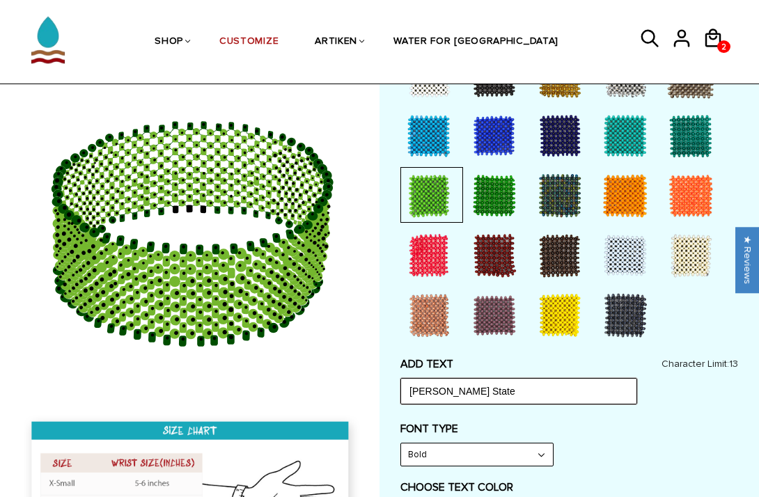
scroll to position [455, 0]
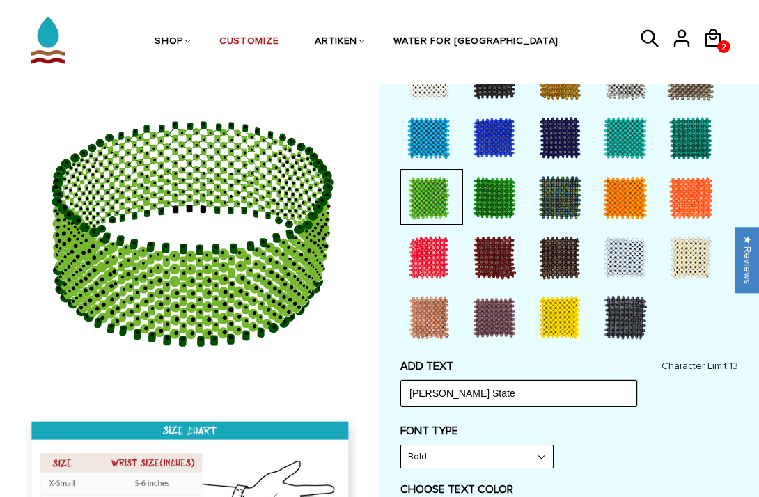
type input "Wayne State"
click at [487, 208] on div at bounding box center [495, 198] width 56 height 56
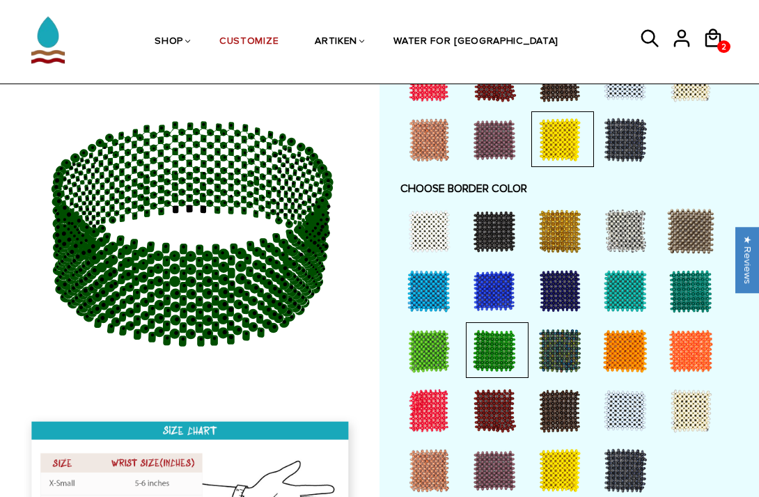
scroll to position [1116, 0]
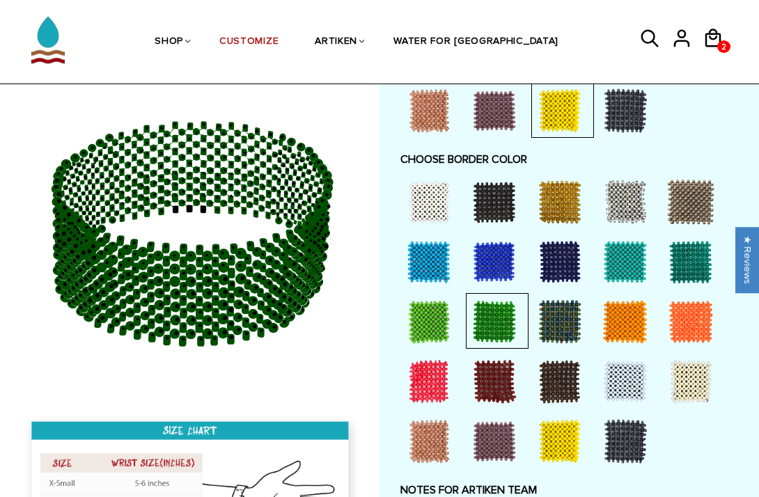
click at [416, 323] on div at bounding box center [429, 322] width 56 height 56
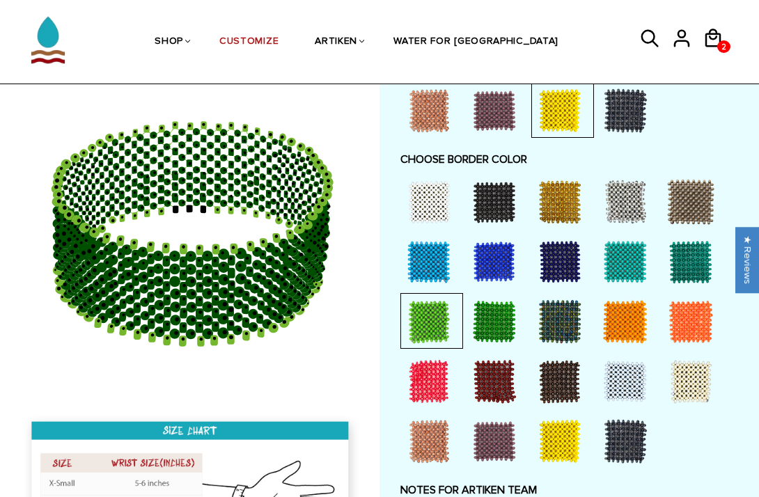
click at [416, 323] on div at bounding box center [429, 322] width 56 height 56
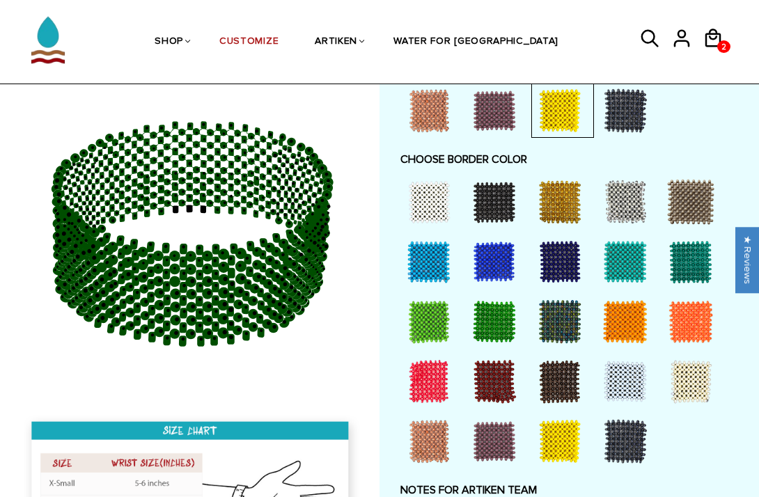
click at [433, 321] on div at bounding box center [429, 322] width 56 height 56
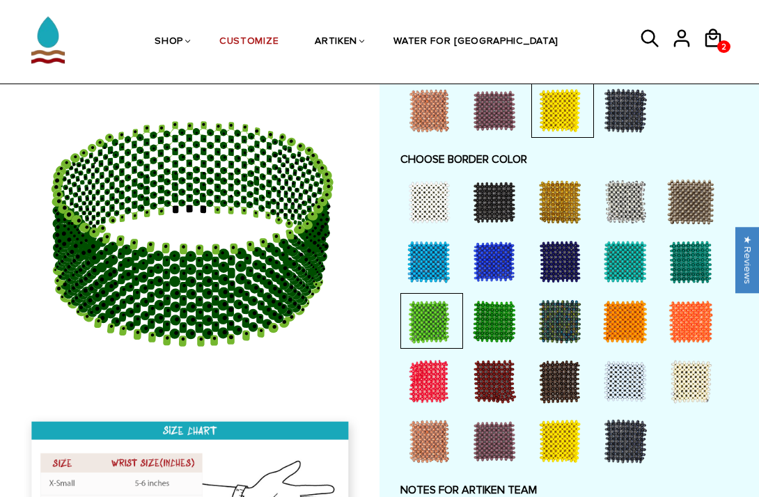
click at [478, 321] on div at bounding box center [495, 322] width 56 height 56
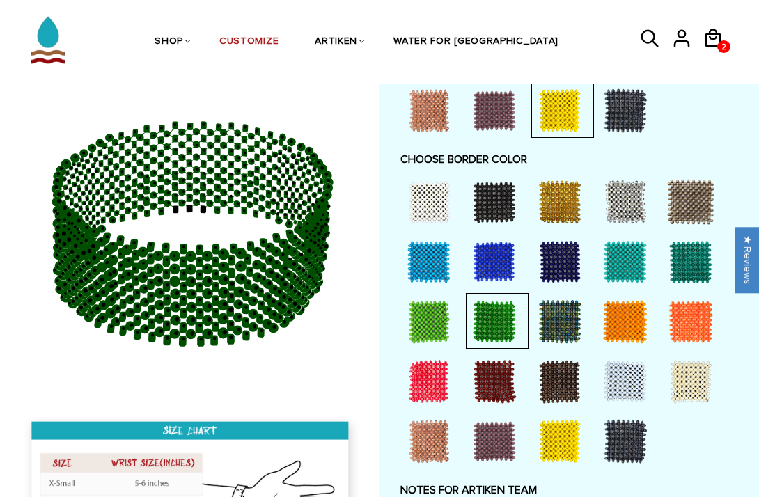
click at [449, 321] on div at bounding box center [429, 322] width 56 height 56
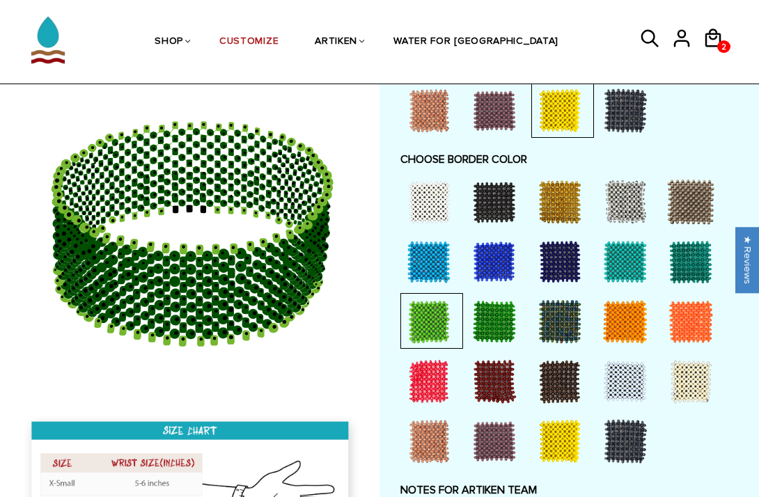
click at [467, 328] on div at bounding box center [495, 322] width 56 height 56
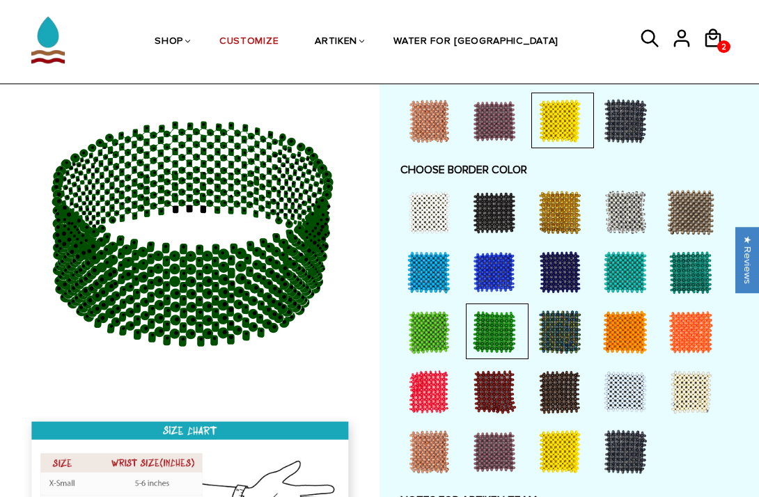
scroll to position [1105, 0]
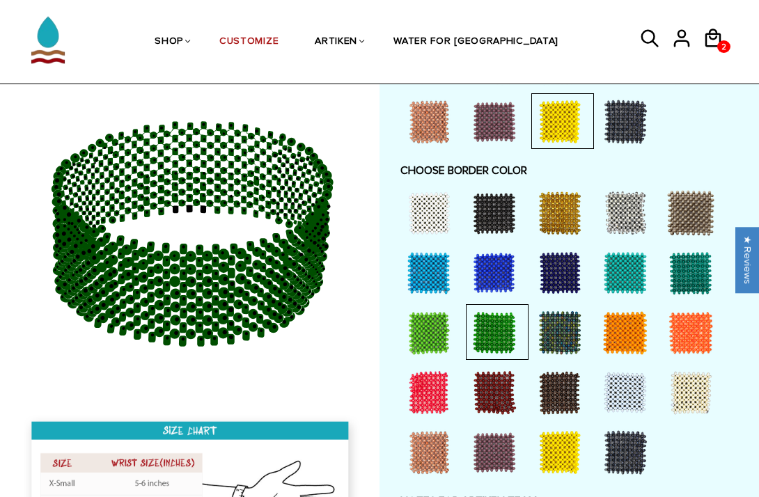
click at [410, 333] on div at bounding box center [429, 333] width 56 height 56
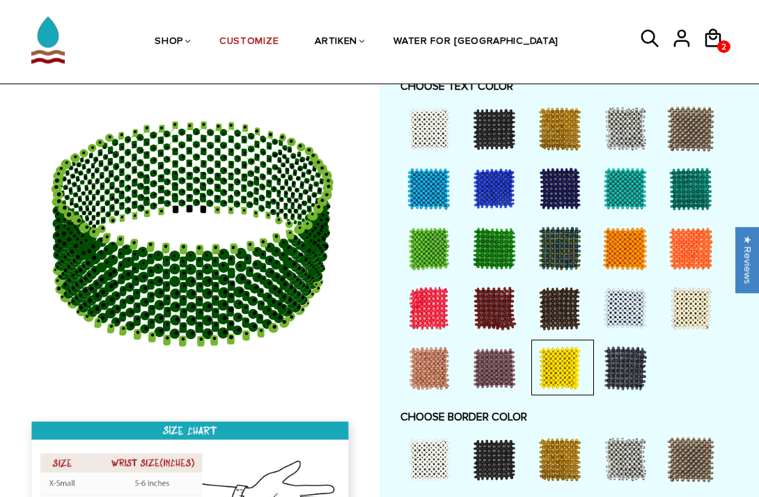
scroll to position [837, 0]
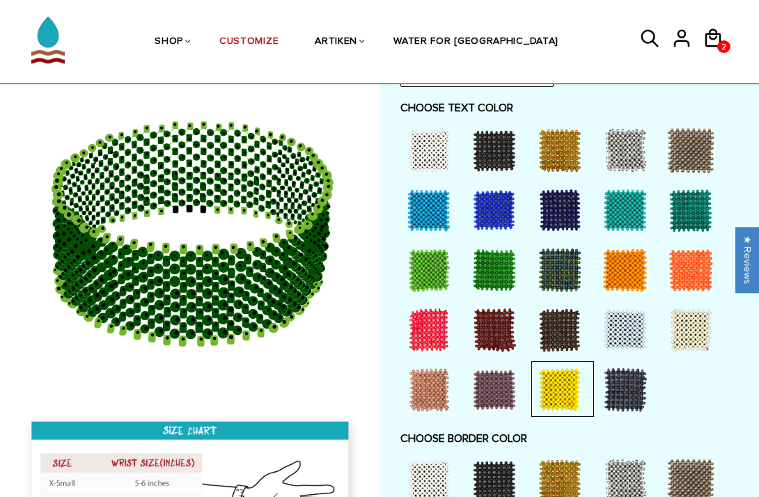
click at [422, 255] on div at bounding box center [429, 270] width 56 height 56
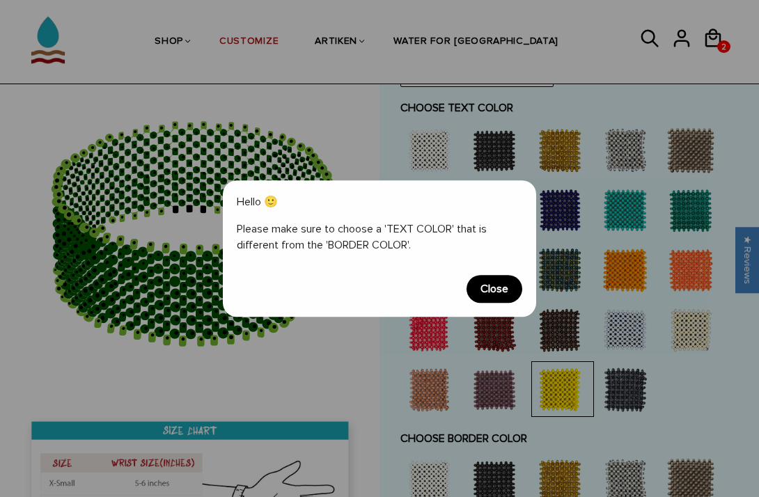
click at [466, 281] on div "Hello 🙂 Please make sure to choose a 'TEXT COLOR' that is different from the 'B…" at bounding box center [380, 248] width 314 height 137
click at [472, 286] on span "Close" at bounding box center [495, 289] width 56 height 28
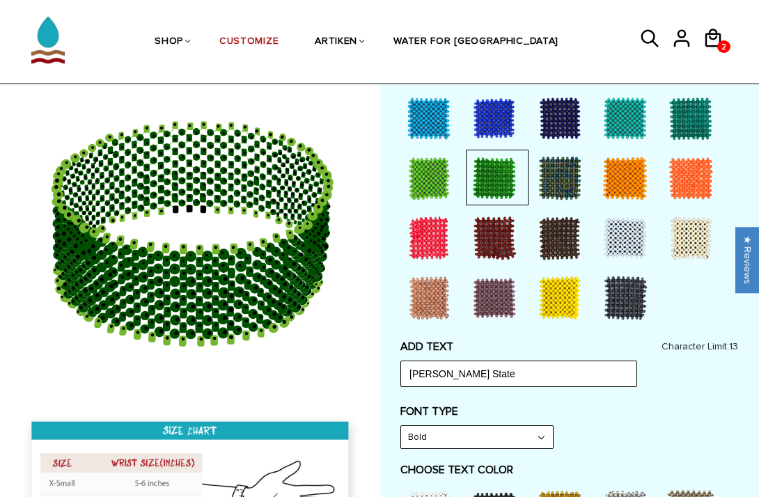
click at [427, 188] on div at bounding box center [429, 178] width 56 height 56
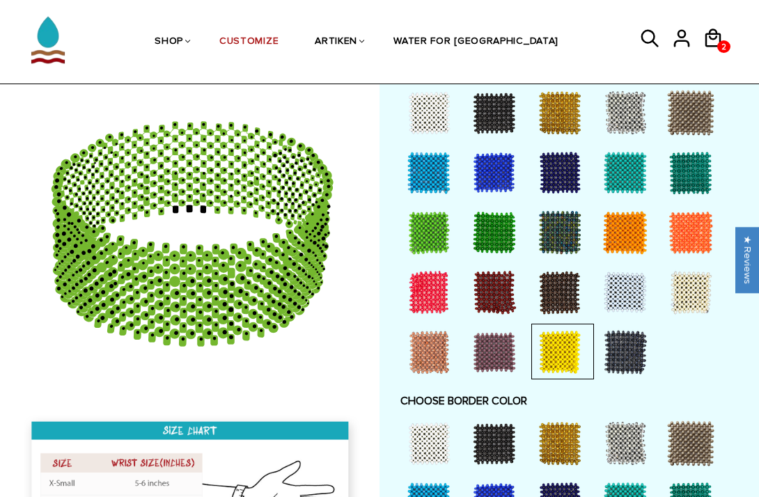
scroll to position [952, 0]
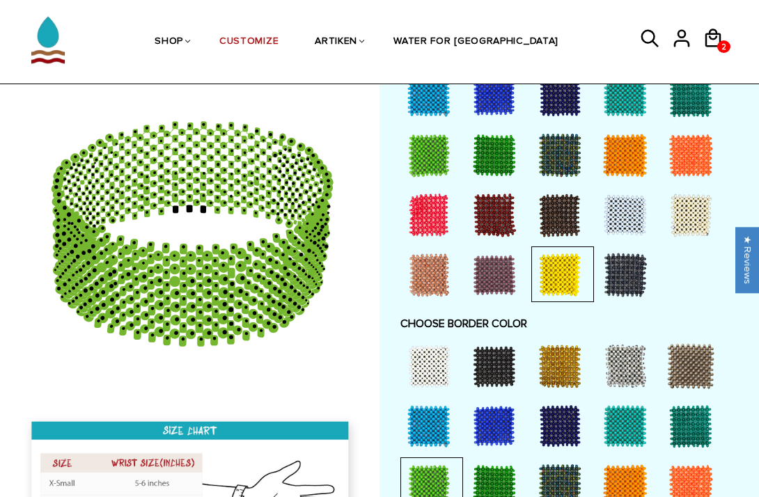
click at [484, 477] on div at bounding box center [495, 486] width 56 height 56
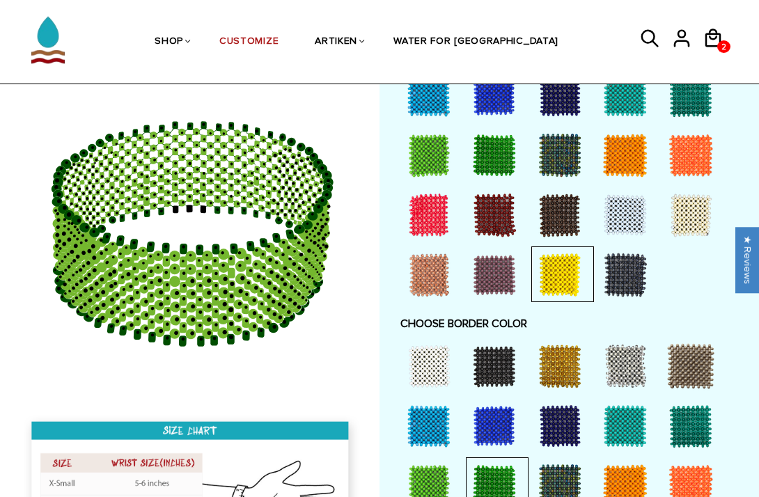
click at [440, 481] on div at bounding box center [429, 486] width 56 height 56
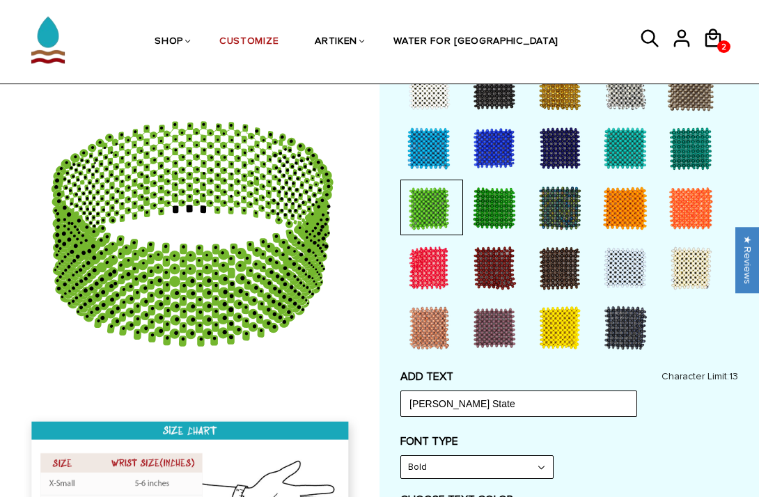
click at [504, 228] on div at bounding box center [495, 208] width 56 height 56
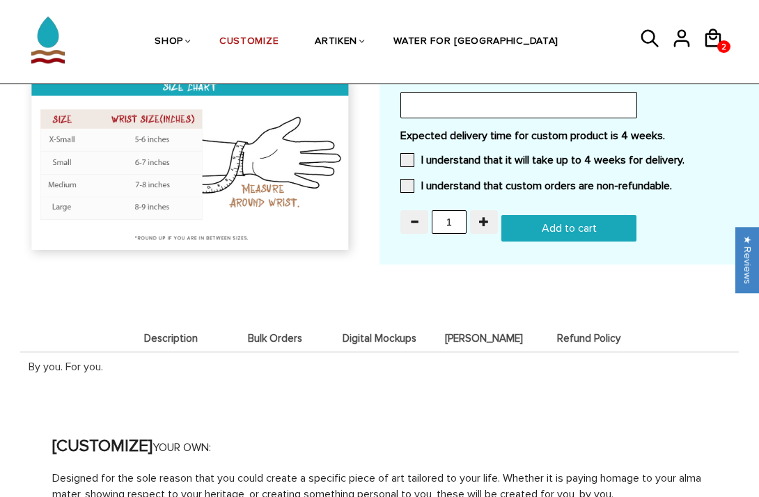
scroll to position [1527, 0]
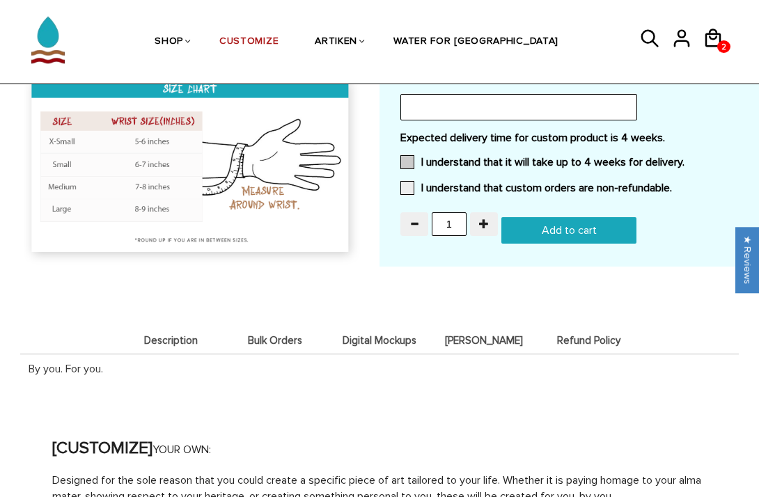
click at [407, 155] on span at bounding box center [408, 162] width 14 height 14
click at [685, 158] on input "I understand that it will take up to 4 weeks for delivery." at bounding box center [685, 158] width 0 height 0
click at [407, 173] on div "Expected delivery time for custom product is 4 weeks. I understand that it will…" at bounding box center [570, 167] width 338 height 72
click at [407, 181] on span at bounding box center [408, 188] width 14 height 14
click at [672, 184] on input "I understand that custom orders are non-refundable." at bounding box center [672, 184] width 0 height 0
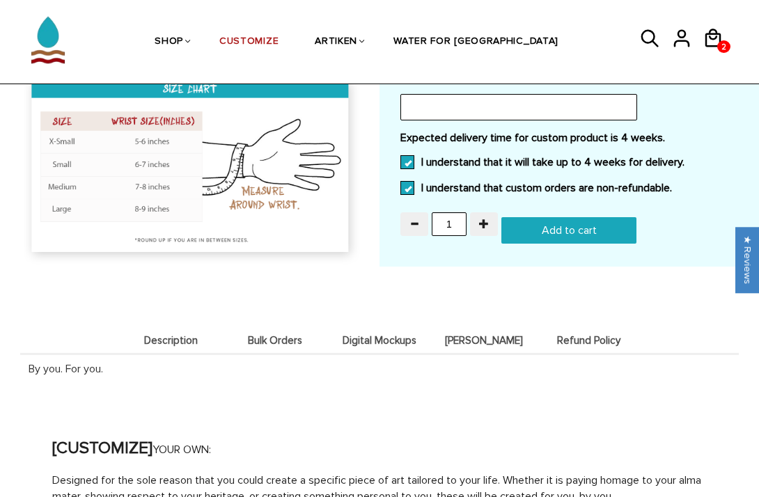
click at [557, 227] on input "Add to cart" at bounding box center [569, 230] width 135 height 26
type input "Add to cart"
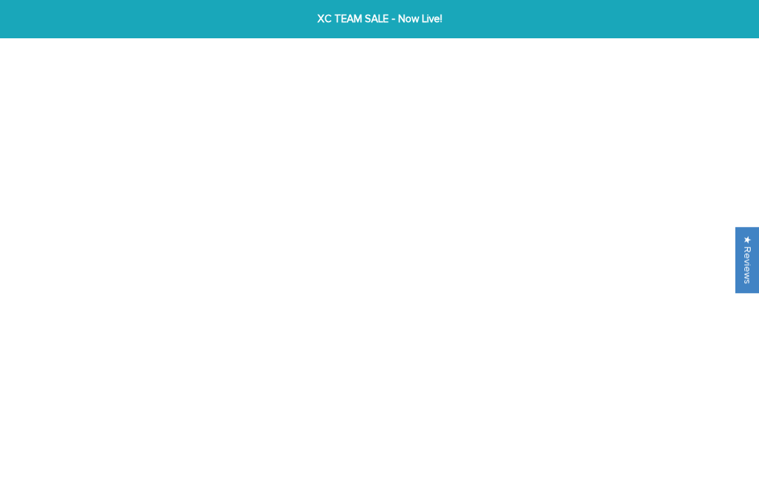
scroll to position [1596, 0]
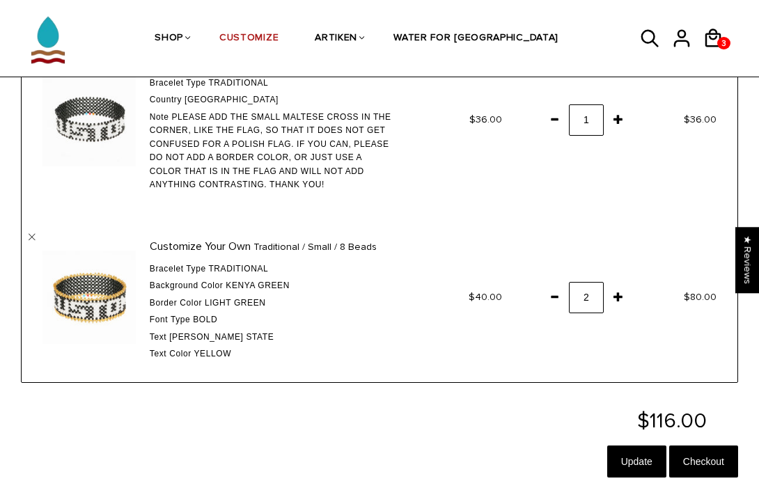
scroll to position [159, 0]
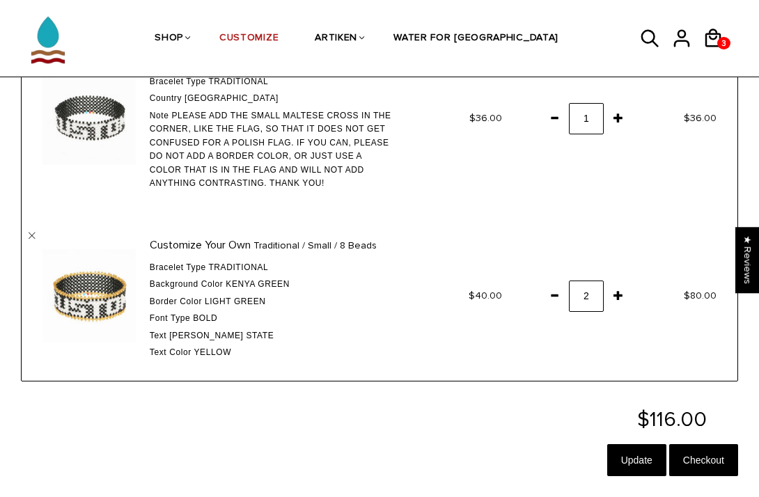
click at [548, 296] on span at bounding box center [555, 295] width 24 height 25
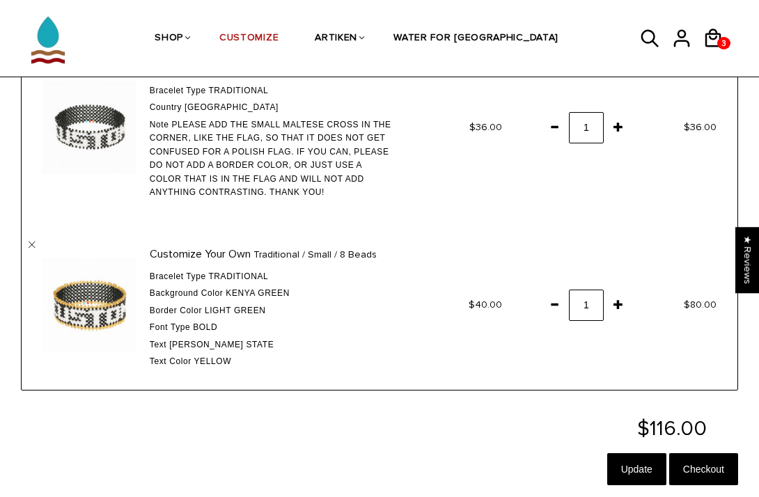
scroll to position [188, 0]
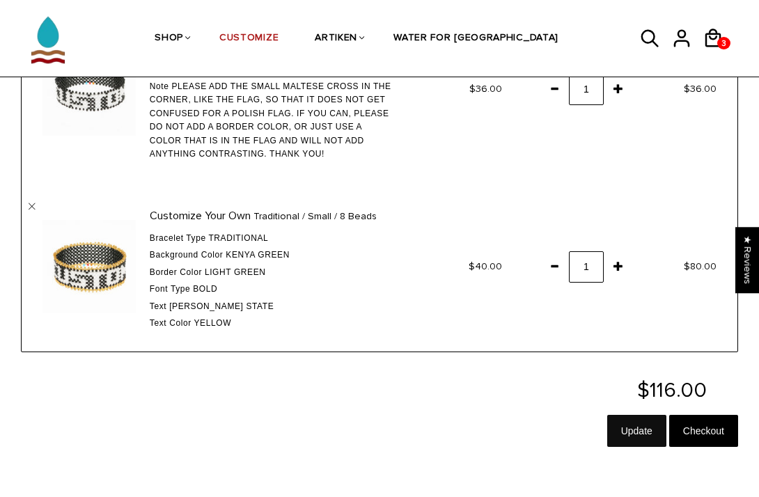
click at [639, 431] on input "Update" at bounding box center [637, 431] width 59 height 32
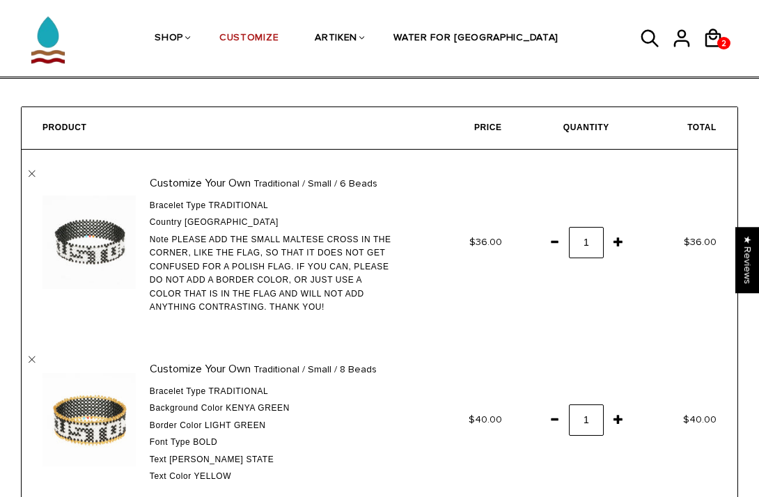
scroll to position [36, 0]
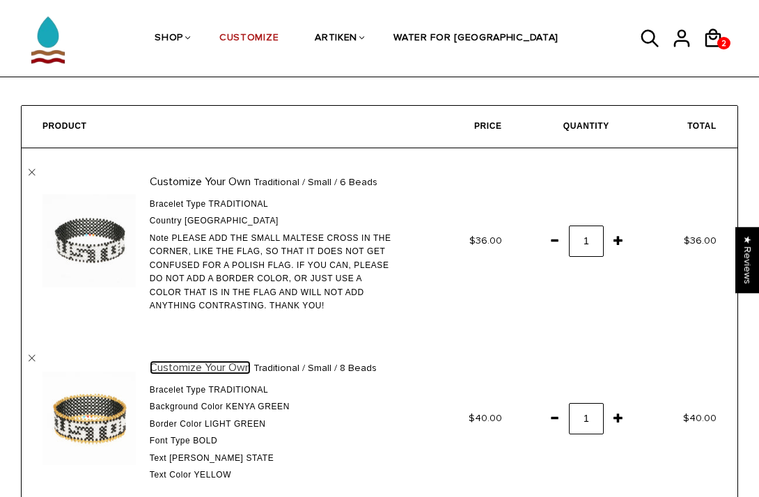
click at [203, 369] on link "Customize Your Own" at bounding box center [200, 368] width 101 height 14
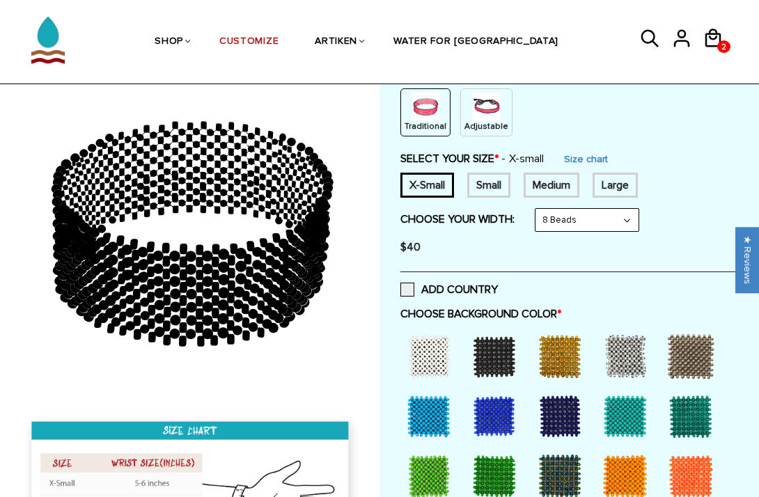
scroll to position [182, 0]
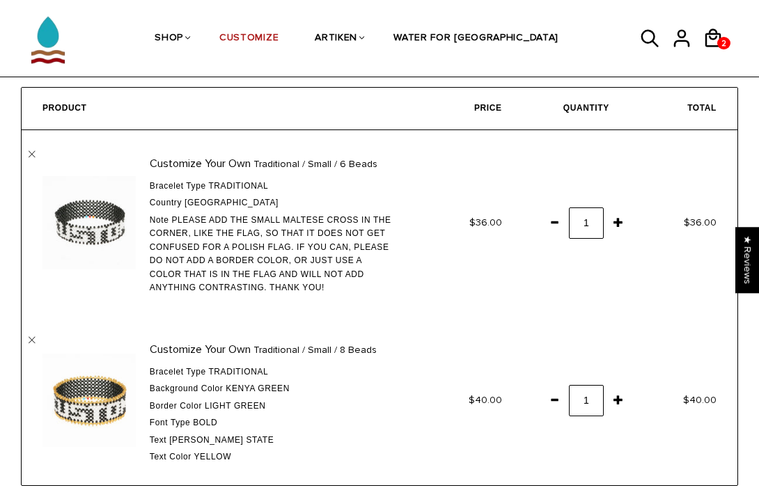
scroll to position [57, 0]
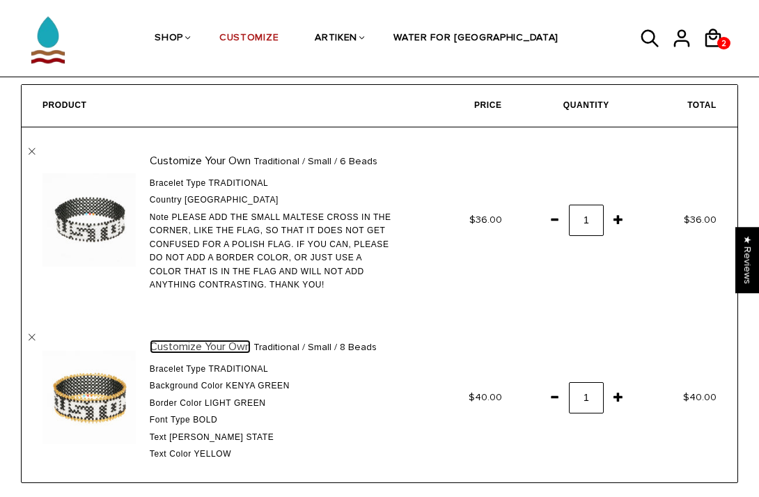
click at [227, 343] on link "Customize Your Own" at bounding box center [200, 347] width 101 height 14
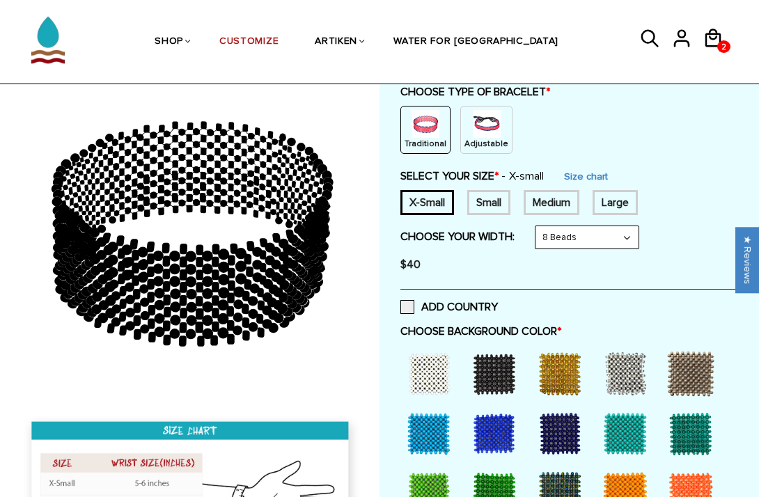
scroll to position [190, 0]
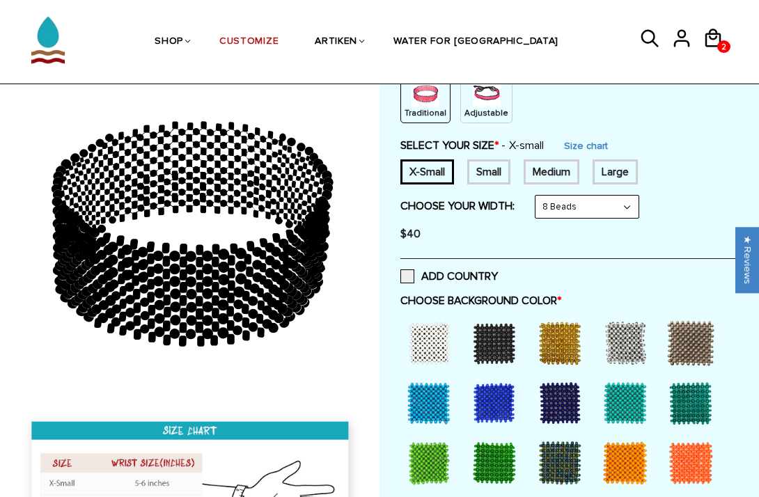
click at [489, 462] on div at bounding box center [495, 463] width 56 height 56
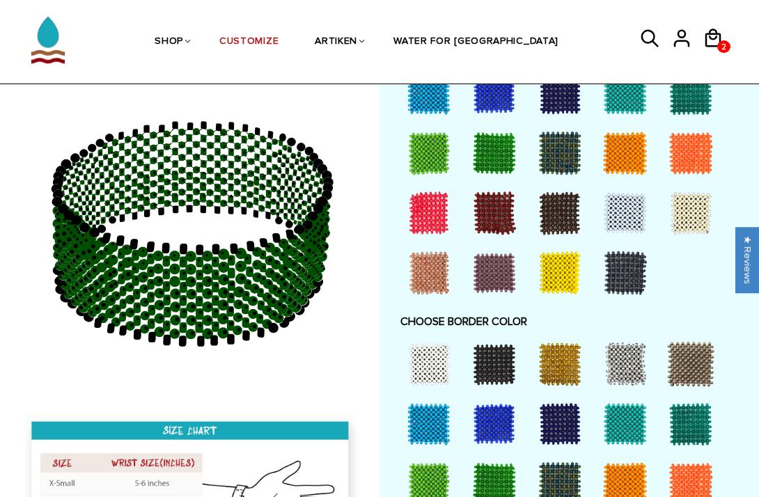
scroll to position [1046, 0]
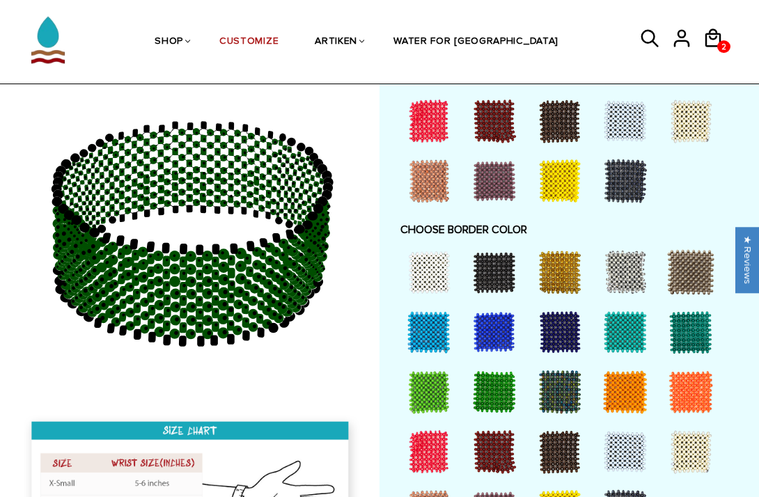
click at [424, 400] on div at bounding box center [429, 392] width 56 height 56
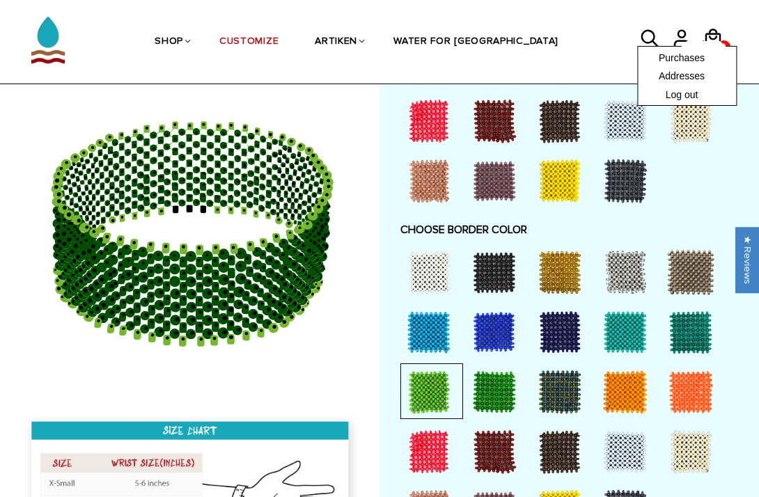
click at [708, 46] on span at bounding box center [704, 44] width 45 height 6
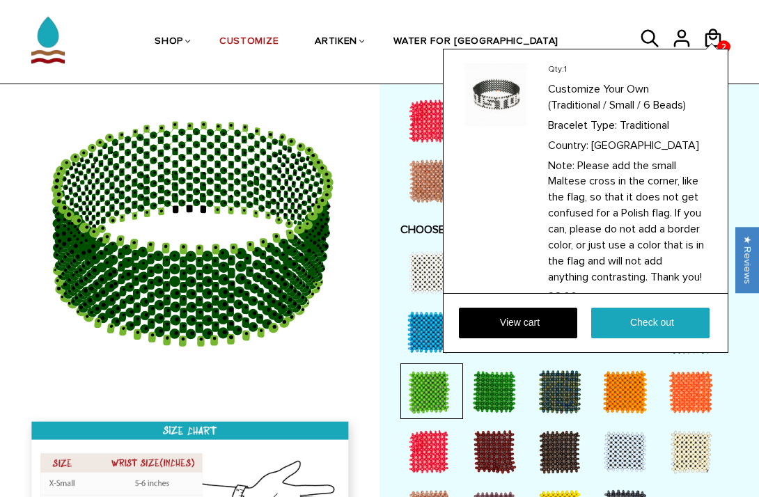
click at [714, 49] on div "Qty: 1 Customize Your Own (Traditional / Small / 6 Beads) Bracelet Type: Tradit…" at bounding box center [586, 201] width 286 height 304
click at [709, 33] on icon at bounding box center [713, 38] width 21 height 33
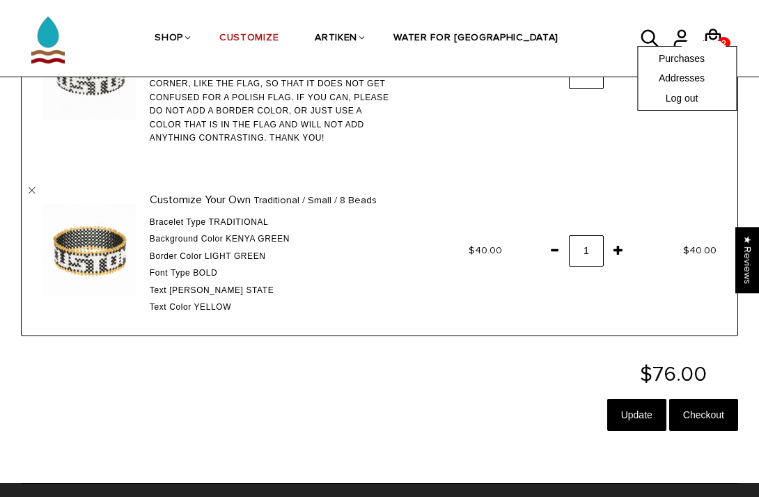
scroll to position [210, 0]
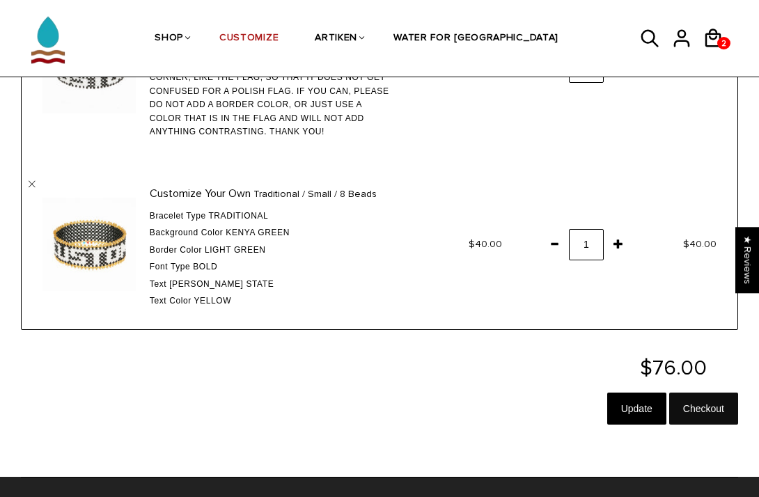
click at [709, 396] on input "Checkout" at bounding box center [704, 409] width 69 height 32
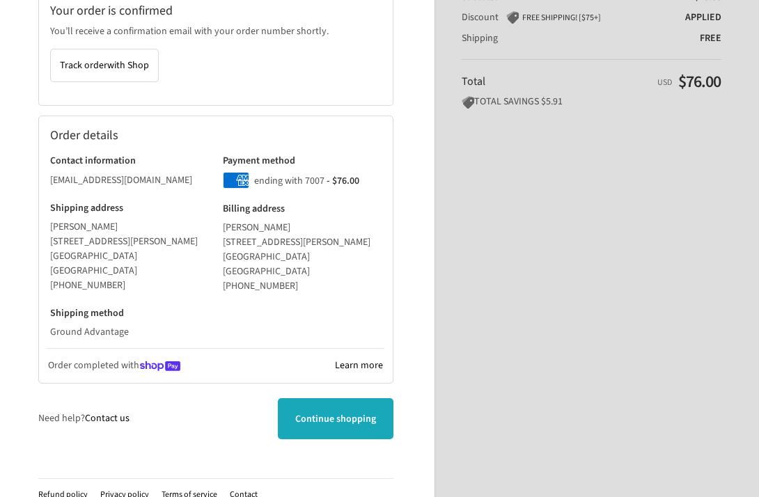
scroll to position [331, 0]
